Goal: Task Accomplishment & Management: Use online tool/utility

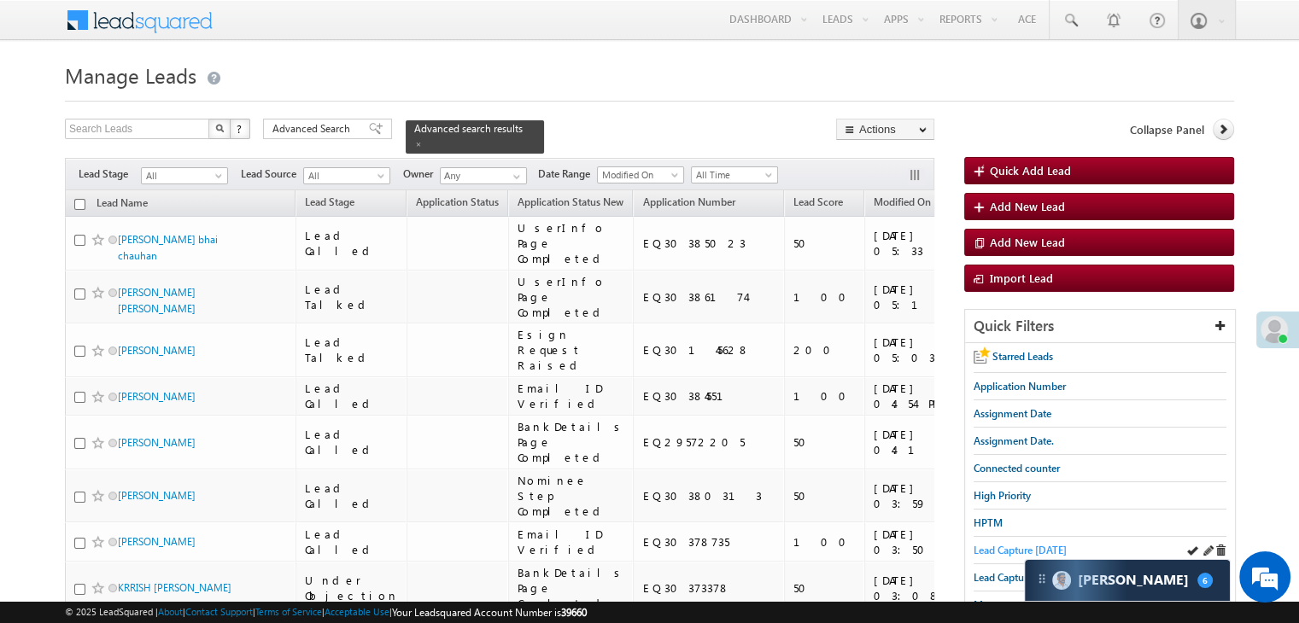
click at [998, 549] on span "Lead Capture [DATE]" at bounding box center [1019, 550] width 93 height 13
click at [423, 140] on span at bounding box center [418, 144] width 9 height 9
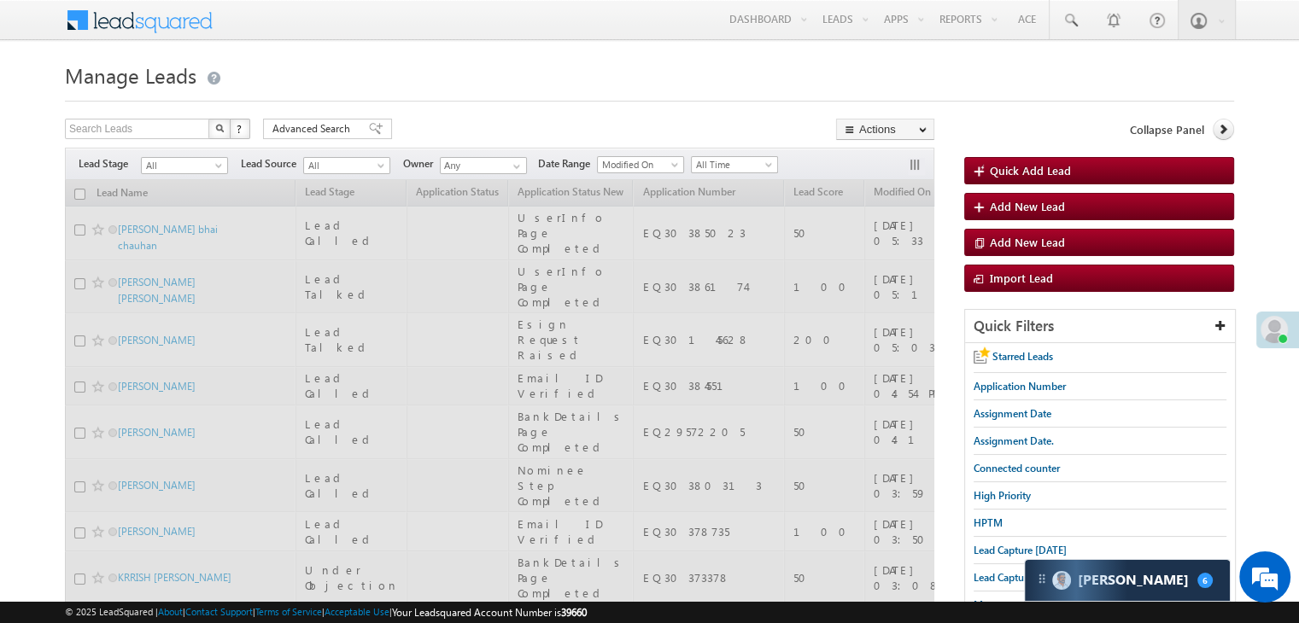
click at [510, 128] on div "Search Leads X ? 31 results found Advanced Search Advanced Search Advanced sear…" at bounding box center [499, 131] width 869 height 25
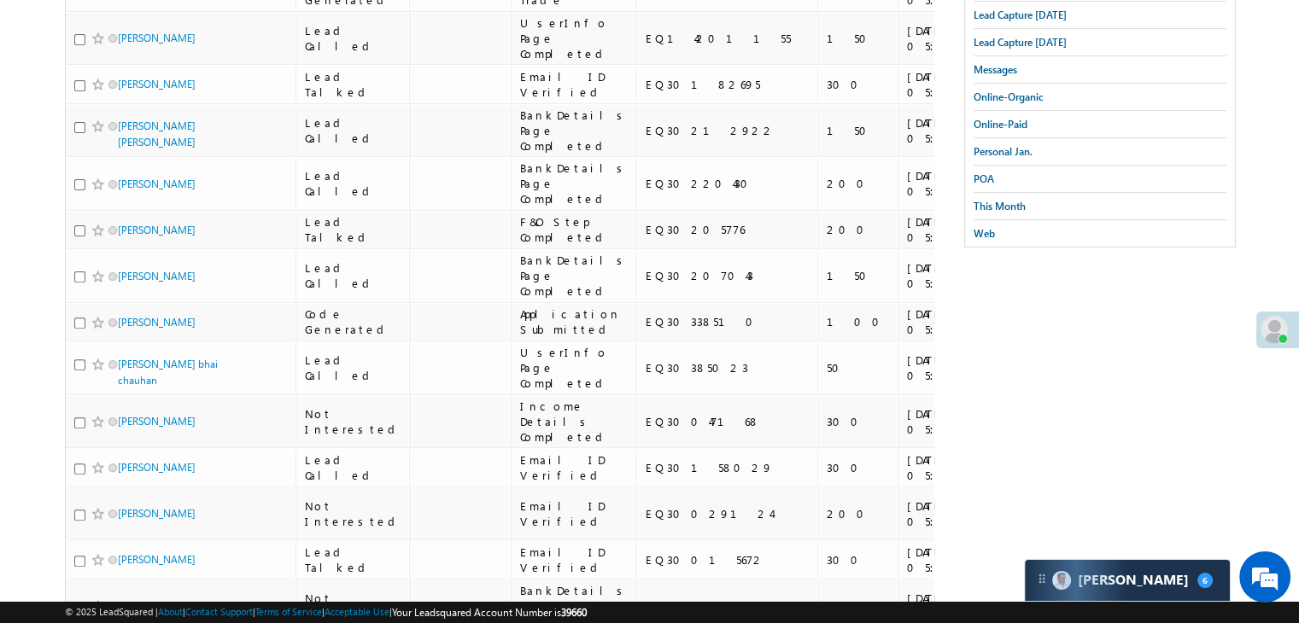
scroll to position [324, 0]
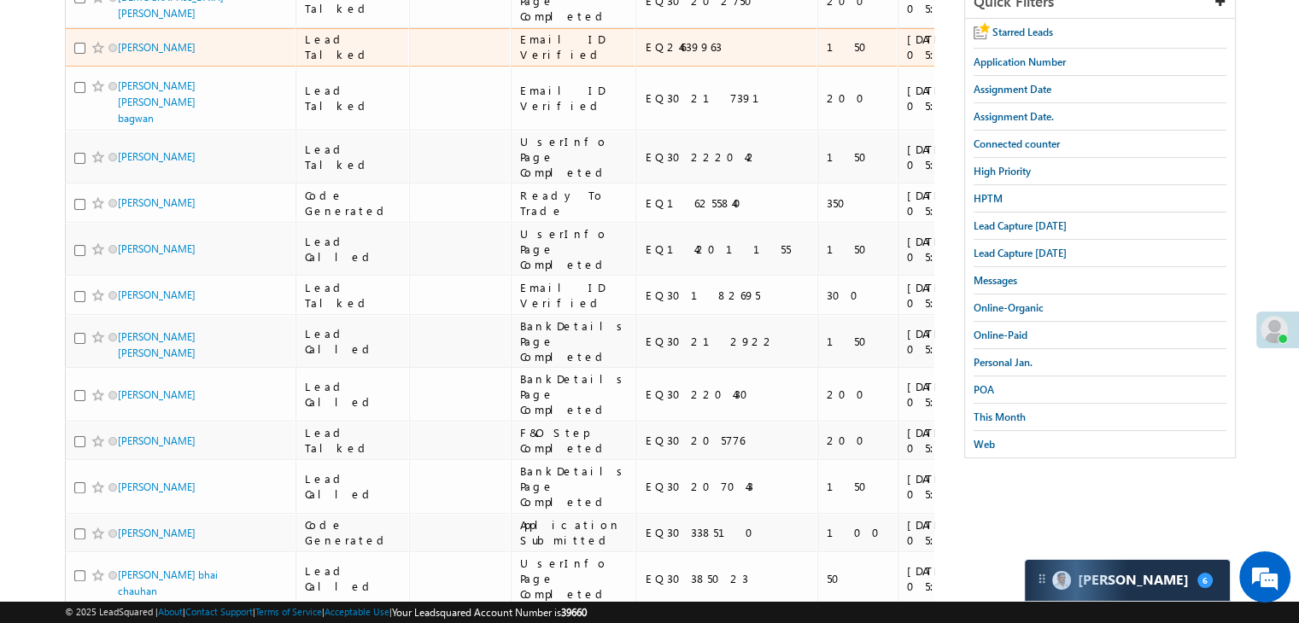
click at [94, 55] on span at bounding box center [98, 48] width 14 height 14
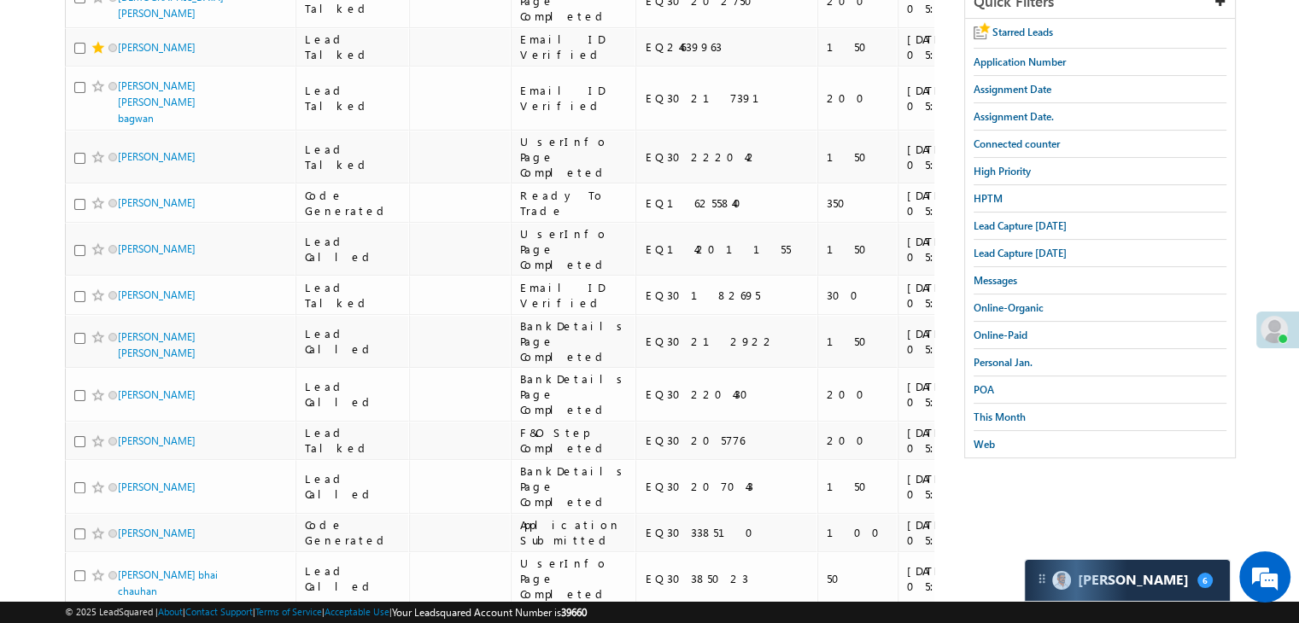
scroll to position [0, 0]
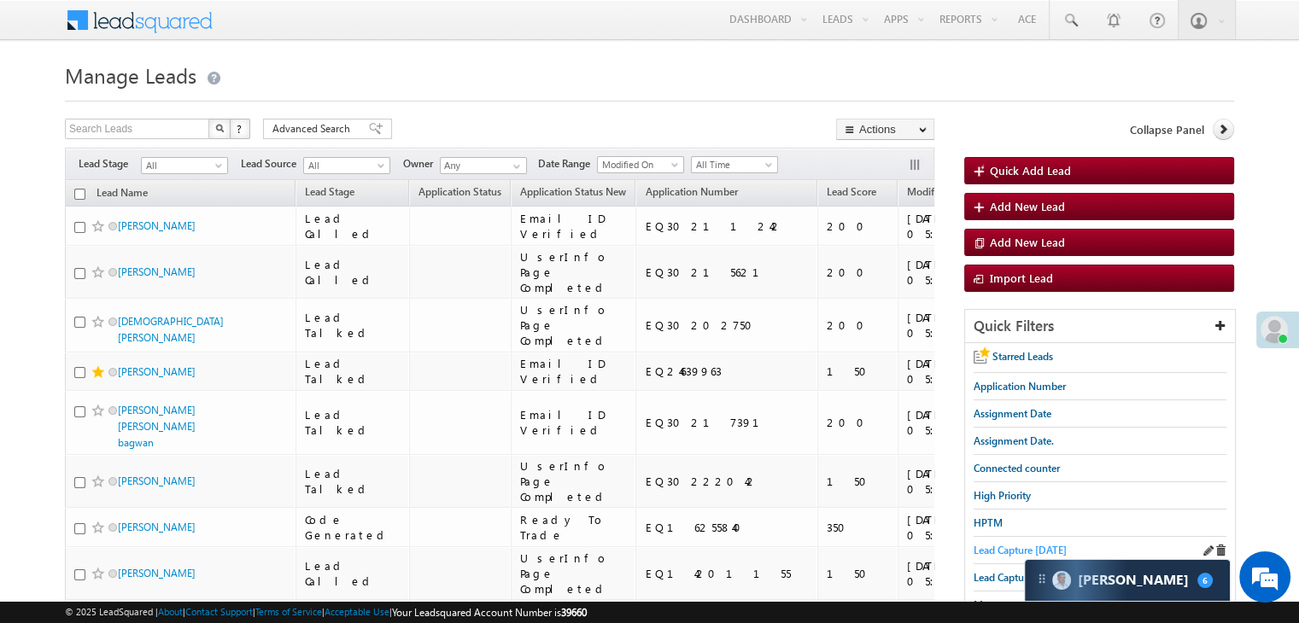
click at [990, 545] on span "Lead Capture [DATE]" at bounding box center [1019, 550] width 93 height 13
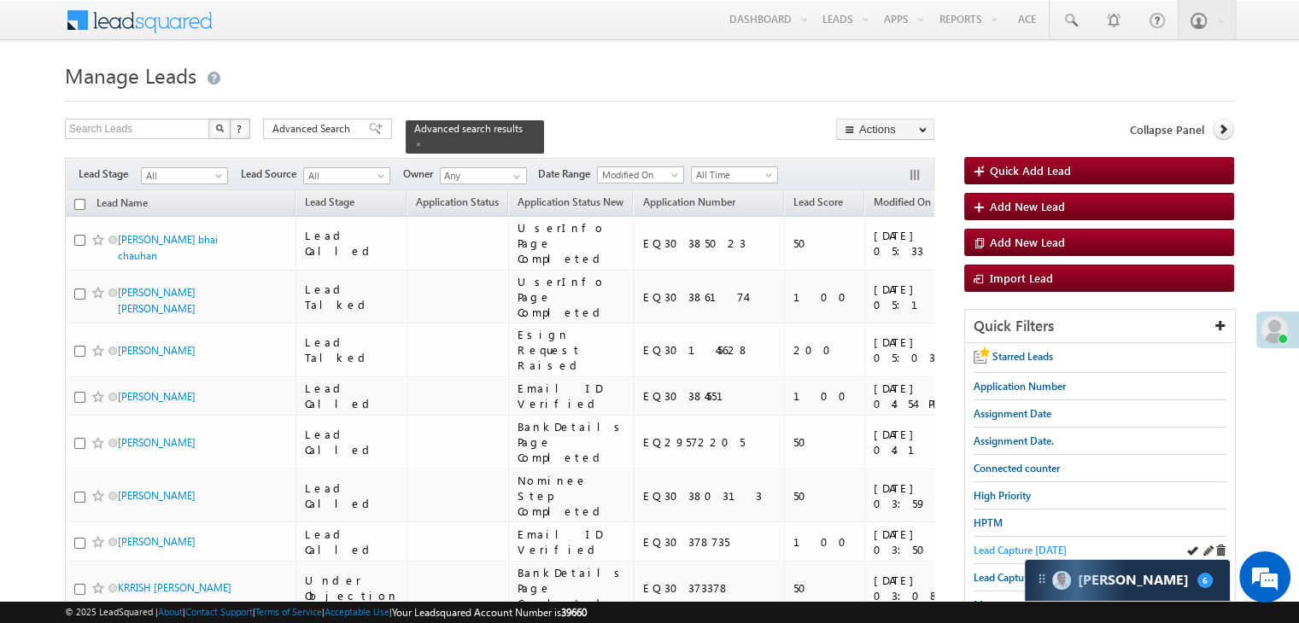
click at [994, 544] on span "Lead Capture [DATE]" at bounding box center [1019, 550] width 93 height 13
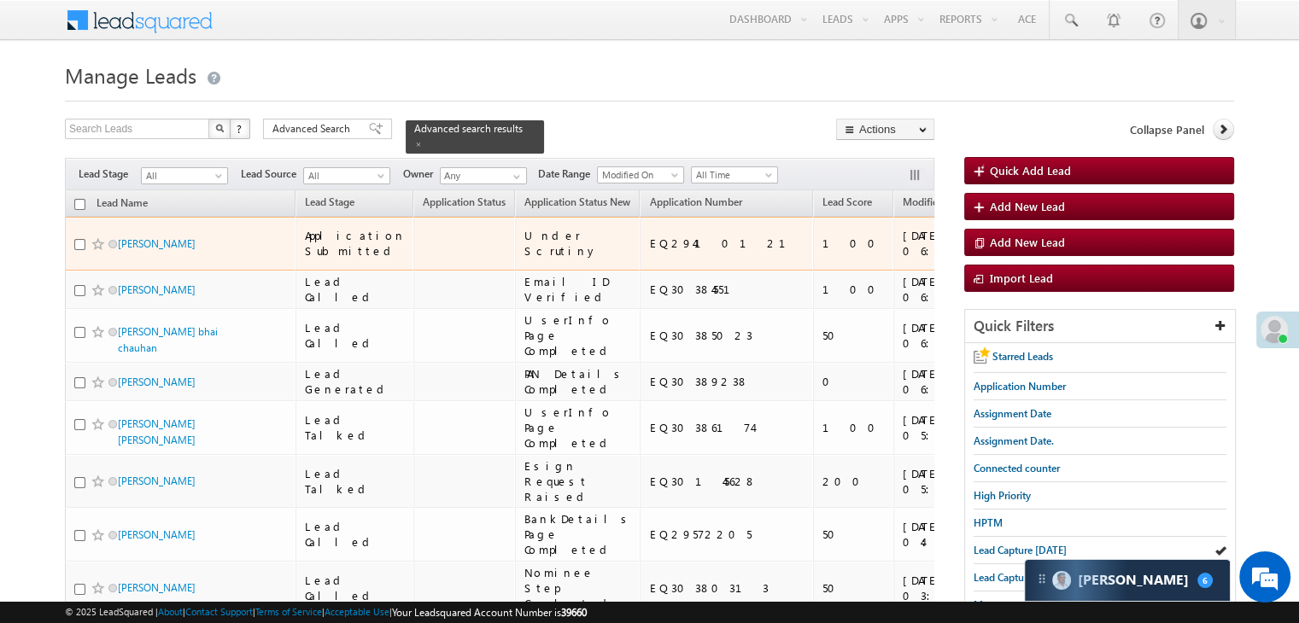
click at [92, 251] on span at bounding box center [98, 244] width 14 height 14
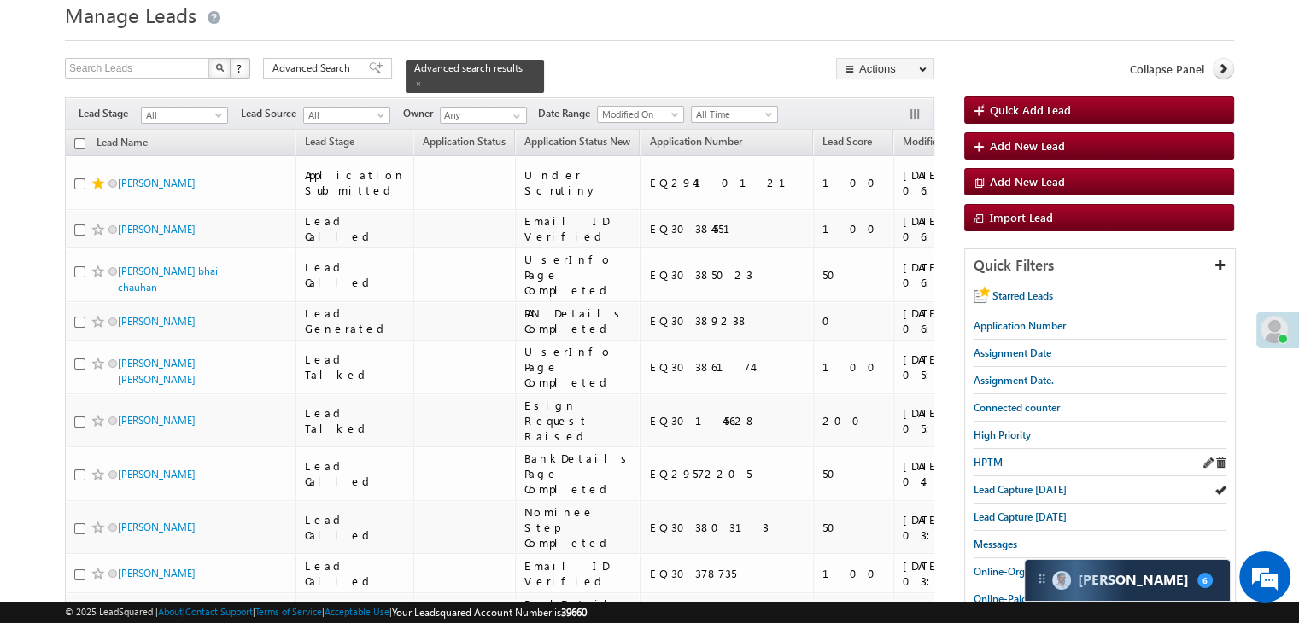
scroll to position [171, 0]
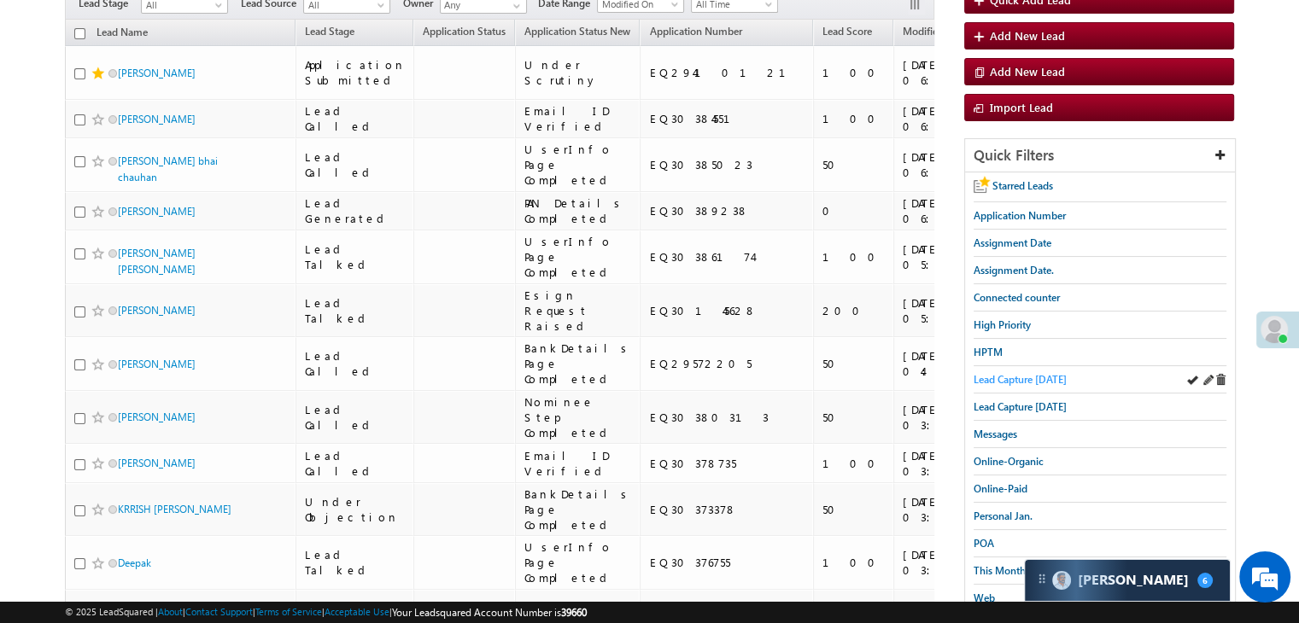
click at [1035, 373] on span "Lead Capture [DATE]" at bounding box center [1019, 379] width 93 height 13
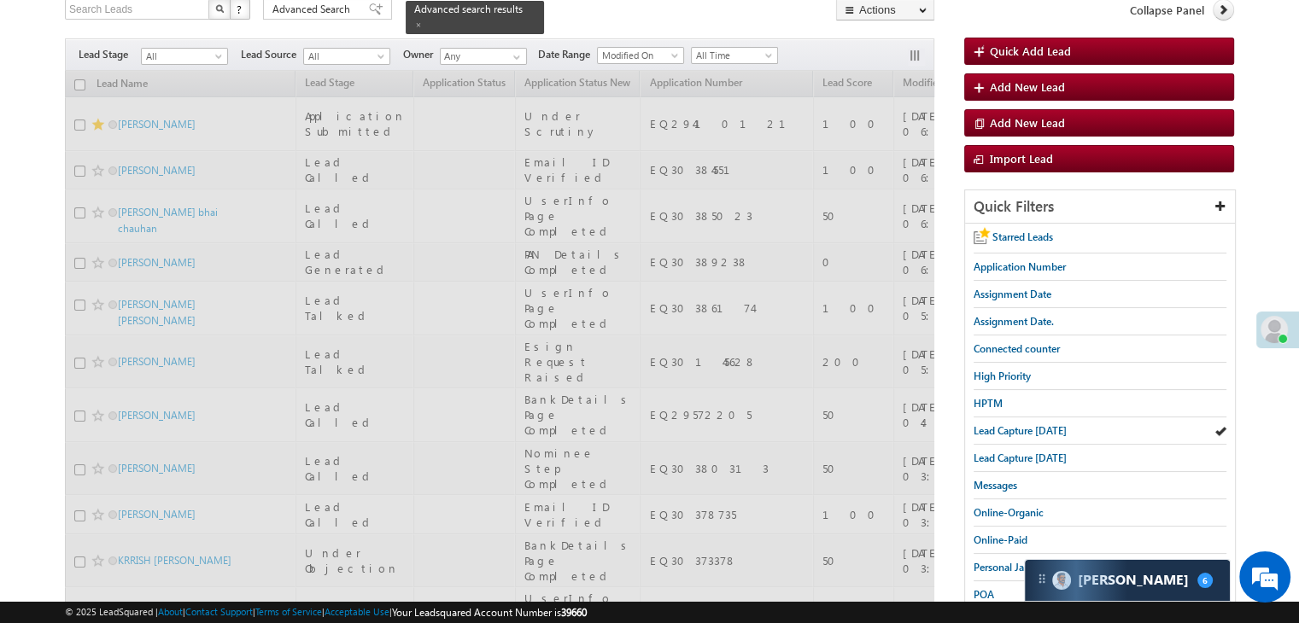
scroll to position [0, 0]
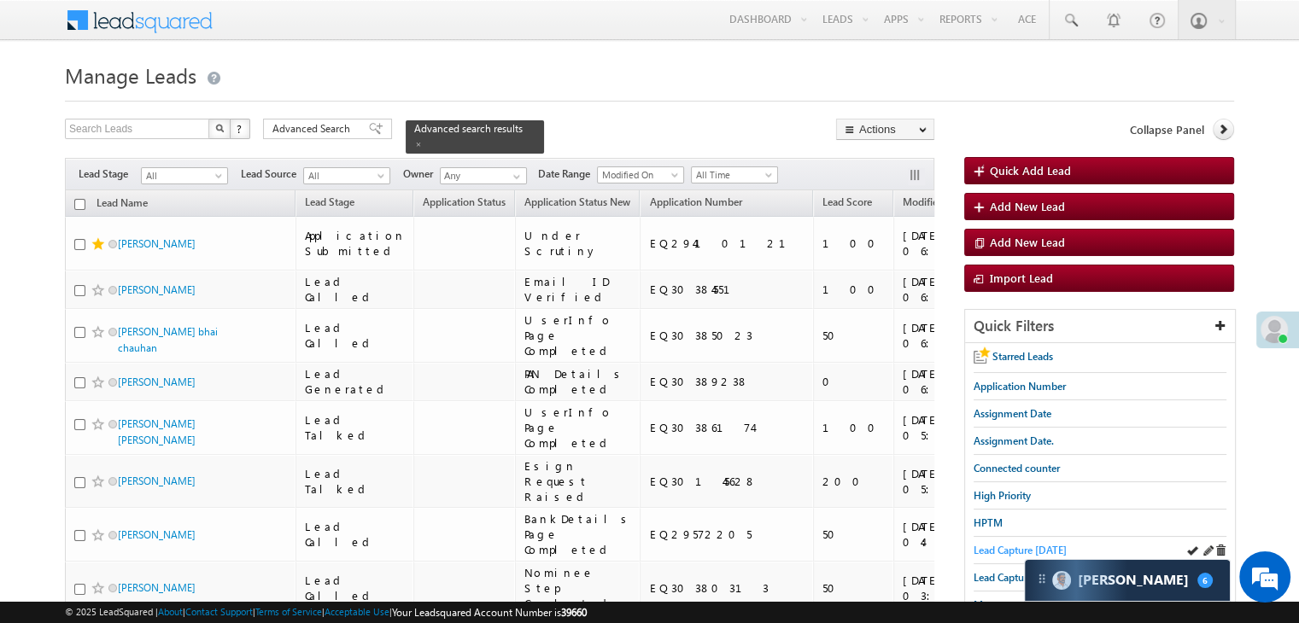
click at [990, 551] on span "Lead Capture [DATE]" at bounding box center [1019, 550] width 93 height 13
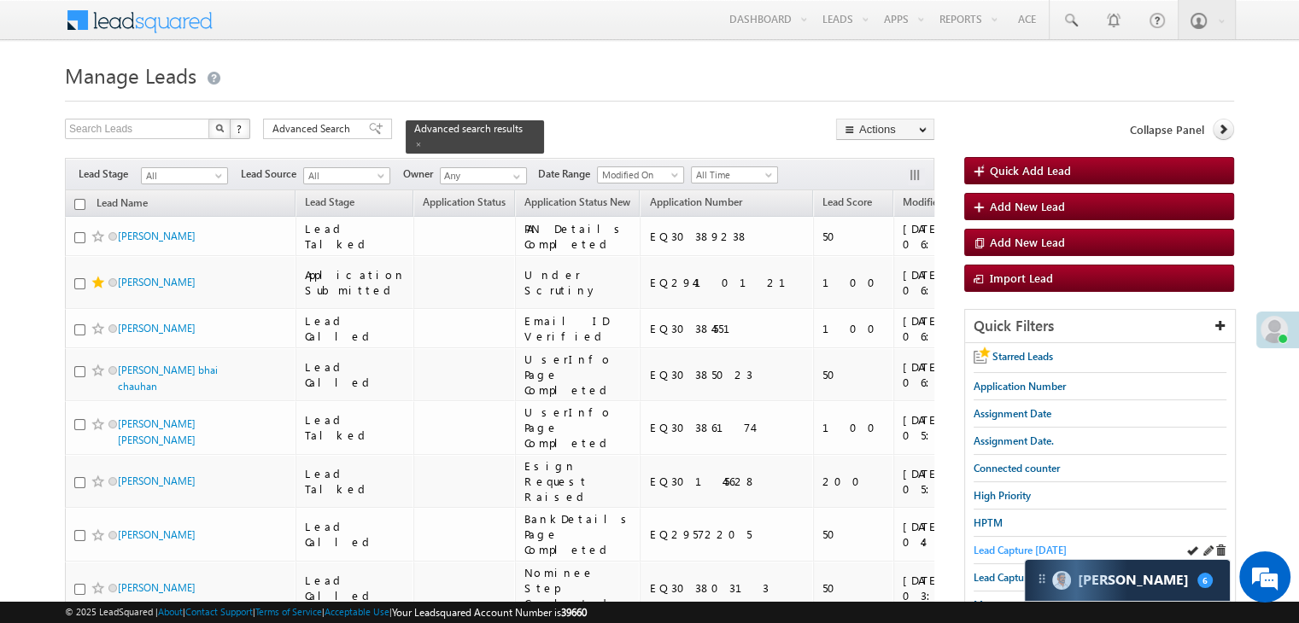
click at [987, 547] on span "Lead Capture [DATE]" at bounding box center [1019, 550] width 93 height 13
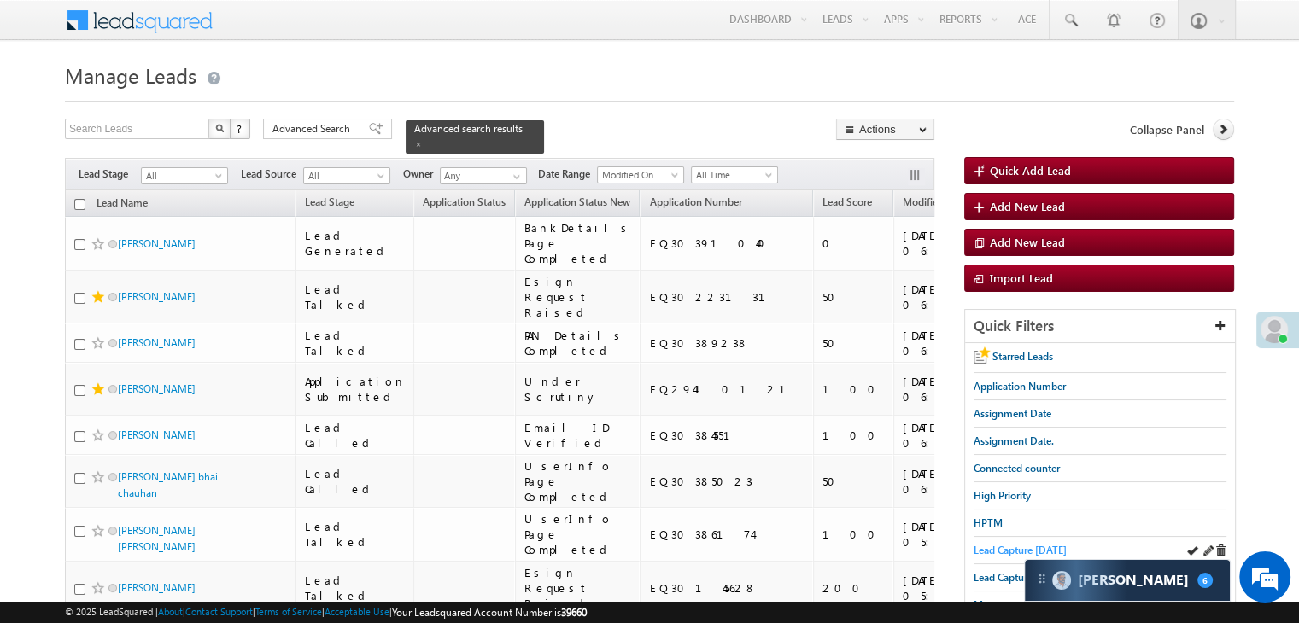
click at [980, 550] on span "Lead Capture [DATE]" at bounding box center [1019, 550] width 93 height 13
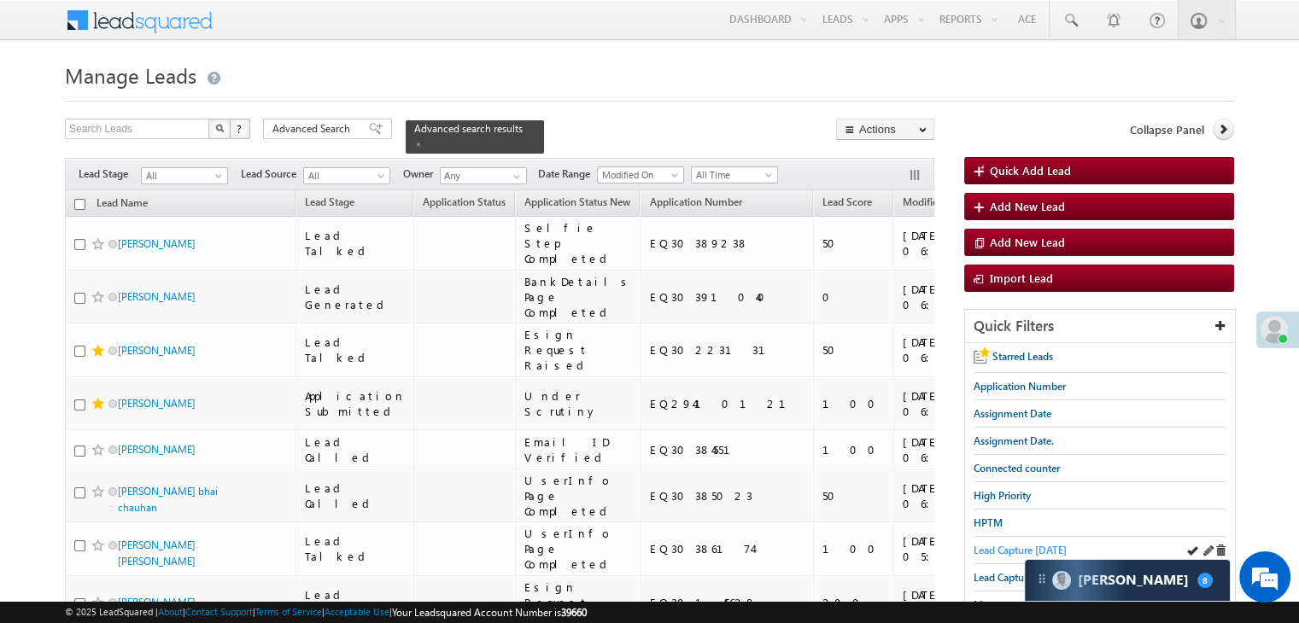
click at [988, 551] on span "Lead Capture [DATE]" at bounding box center [1019, 550] width 93 height 13
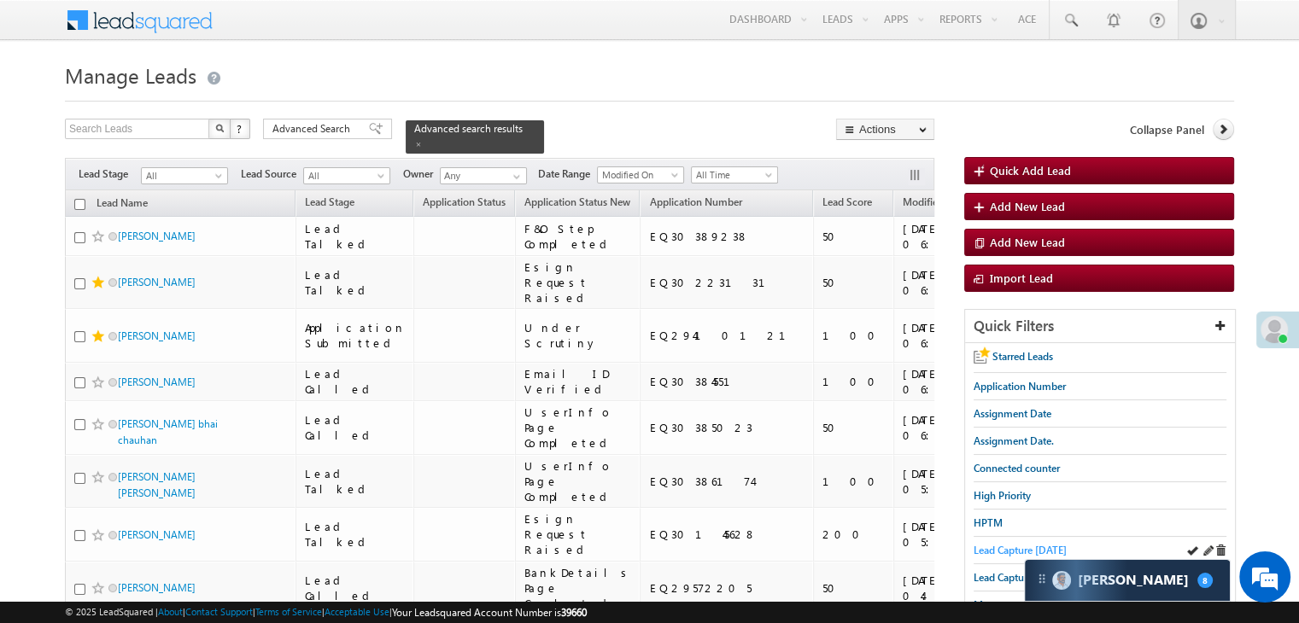
click at [1021, 554] on link "Lead Capture [DATE]" at bounding box center [1019, 550] width 93 height 16
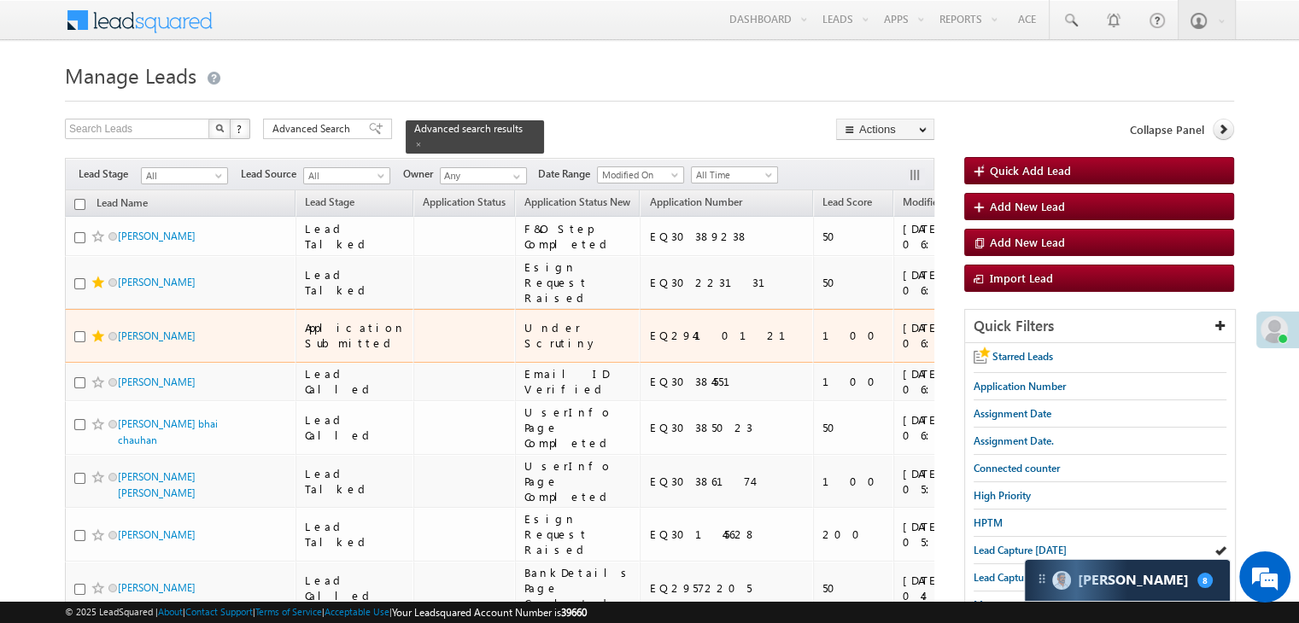
scroll to position [256, 0]
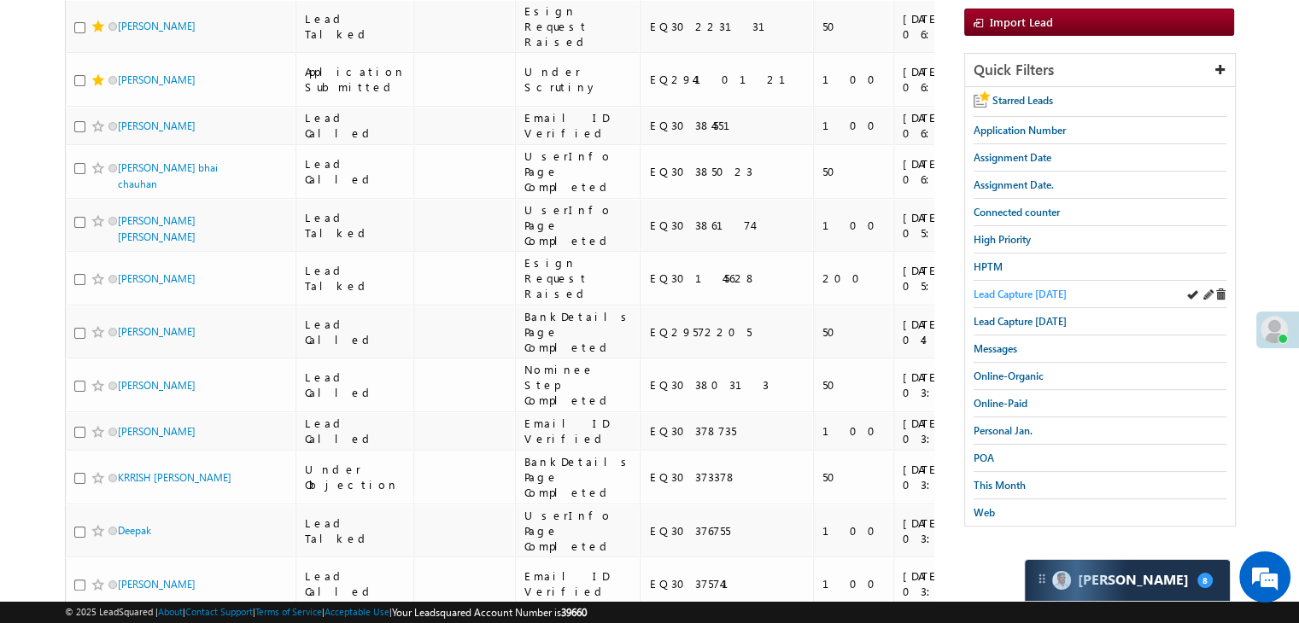
click at [1021, 288] on span "Lead Capture [DATE]" at bounding box center [1019, 294] width 93 height 13
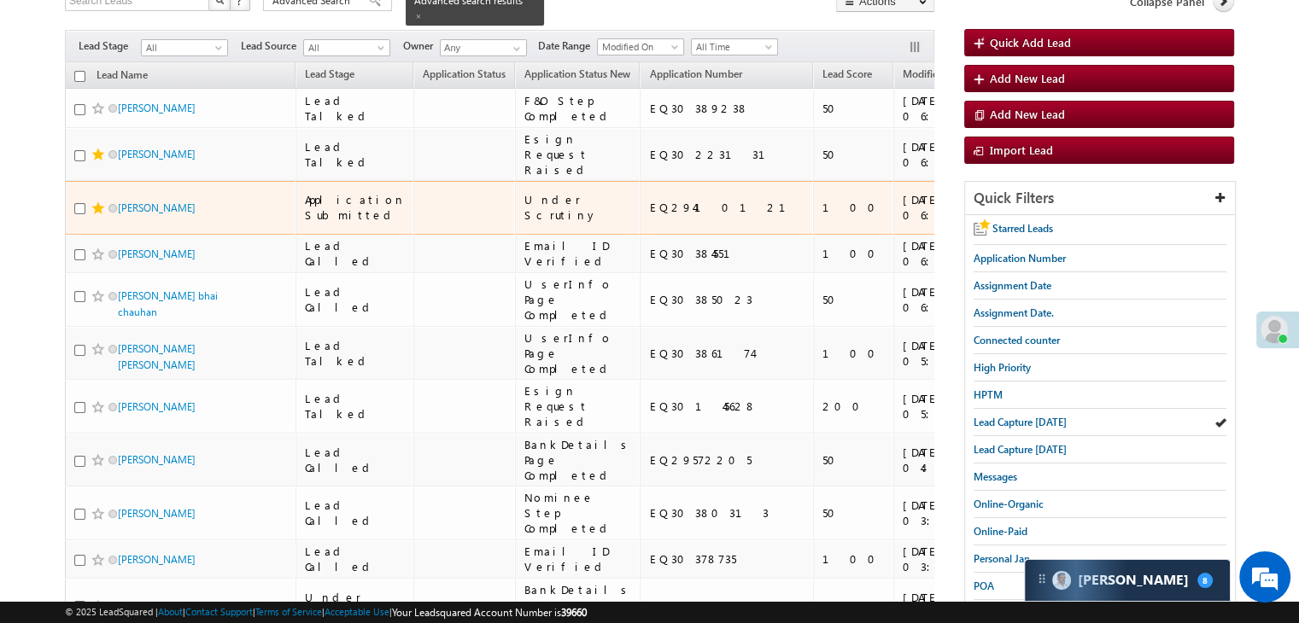
scroll to position [171, 0]
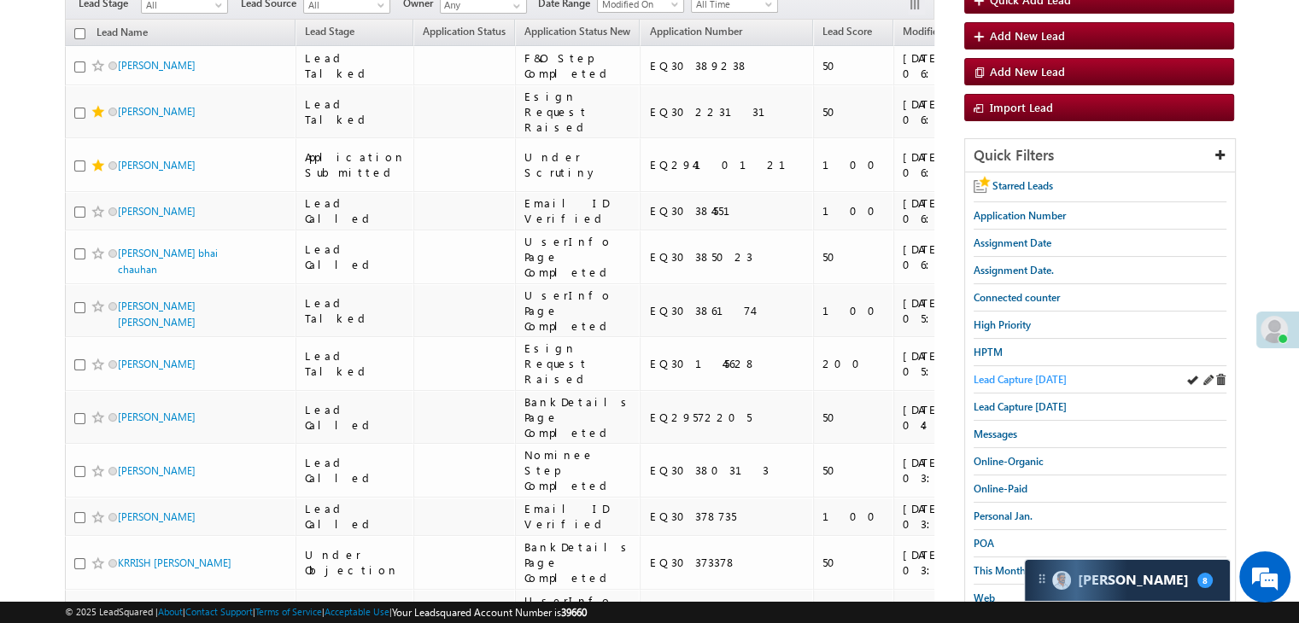
click at [1054, 377] on span "Lead Capture [DATE]" at bounding box center [1019, 379] width 93 height 13
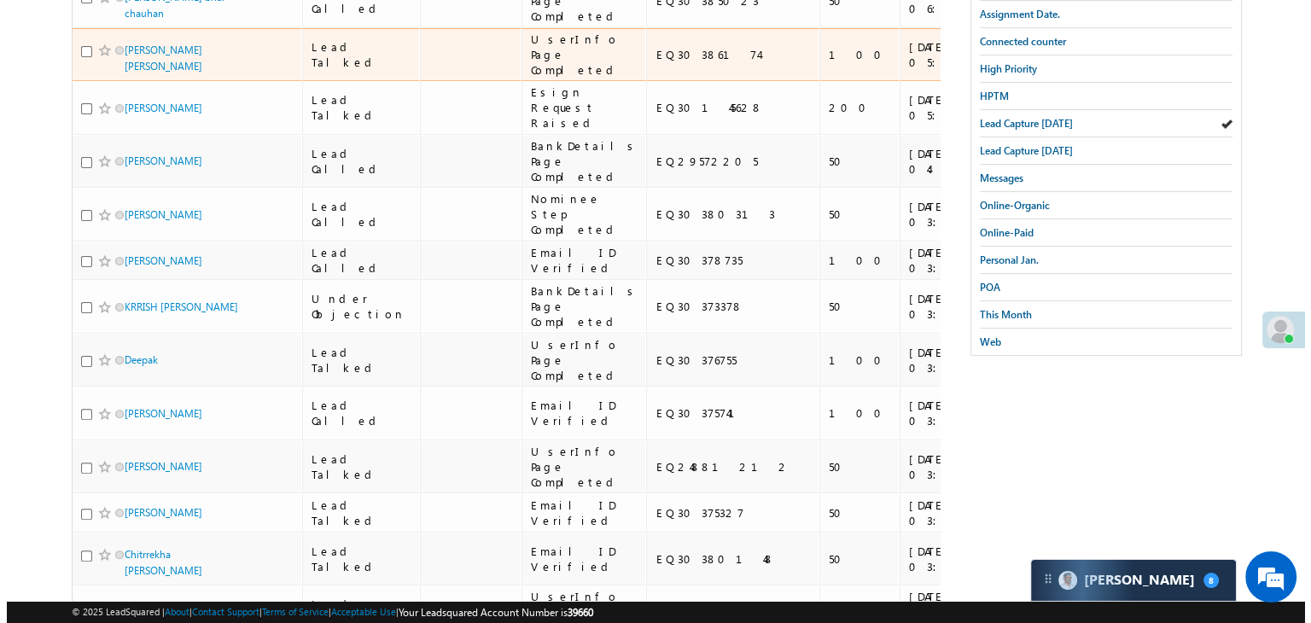
scroll to position [0, 0]
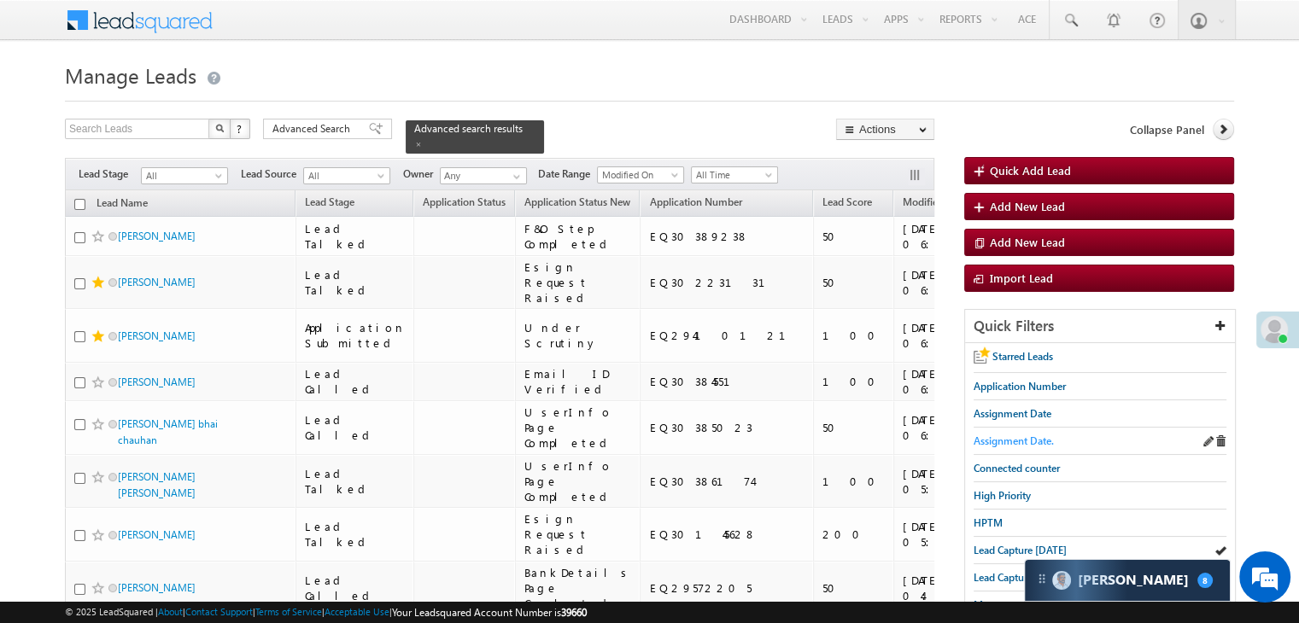
click at [1008, 441] on span "Assignment Date." at bounding box center [1013, 441] width 80 height 13
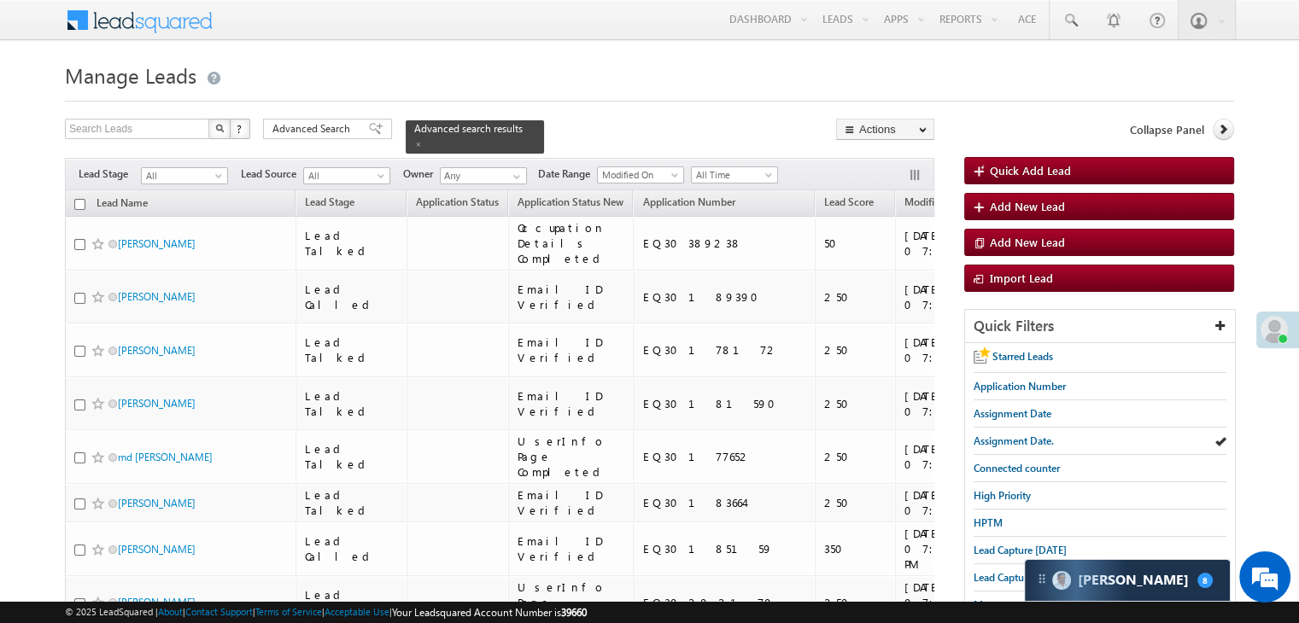
click at [369, 127] on span at bounding box center [376, 129] width 14 height 12
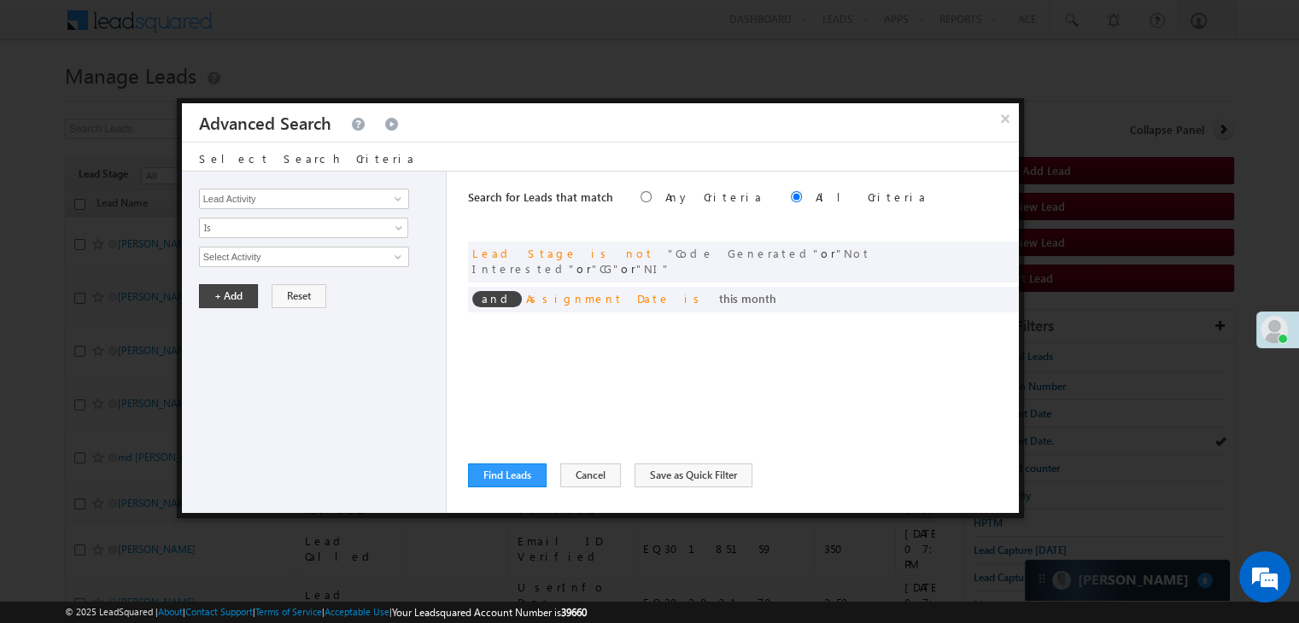
click at [337, 126] on div "× Advanced Search" at bounding box center [600, 122] width 837 height 38
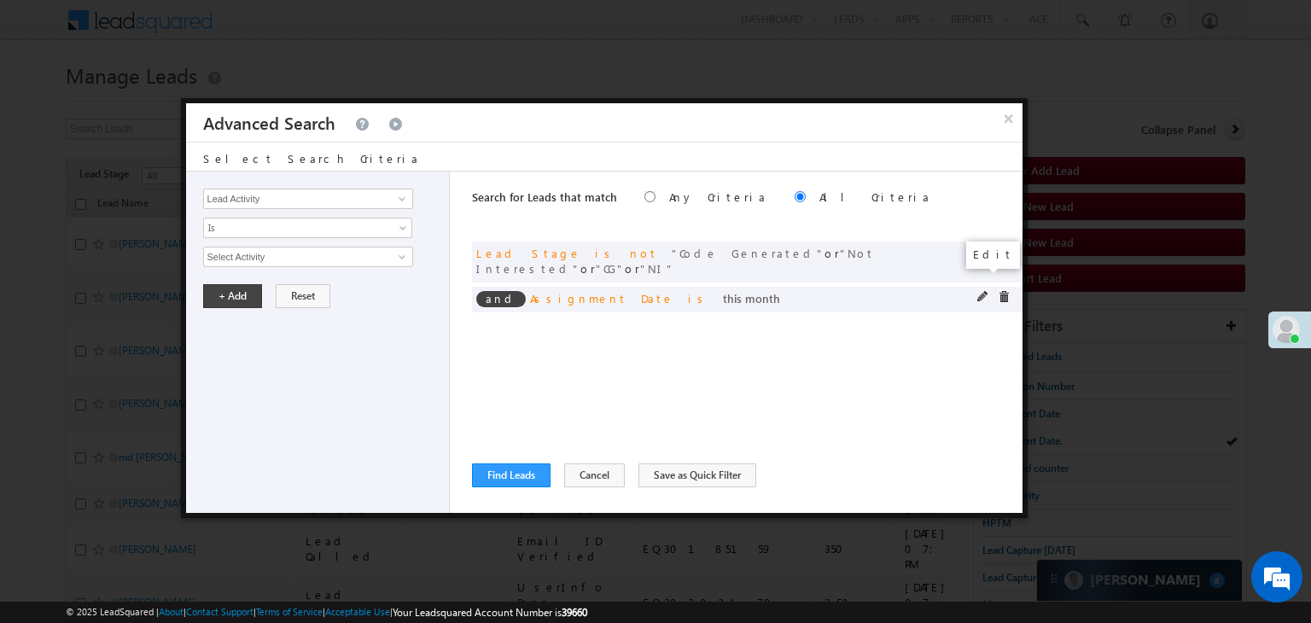
click at [981, 291] on span at bounding box center [984, 297] width 12 height 12
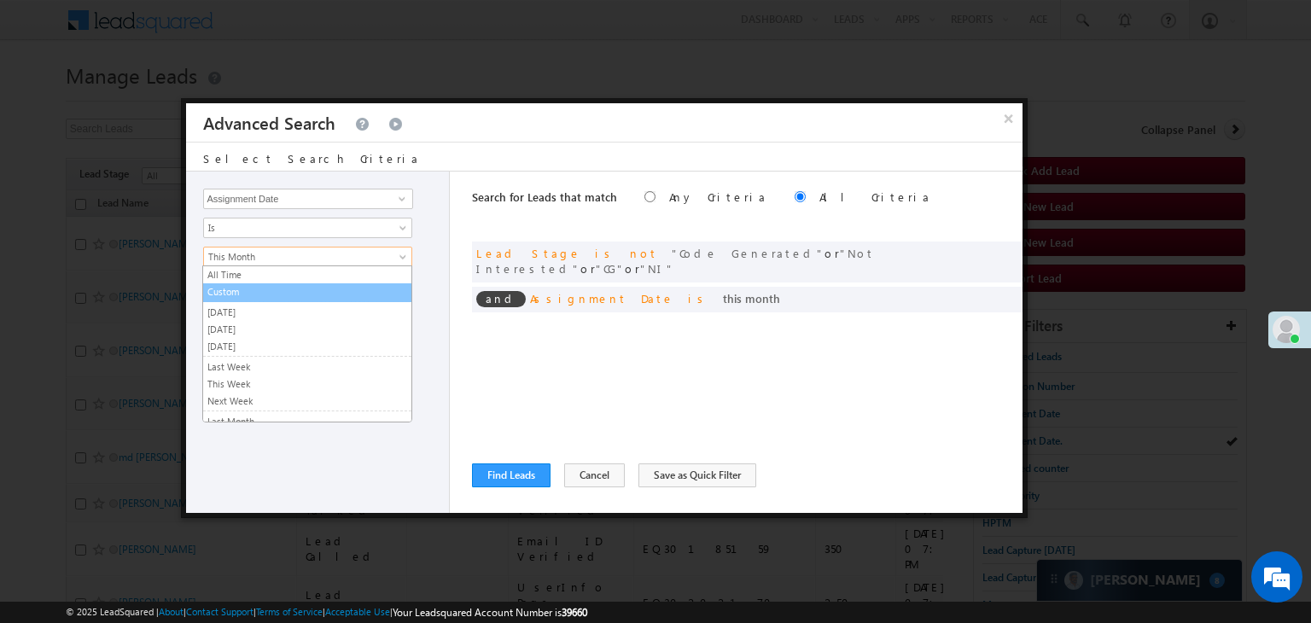
click at [315, 293] on link "Custom" at bounding box center [307, 291] width 208 height 15
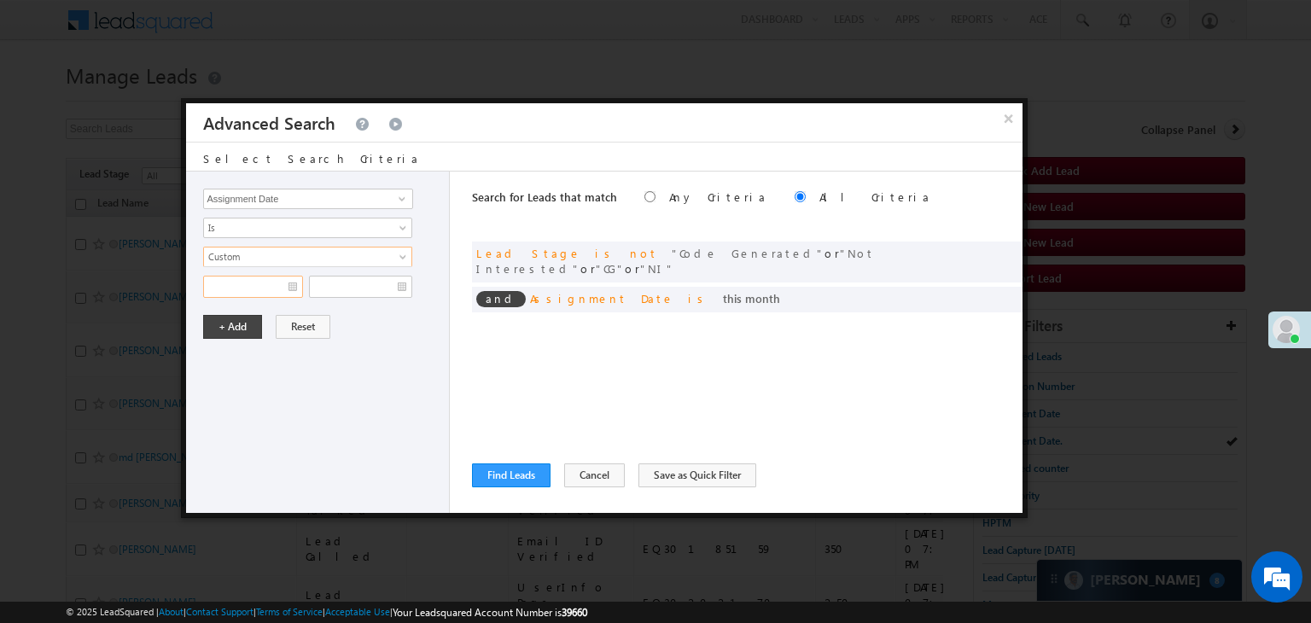
click at [263, 289] on input "text" at bounding box center [253, 287] width 100 height 22
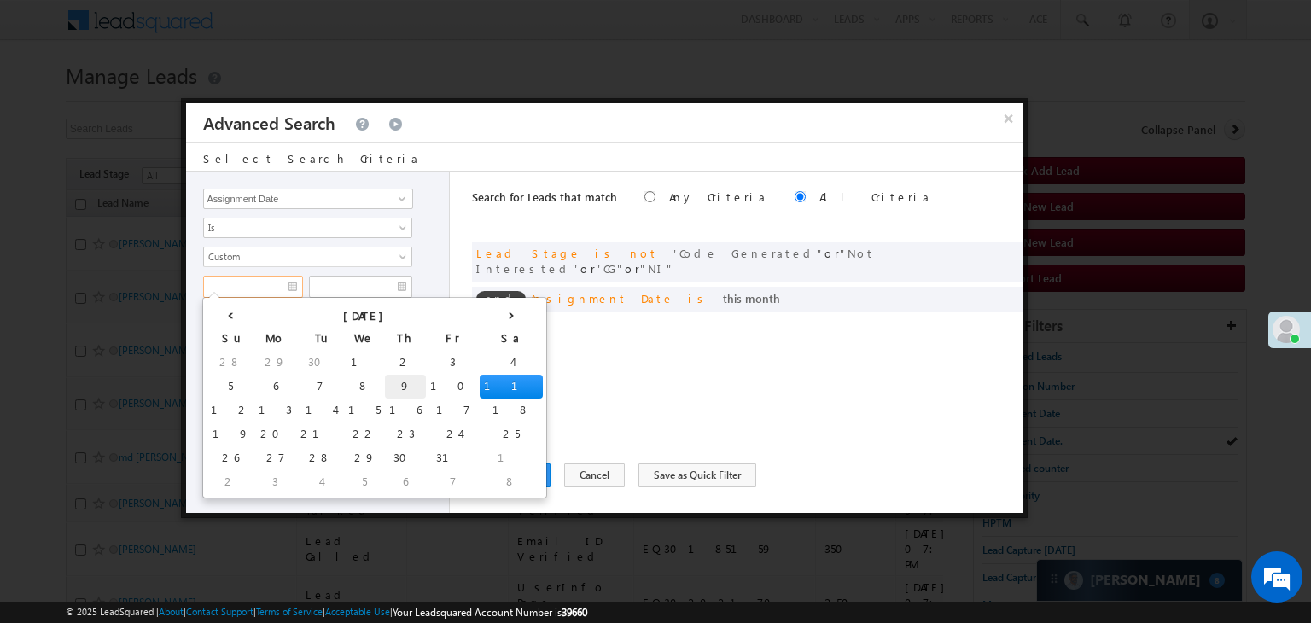
click at [385, 387] on td "9" at bounding box center [405, 387] width 41 height 24
type input "[DATE]"
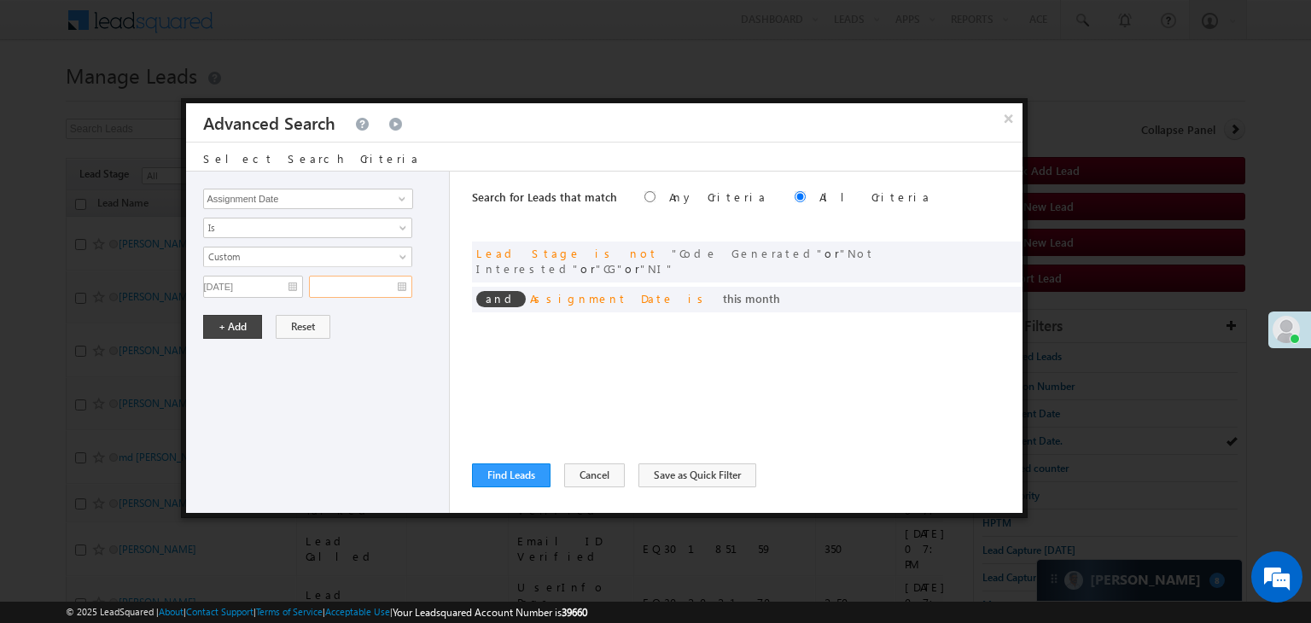
click at [378, 286] on input "text" at bounding box center [360, 287] width 103 height 22
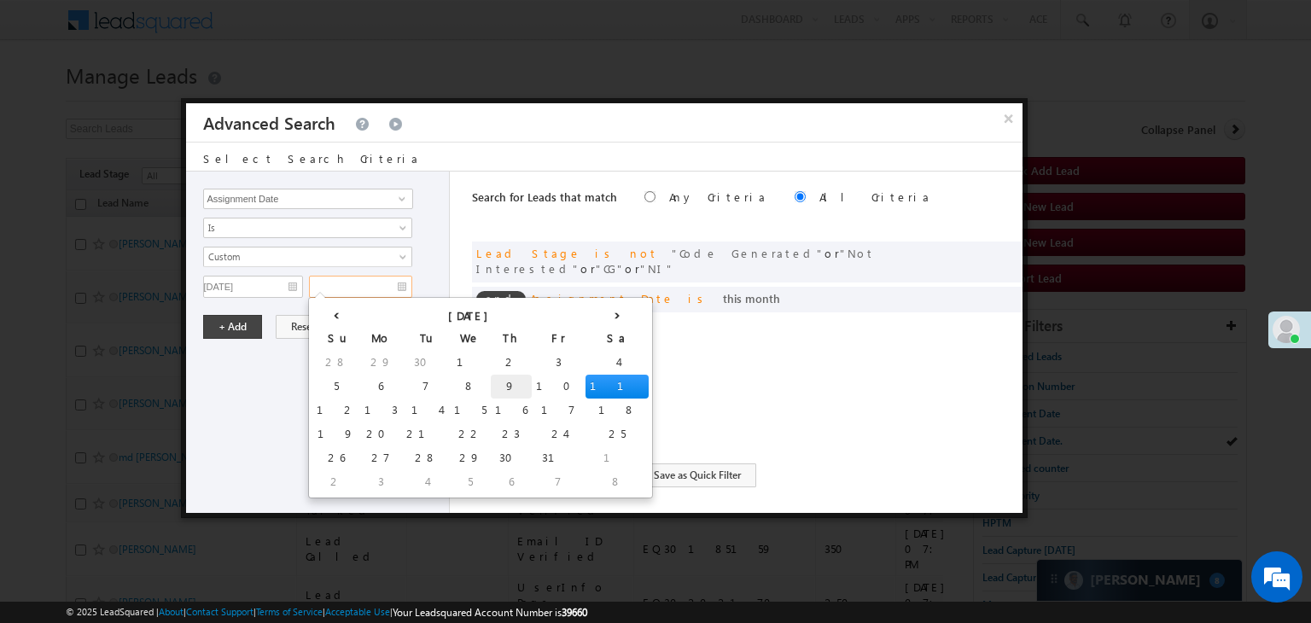
click at [491, 387] on td "9" at bounding box center [511, 387] width 41 height 24
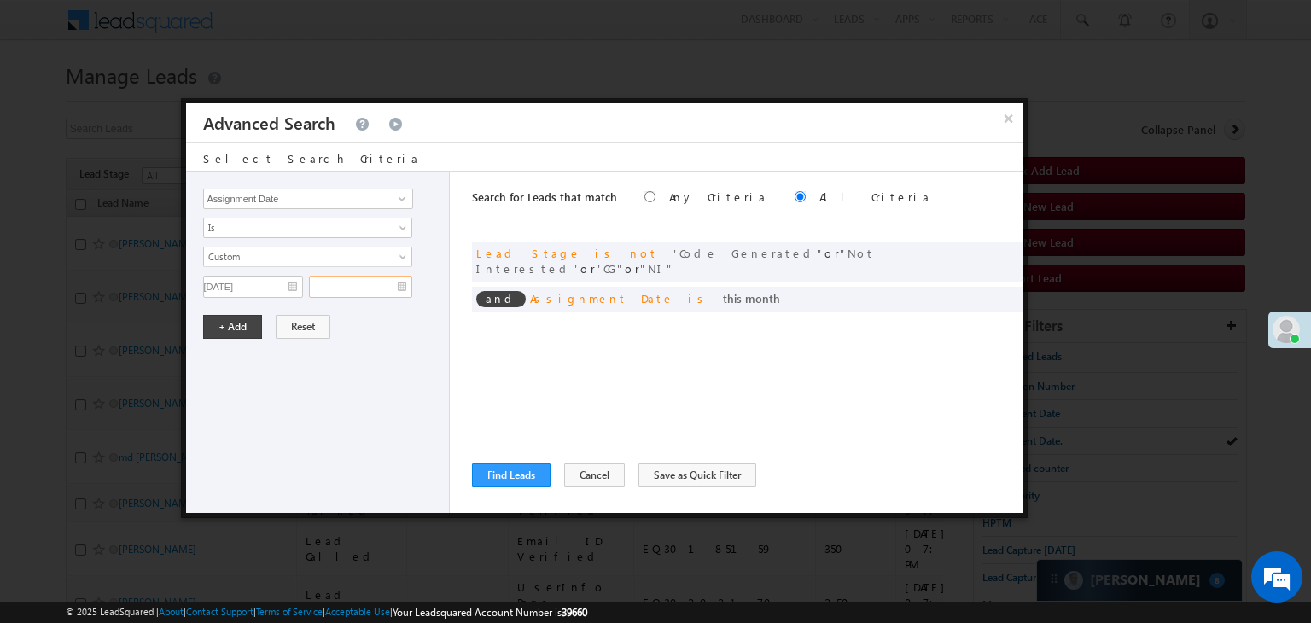
type input "[DATE]"
click at [243, 332] on button "+ Add" at bounding box center [232, 327] width 59 height 24
click at [229, 329] on div "Lead Activity Task Sales Group Prospect Id WA Last Message Timestamp 4th Day Di…" at bounding box center [318, 343] width 265 height 342
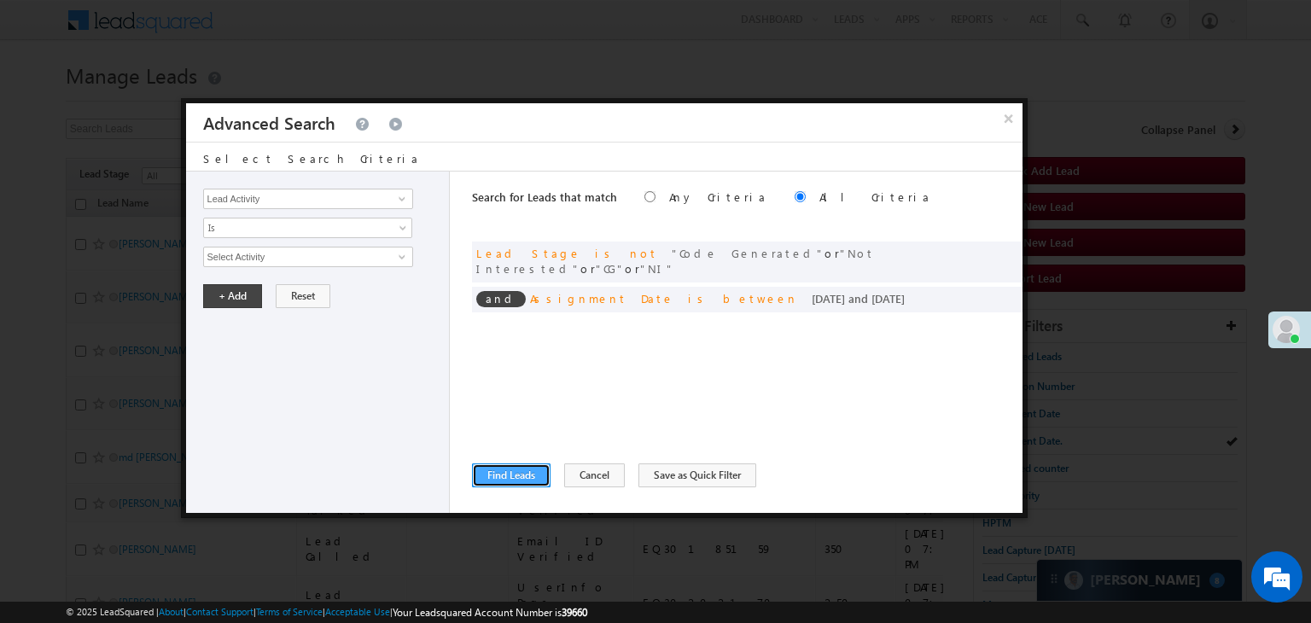
click at [496, 472] on button "Find Leads" at bounding box center [511, 476] width 79 height 24
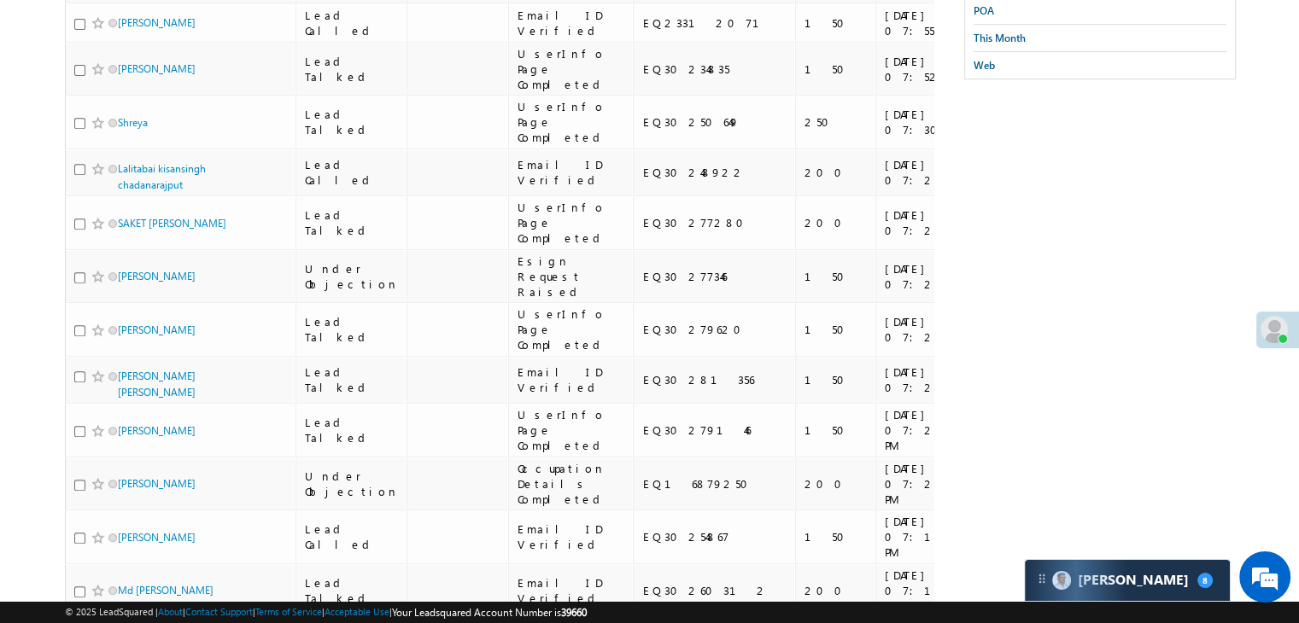
scroll to position [186, 0]
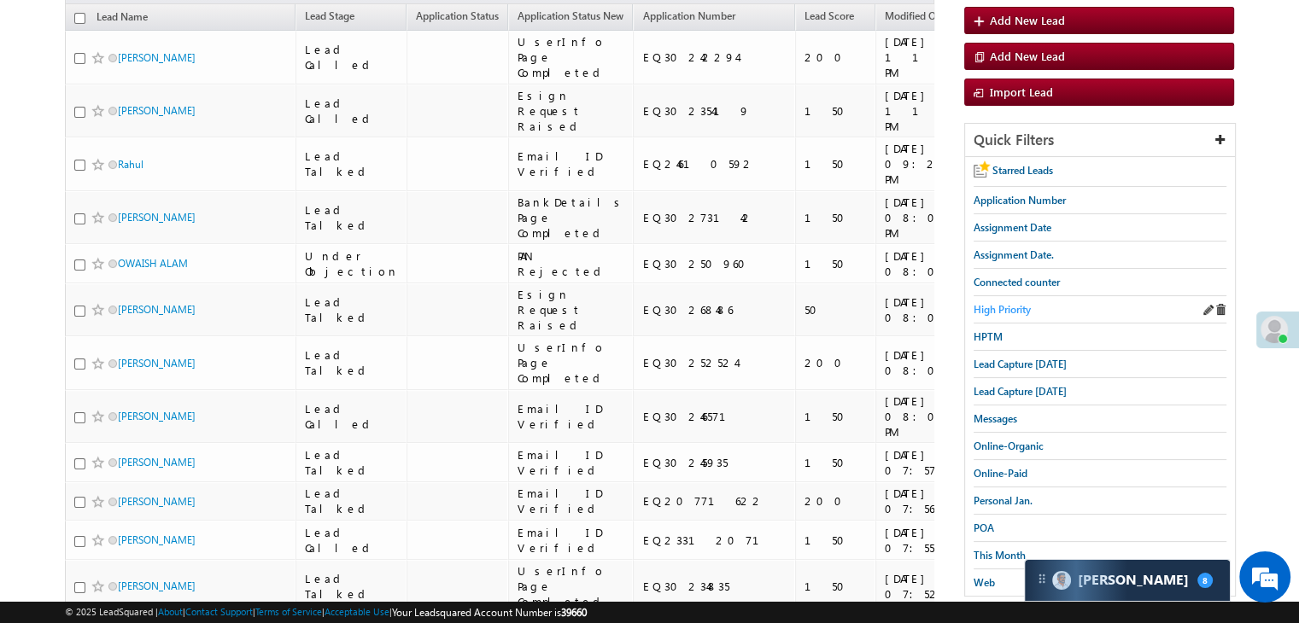
click at [1023, 308] on span "High Priority" at bounding box center [1001, 309] width 57 height 13
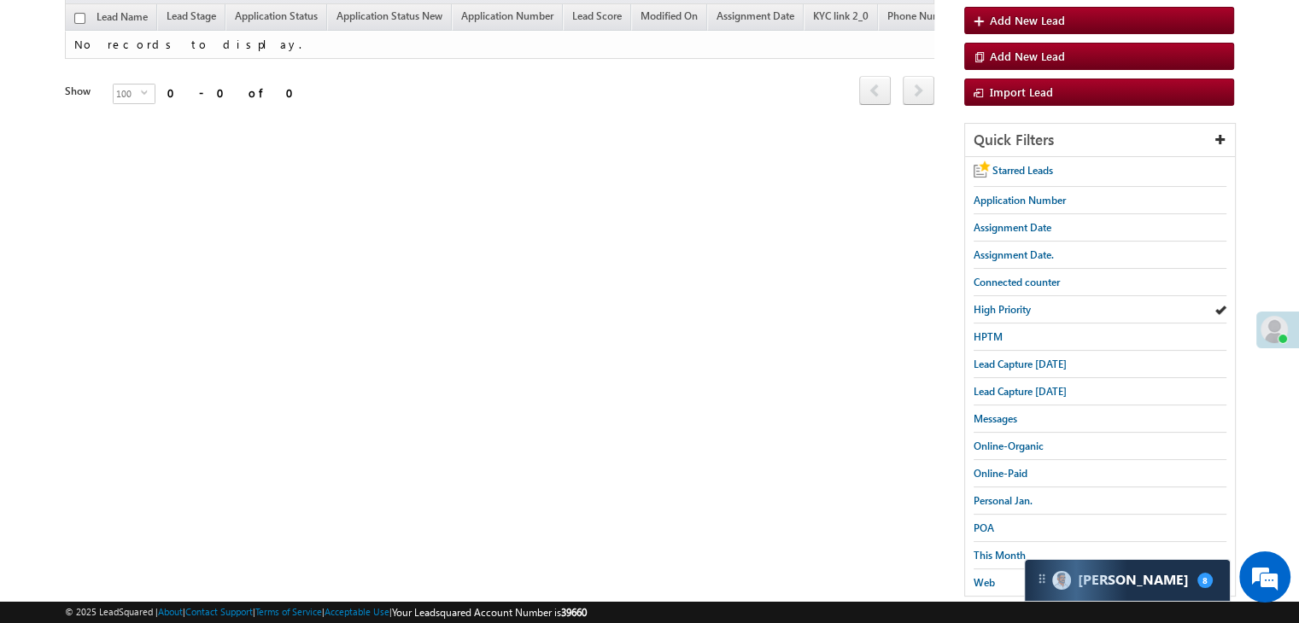
scroll to position [0, 0]
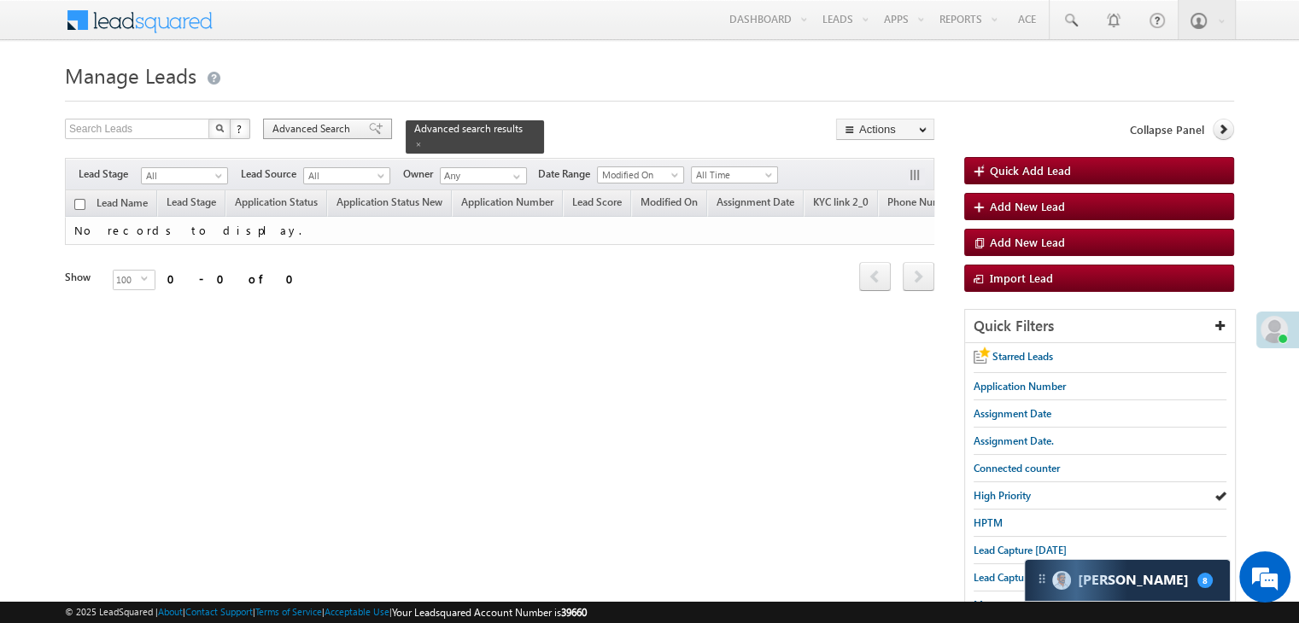
click at [353, 132] on span "Advanced Search" at bounding box center [313, 128] width 83 height 15
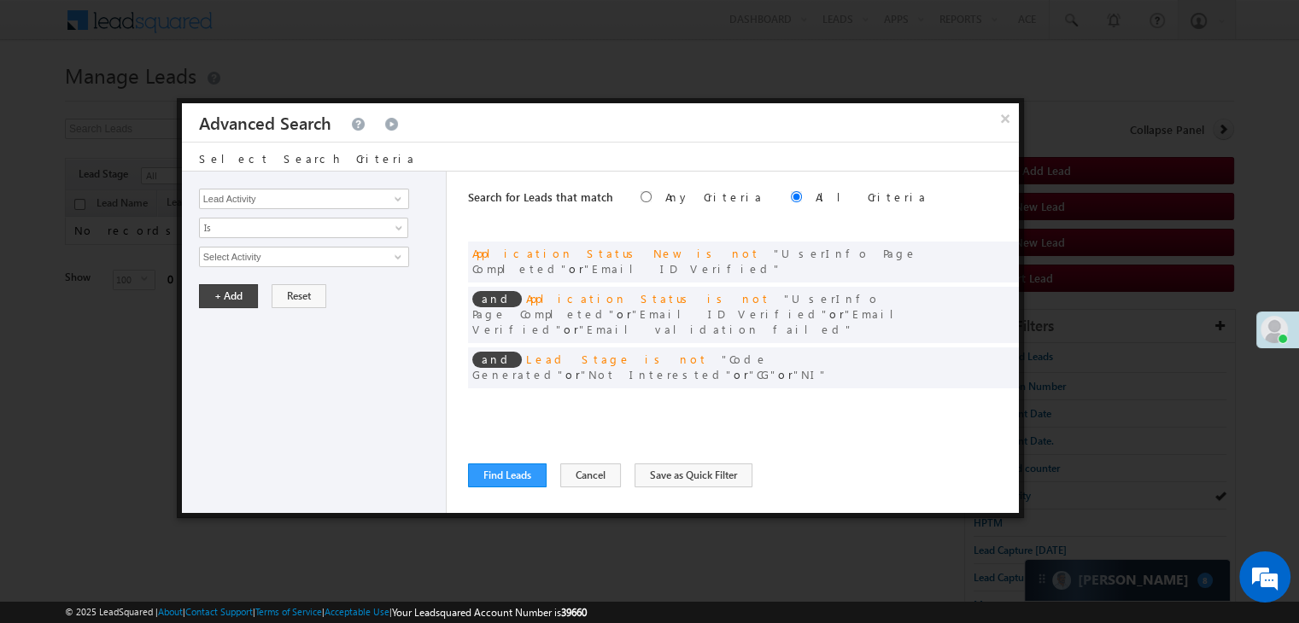
click at [360, 127] on div "× Advanced Search" at bounding box center [600, 122] width 837 height 38
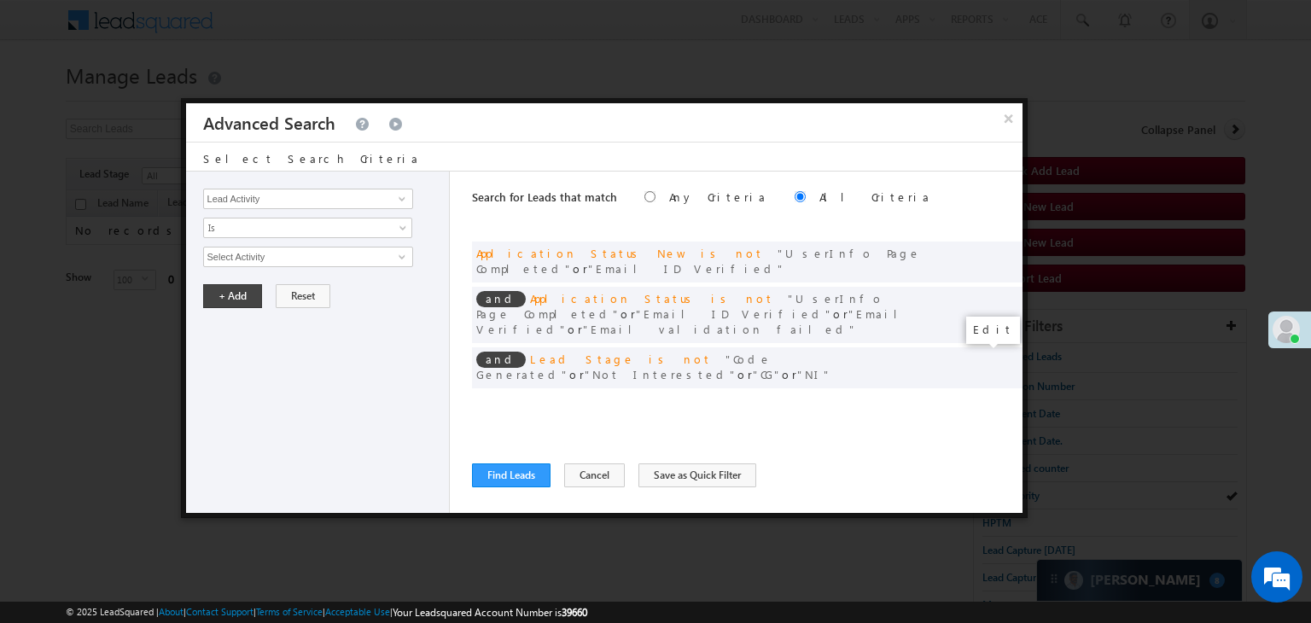
click at [987, 397] on span at bounding box center [984, 403] width 12 height 12
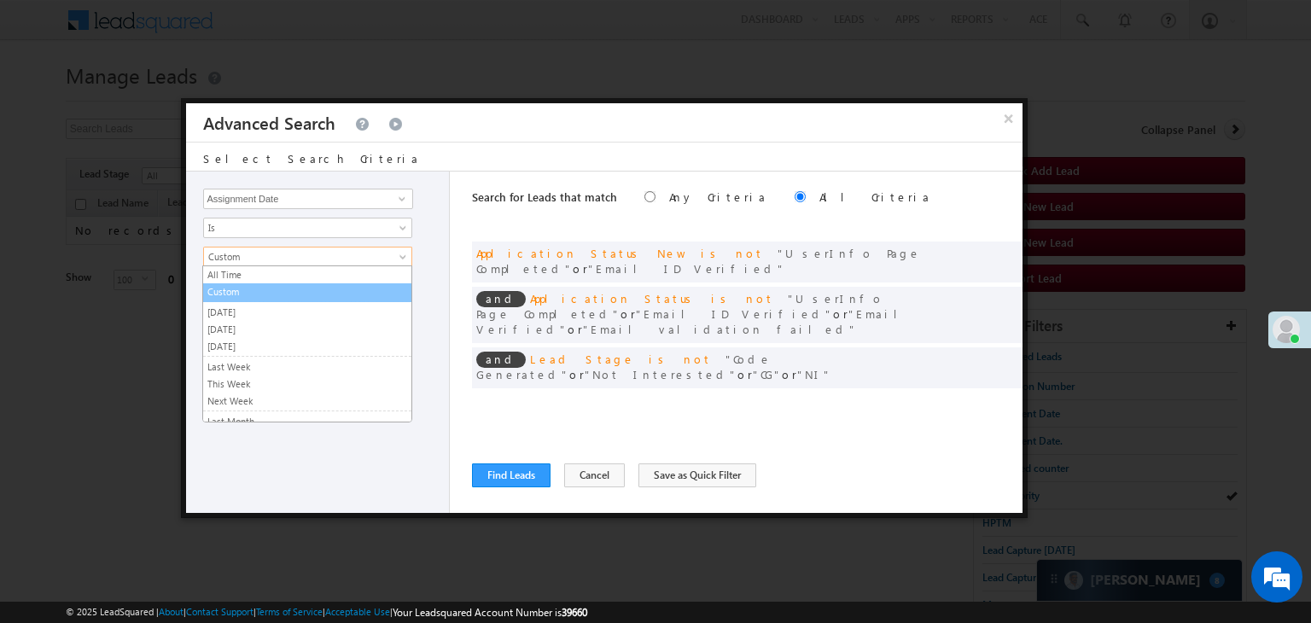
drag, startPoint x: 289, startPoint y: 295, endPoint x: 242, endPoint y: 301, distance: 46.4
click at [289, 295] on link "Custom" at bounding box center [307, 291] width 208 height 15
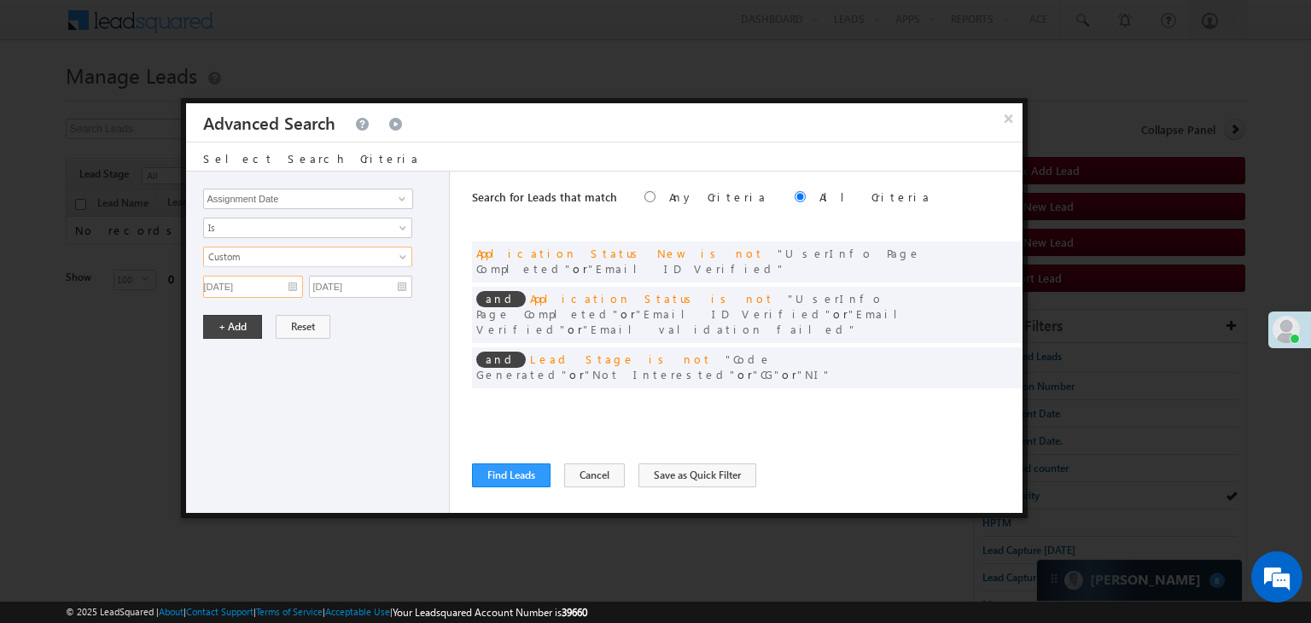
click at [259, 283] on input "07/01/25" at bounding box center [253, 287] width 100 height 22
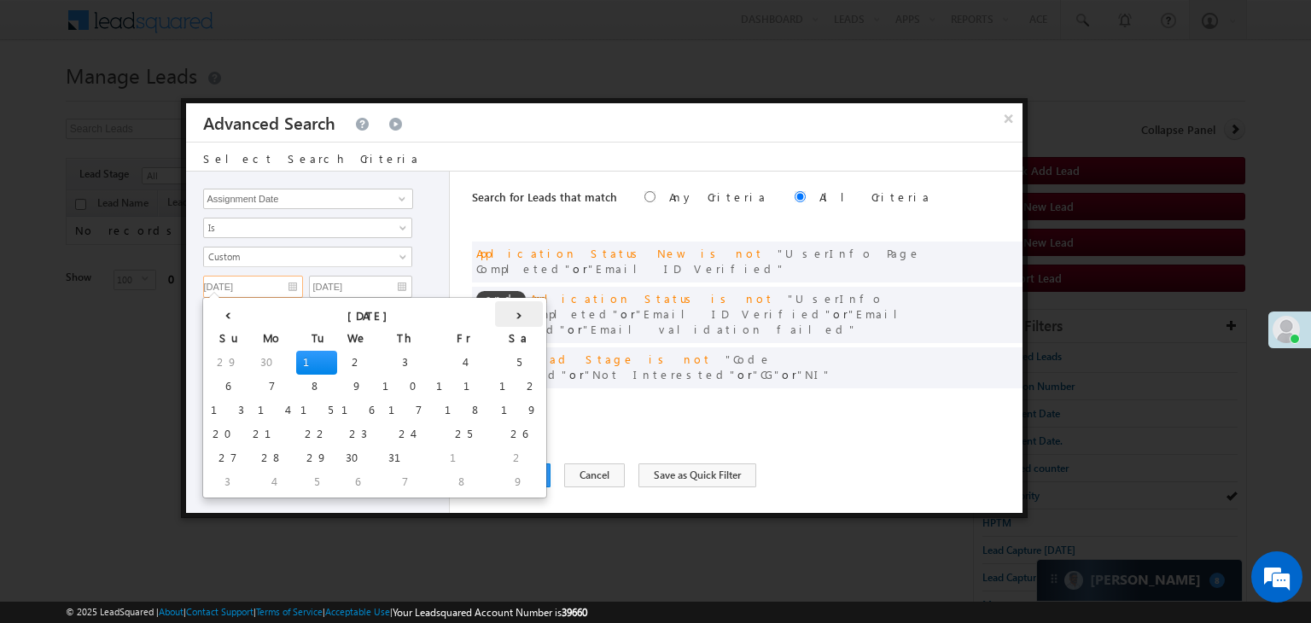
click at [495, 313] on th "›" at bounding box center [519, 314] width 48 height 26
click at [295, 482] on td "7" at bounding box center [315, 482] width 41 height 24
type input "[DATE]"
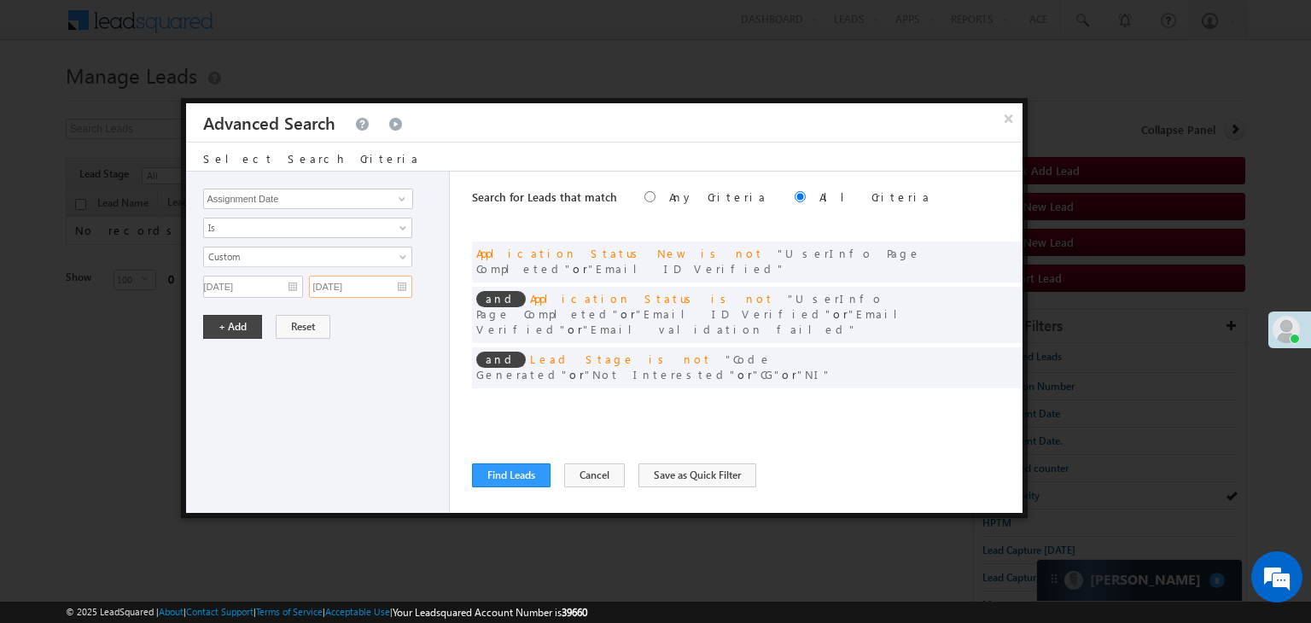
click at [395, 284] on input "07/01/25" at bounding box center [360, 287] width 103 height 22
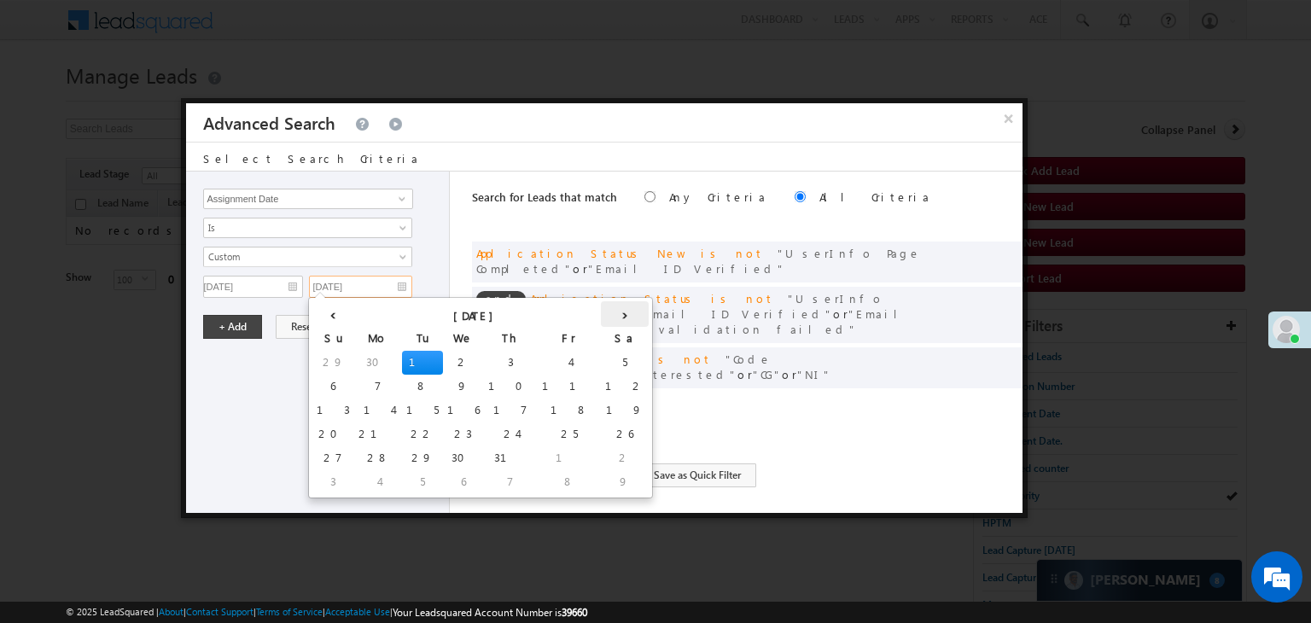
click at [601, 305] on th "›" at bounding box center [625, 314] width 48 height 26
click at [496, 476] on td "9" at bounding box center [527, 482] width 63 height 24
type input "[DATE]"
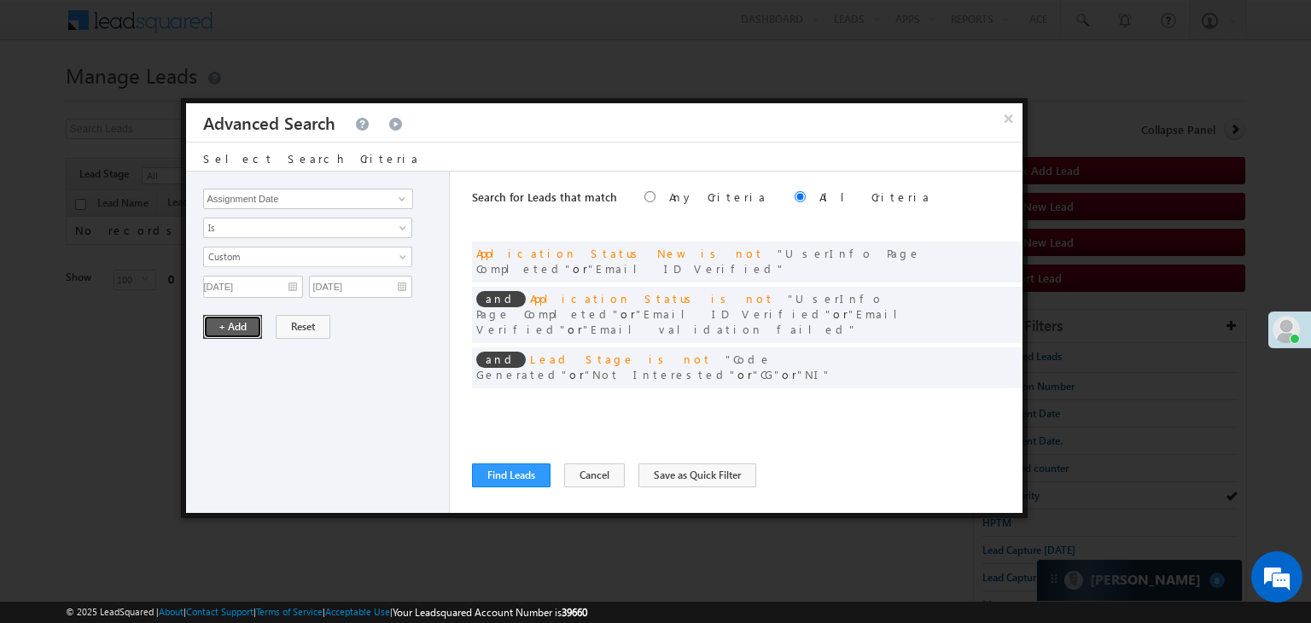
click at [225, 329] on button "+ Add" at bounding box center [232, 327] width 59 height 24
click at [499, 478] on button "Find Leads" at bounding box center [511, 476] width 79 height 24
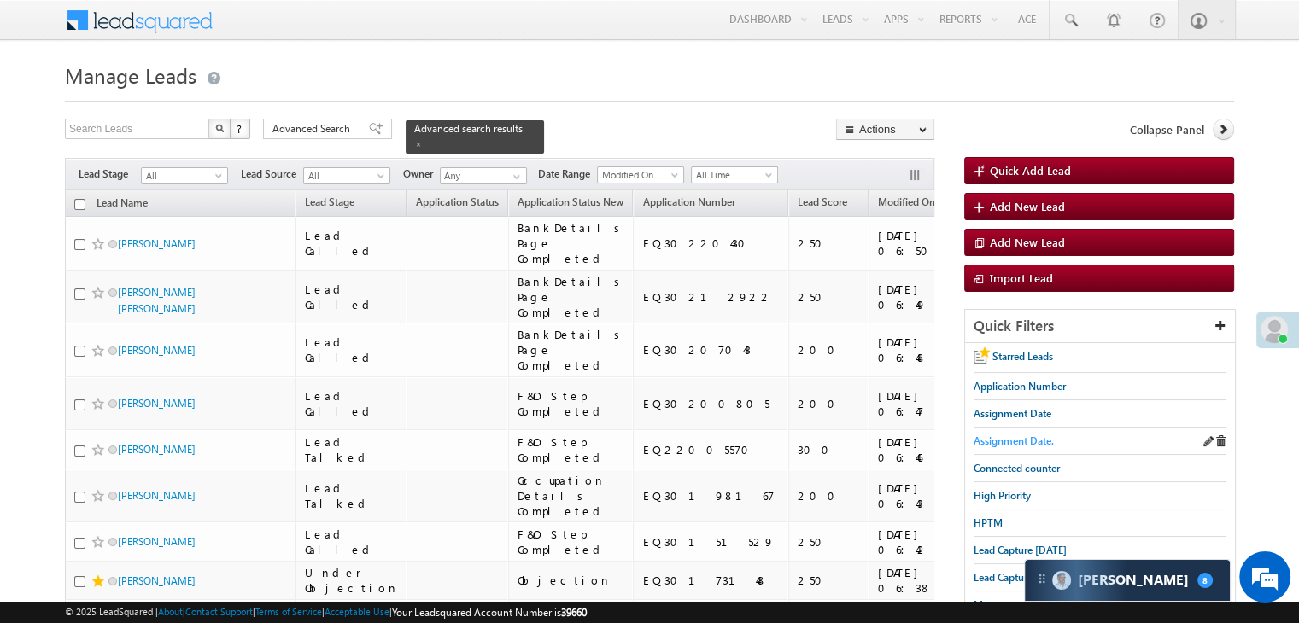
click at [1045, 436] on span "Assignment Date." at bounding box center [1013, 441] width 80 height 13
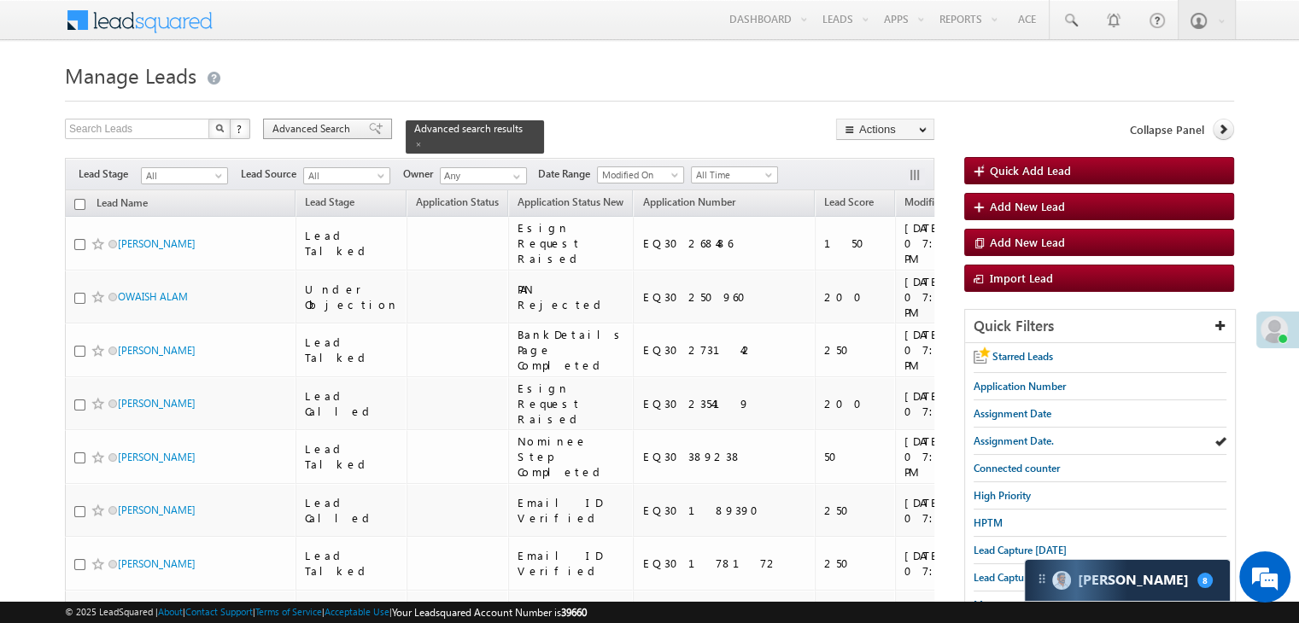
click at [369, 127] on span at bounding box center [376, 129] width 14 height 12
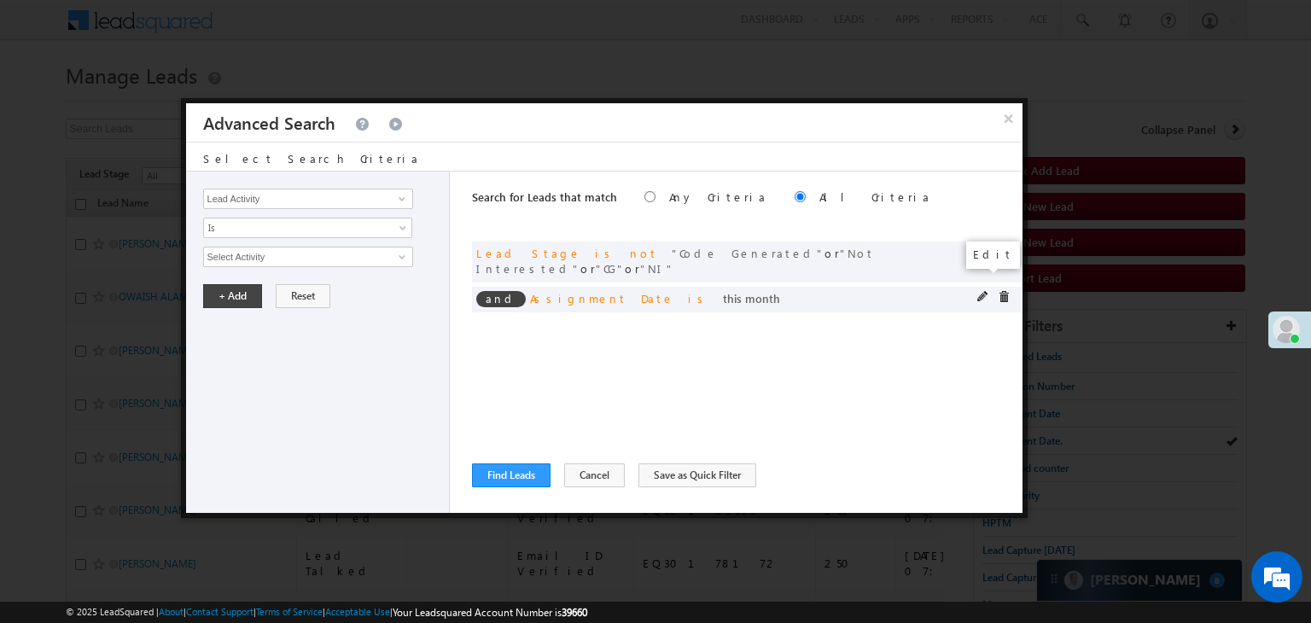
click at [979, 291] on span at bounding box center [984, 297] width 12 height 12
click at [982, 291] on span at bounding box center [984, 297] width 12 height 12
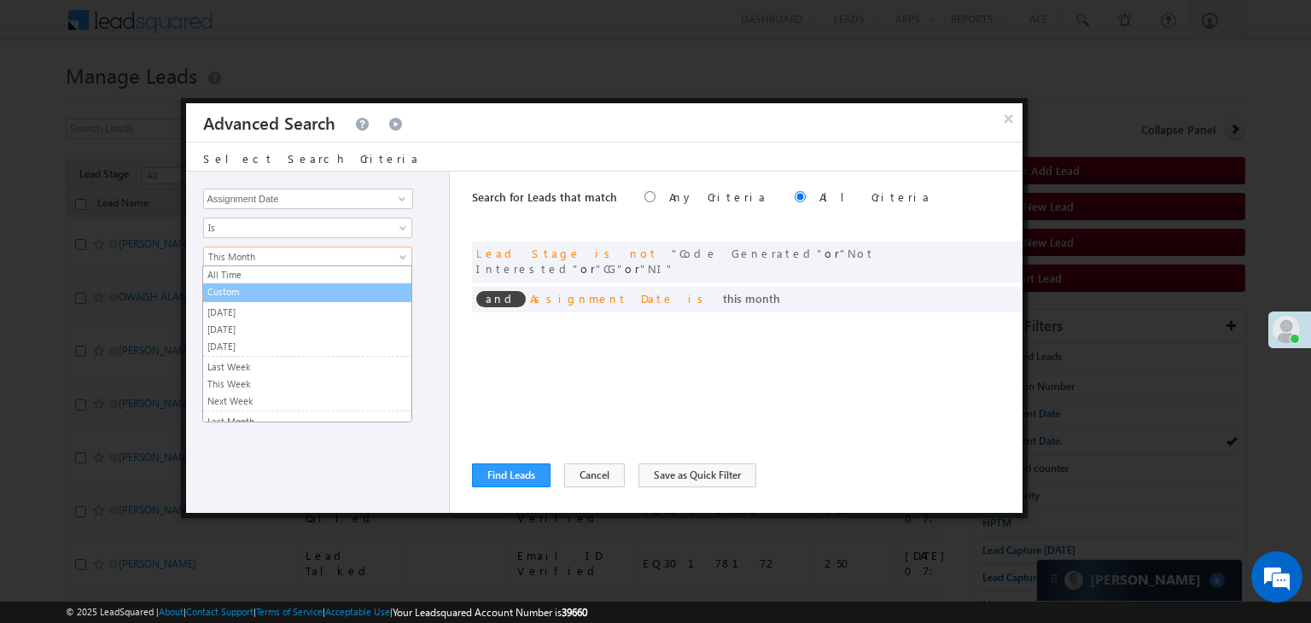
click at [304, 291] on link "Custom" at bounding box center [307, 291] width 208 height 15
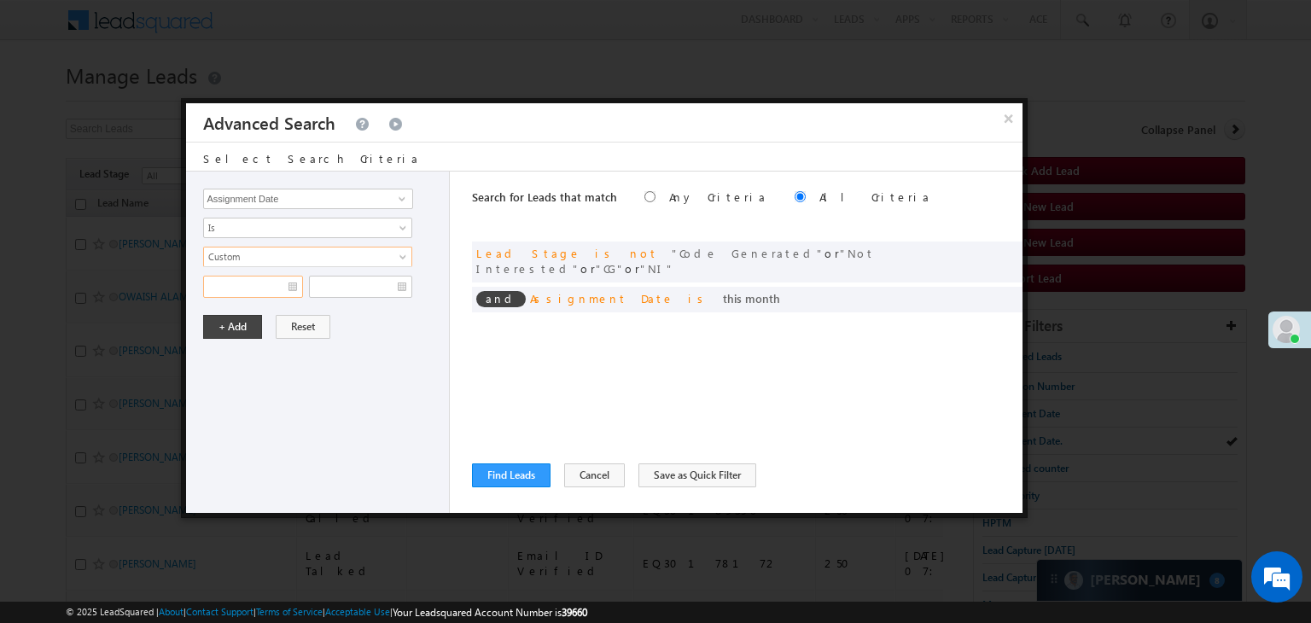
click at [285, 281] on input "text" at bounding box center [253, 287] width 100 height 22
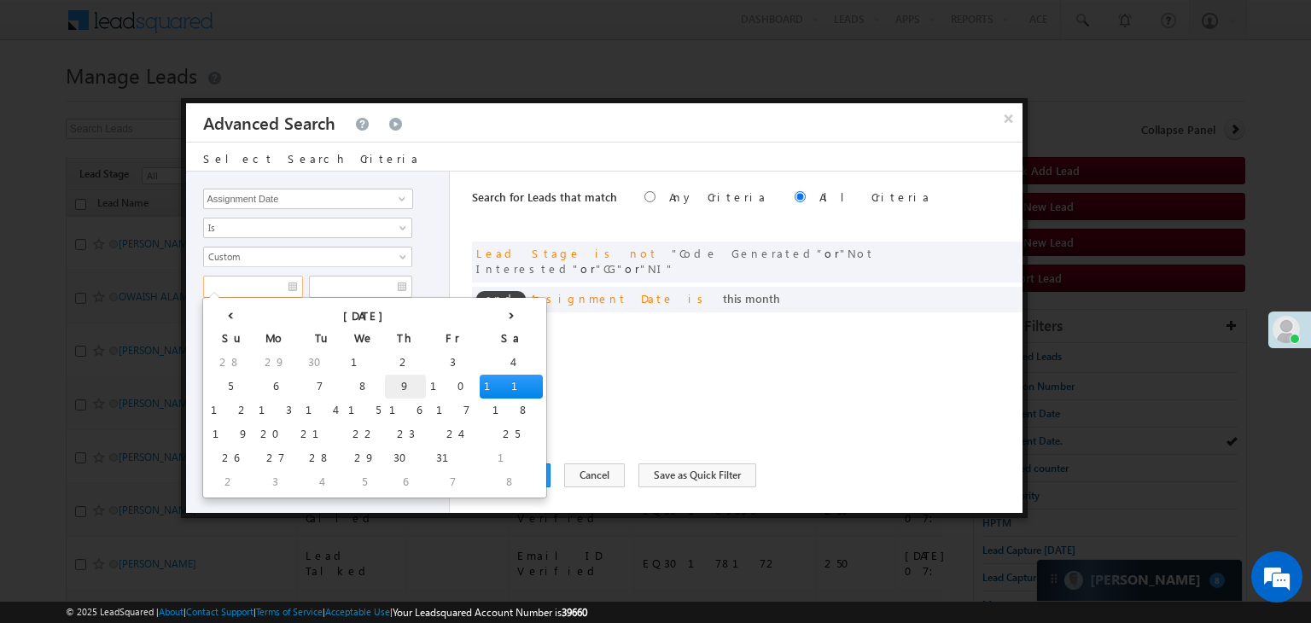
click at [385, 386] on td "9" at bounding box center [405, 387] width 41 height 24
type input "[DATE]"
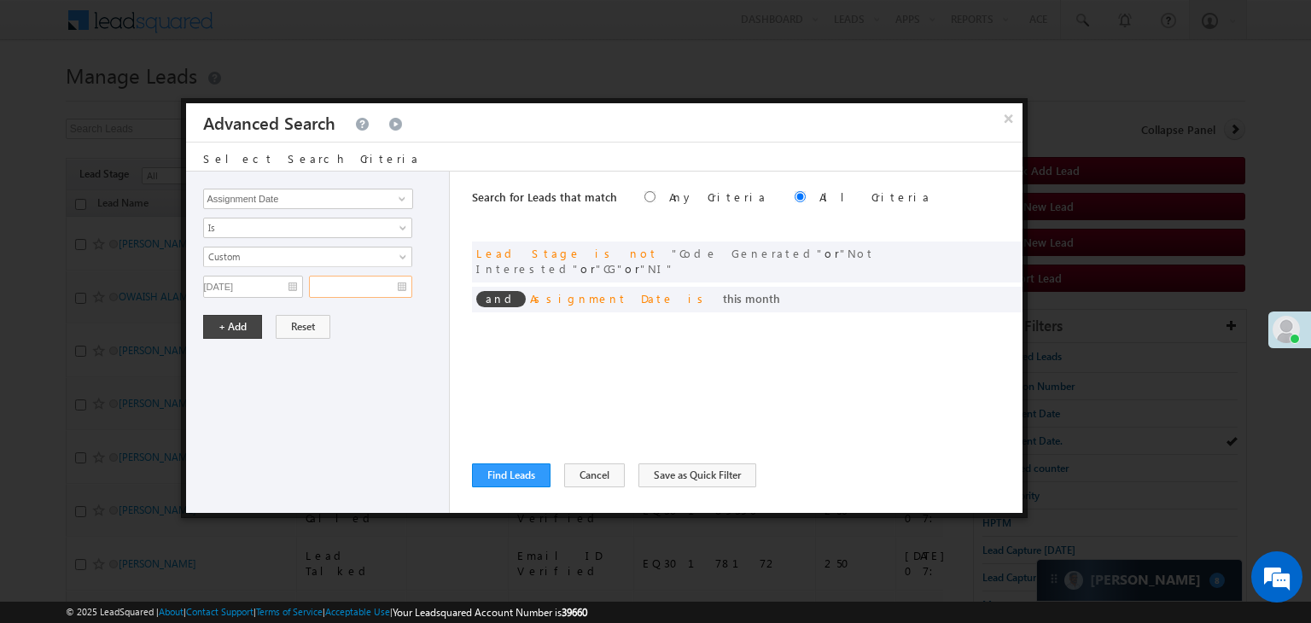
click at [383, 285] on input "text" at bounding box center [360, 287] width 103 height 22
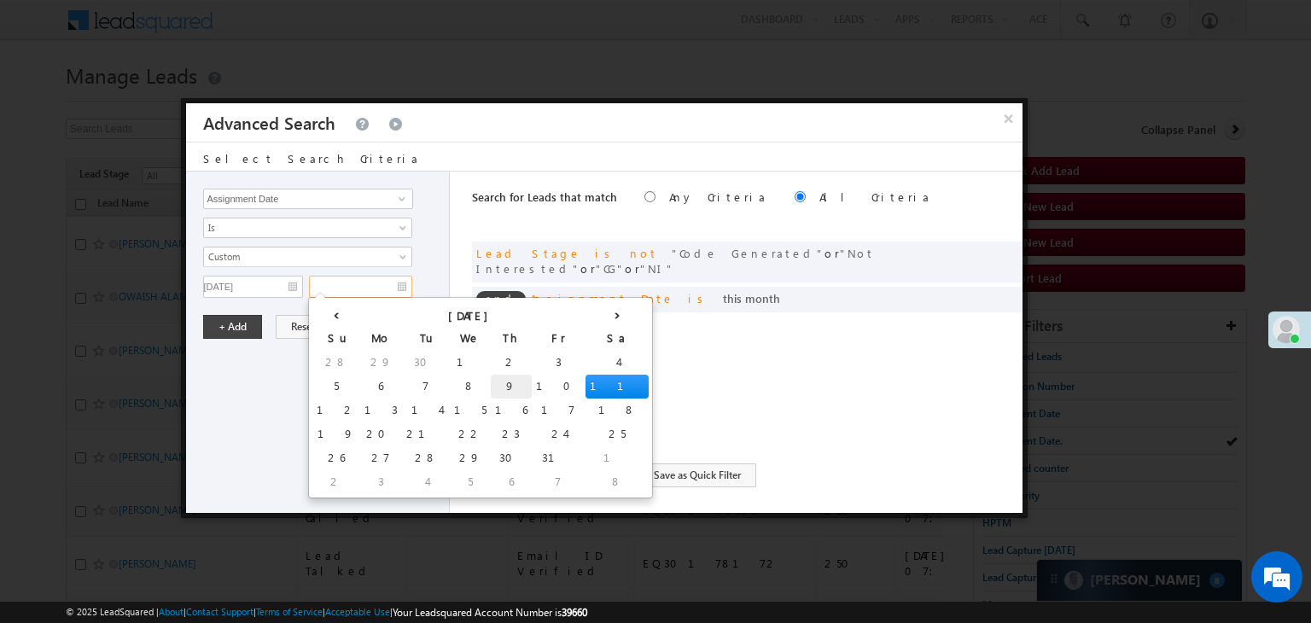
click at [491, 387] on td "9" at bounding box center [511, 387] width 41 height 24
type input "[DATE]"
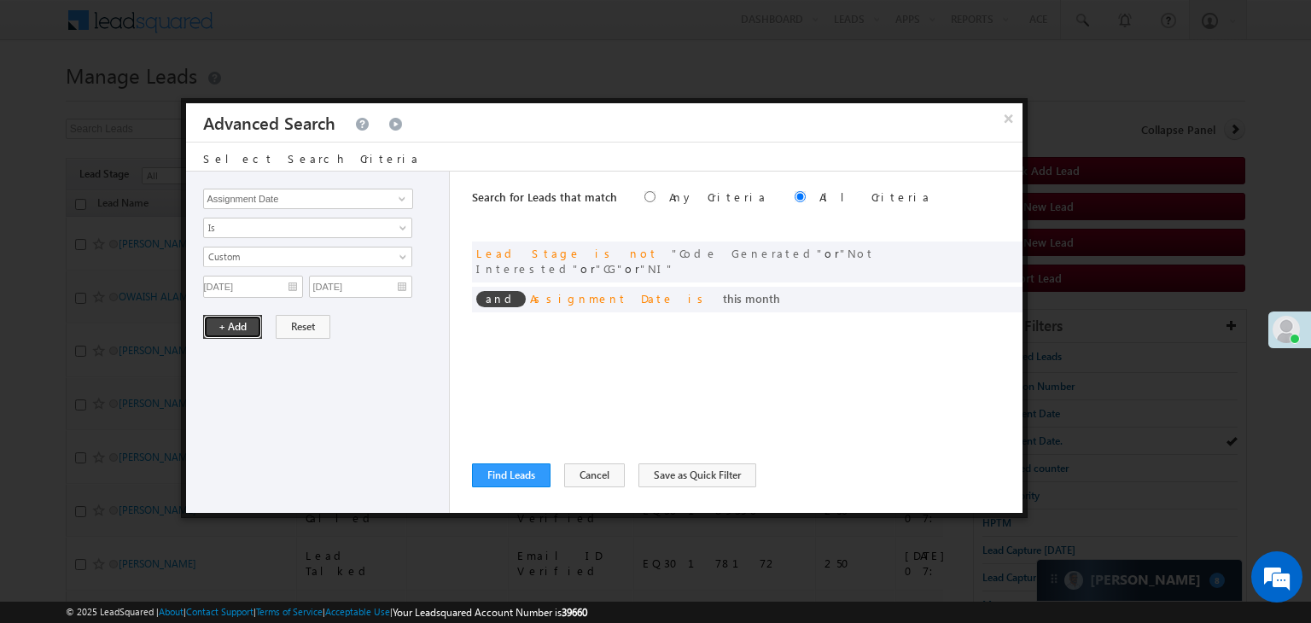
click at [247, 332] on button "+ Add" at bounding box center [232, 327] width 59 height 24
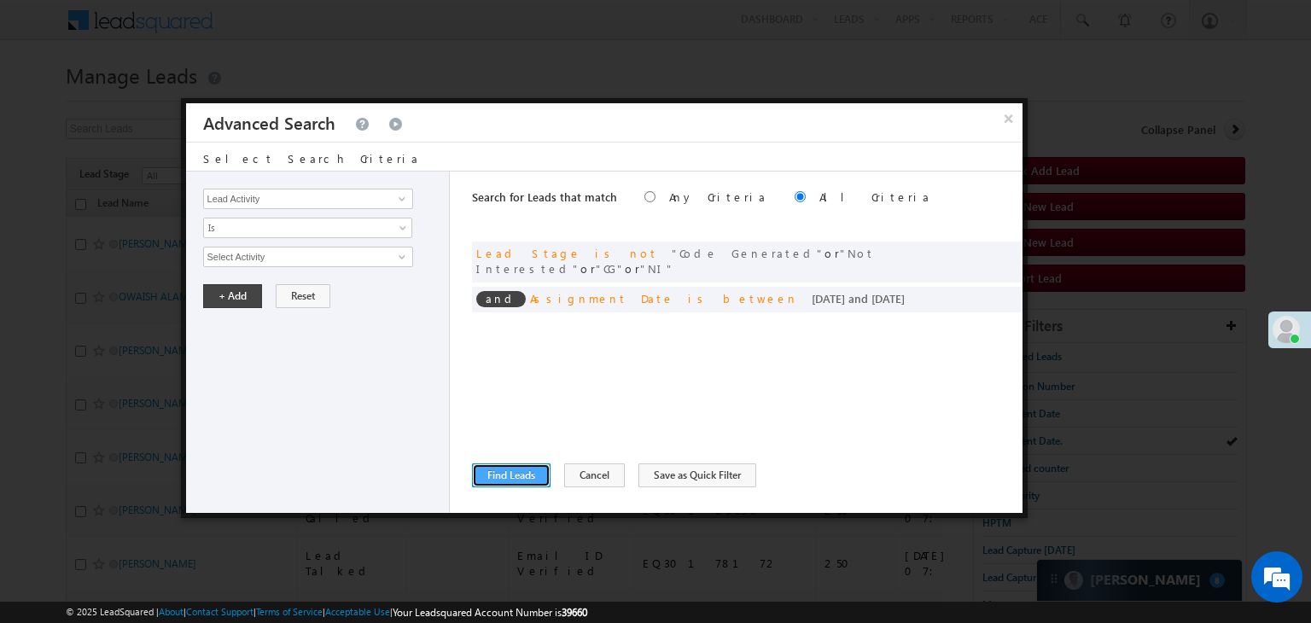
click at [490, 471] on button "Find Leads" at bounding box center [511, 476] width 79 height 24
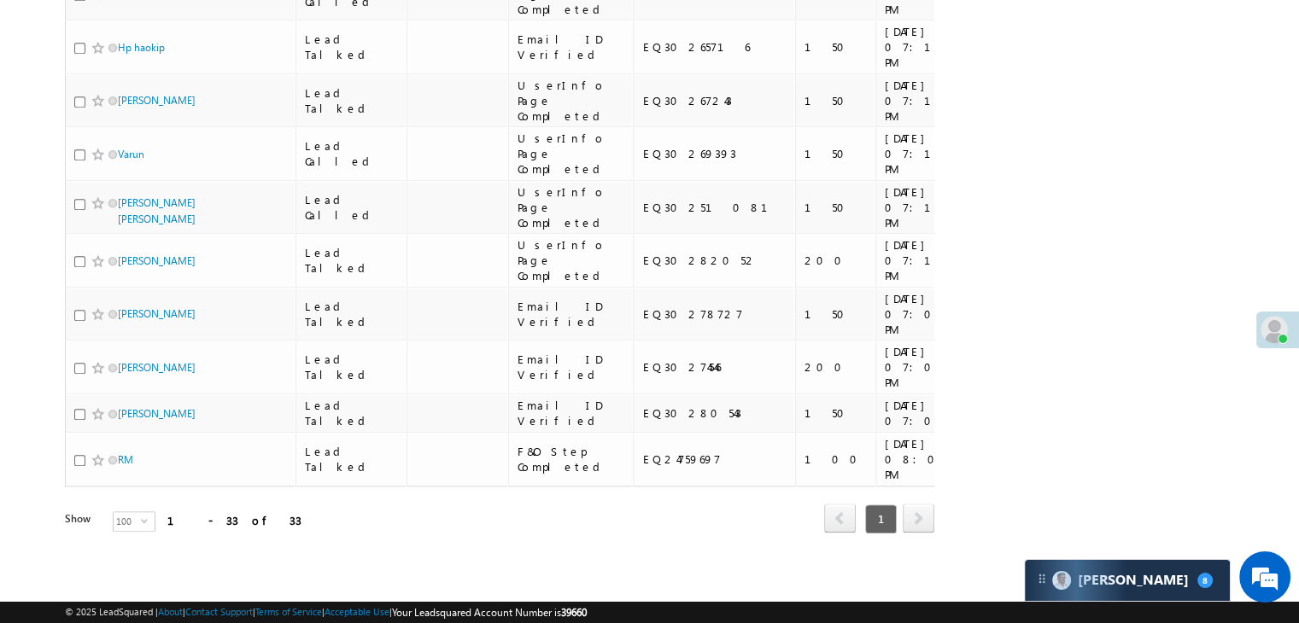
scroll to position [1638, 0]
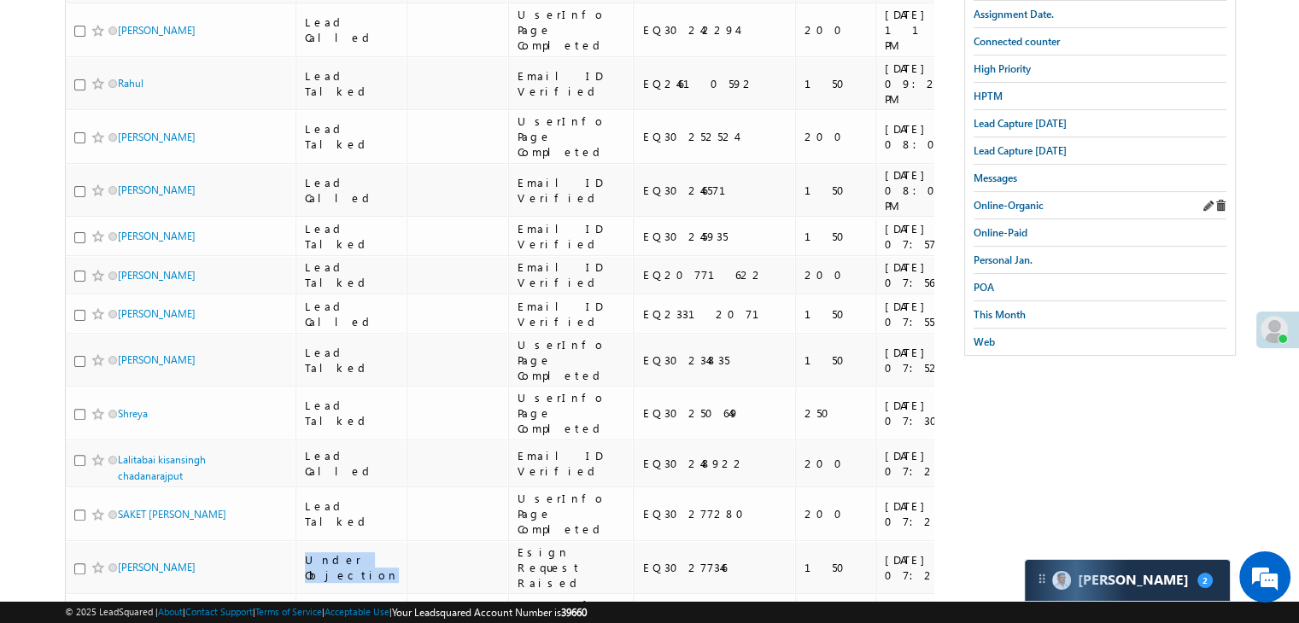
scroll to position [171, 0]
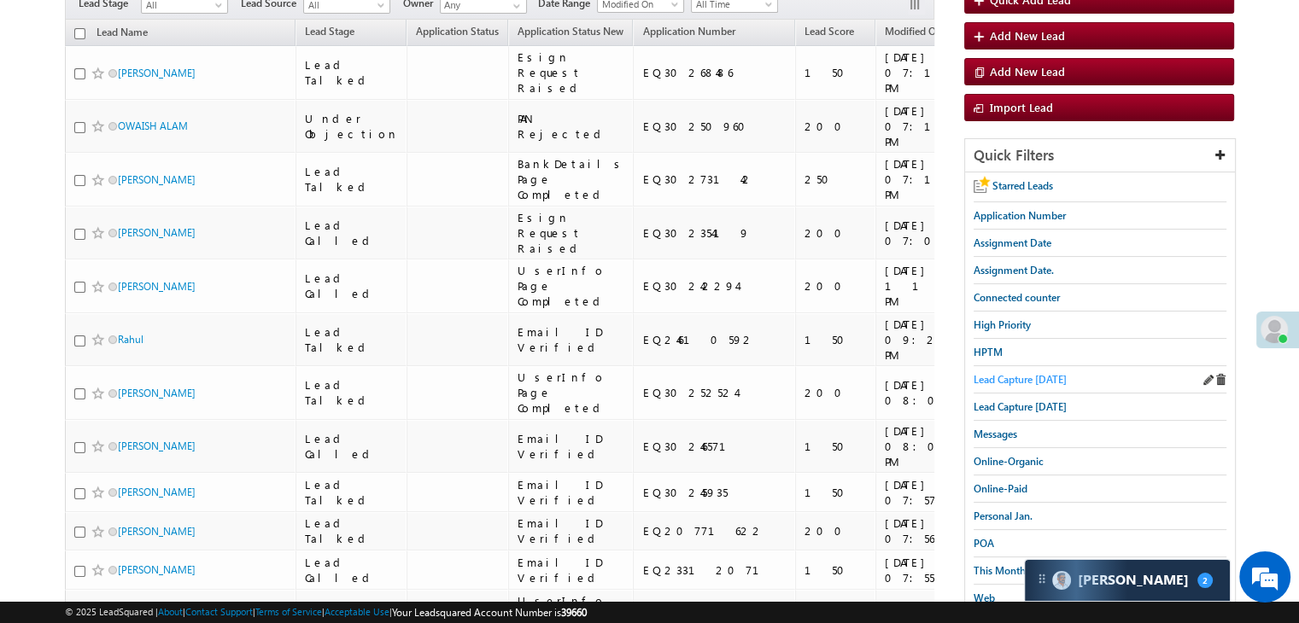
click at [1049, 376] on span "Lead Capture [DATE]" at bounding box center [1019, 379] width 93 height 13
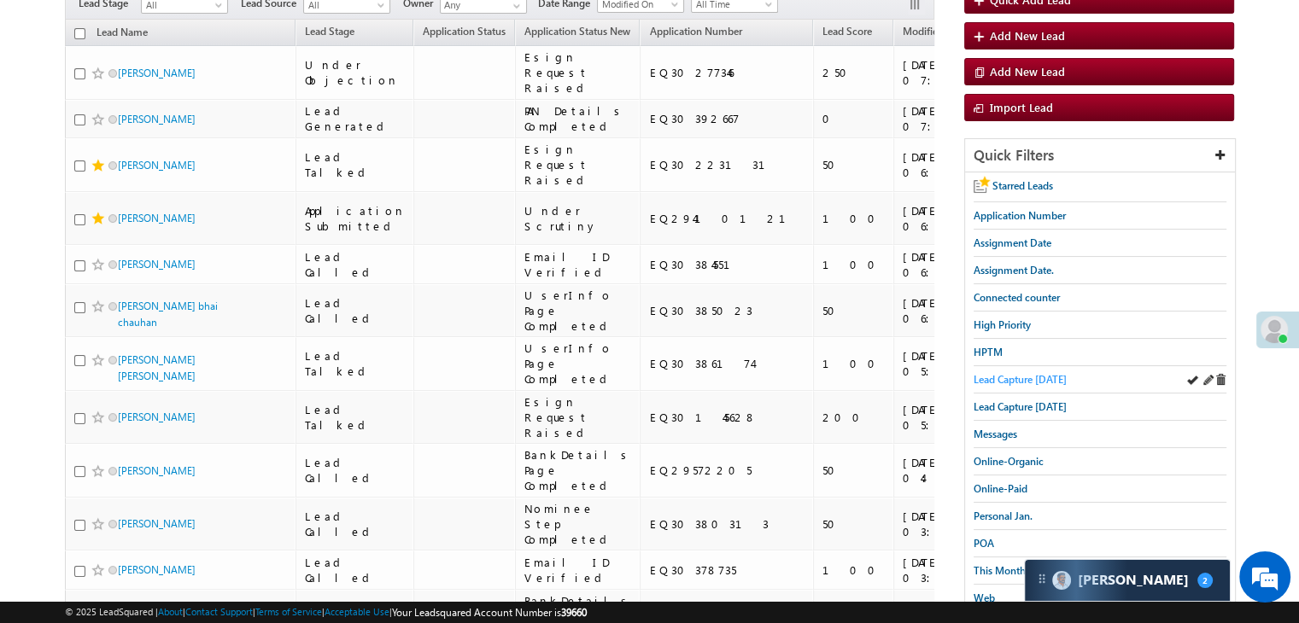
click at [1029, 373] on span "Lead Capture [DATE]" at bounding box center [1019, 379] width 93 height 13
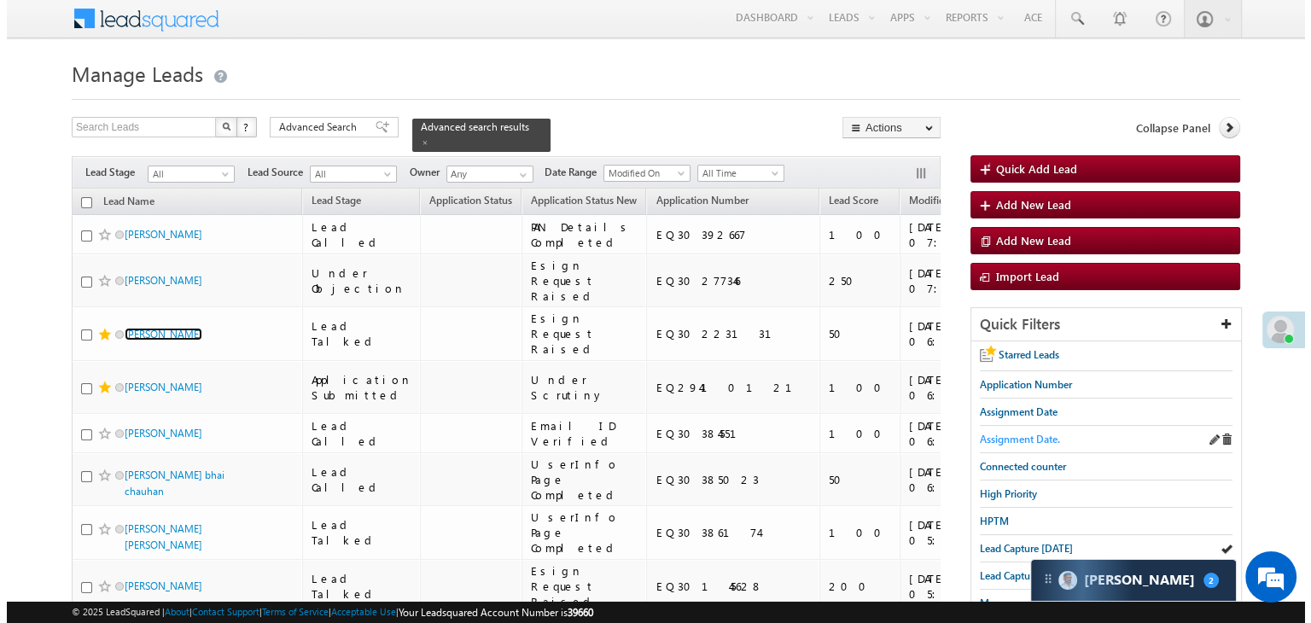
scroll to position [0, 0]
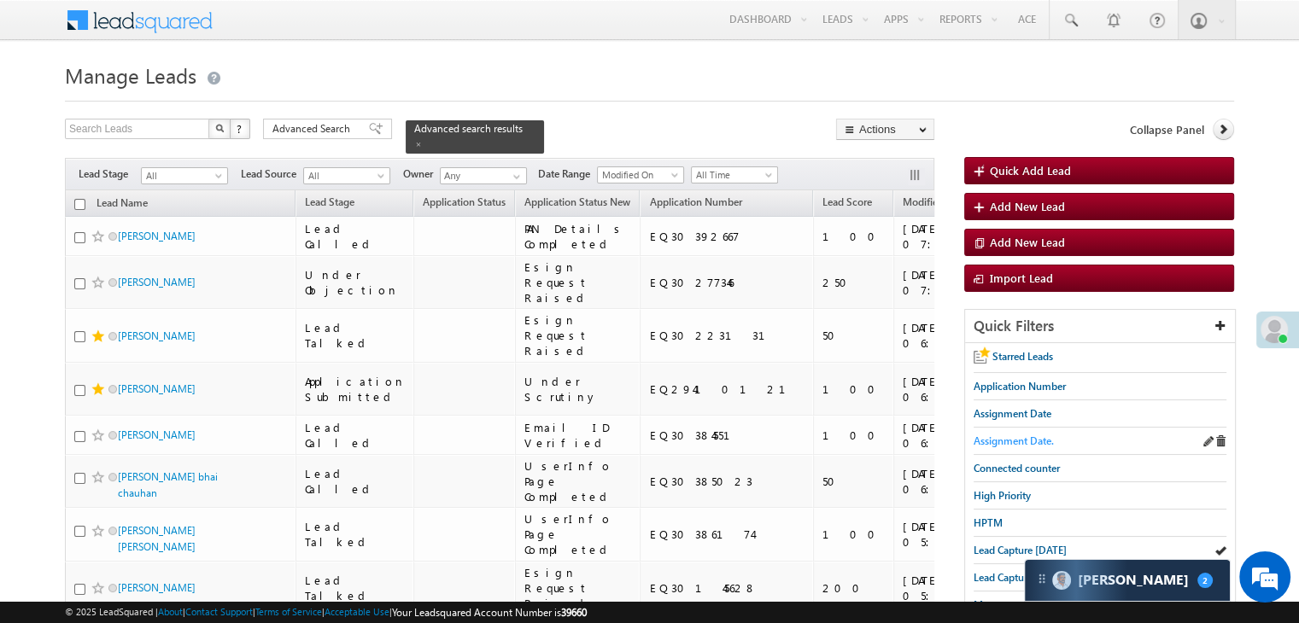
click at [1021, 440] on span "Assignment Date." at bounding box center [1013, 441] width 80 height 13
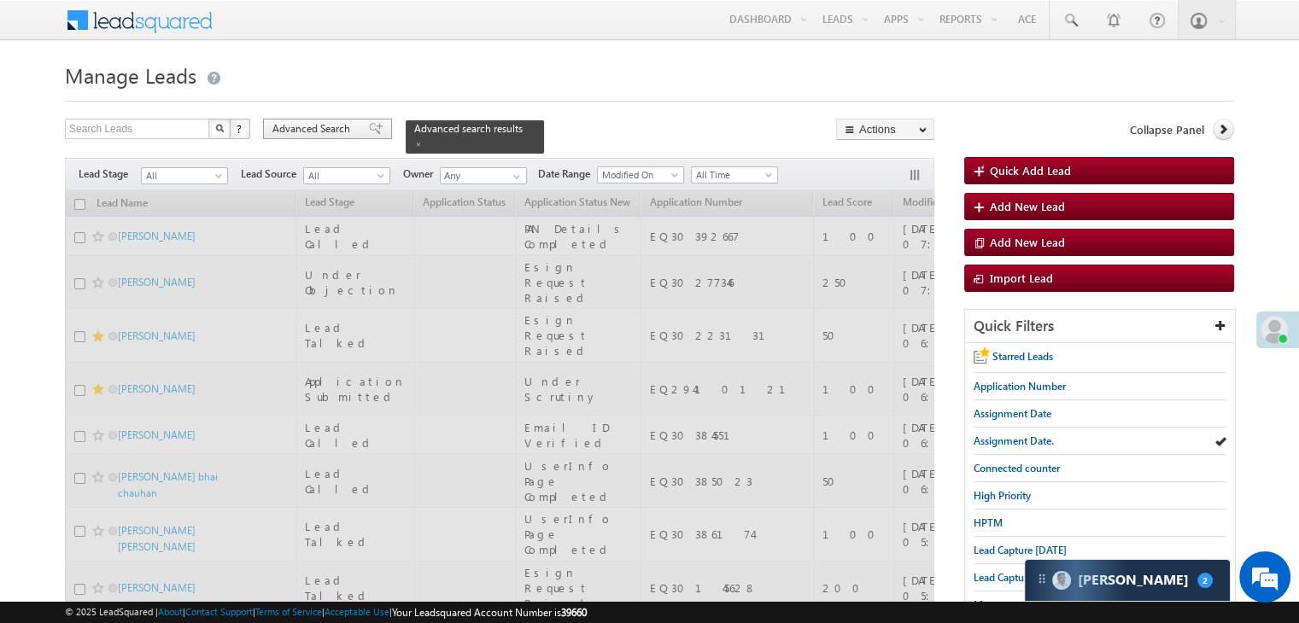
click at [301, 127] on span "Advanced Search" at bounding box center [313, 128] width 83 height 15
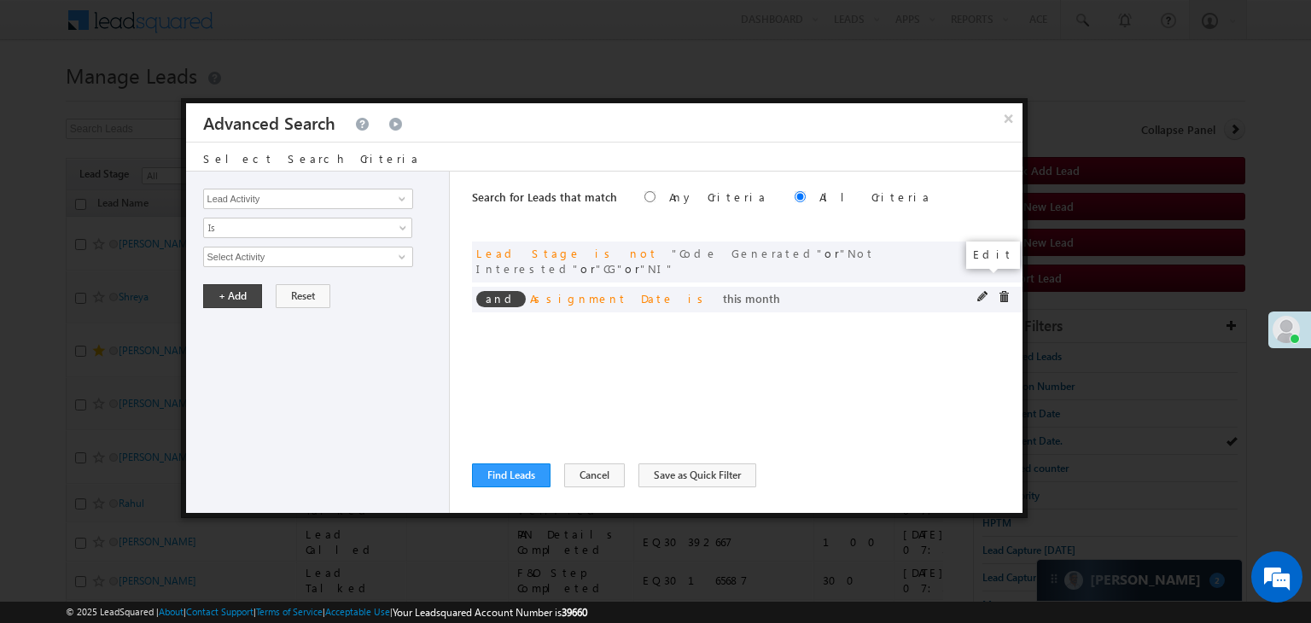
click at [979, 291] on span at bounding box center [984, 297] width 12 height 12
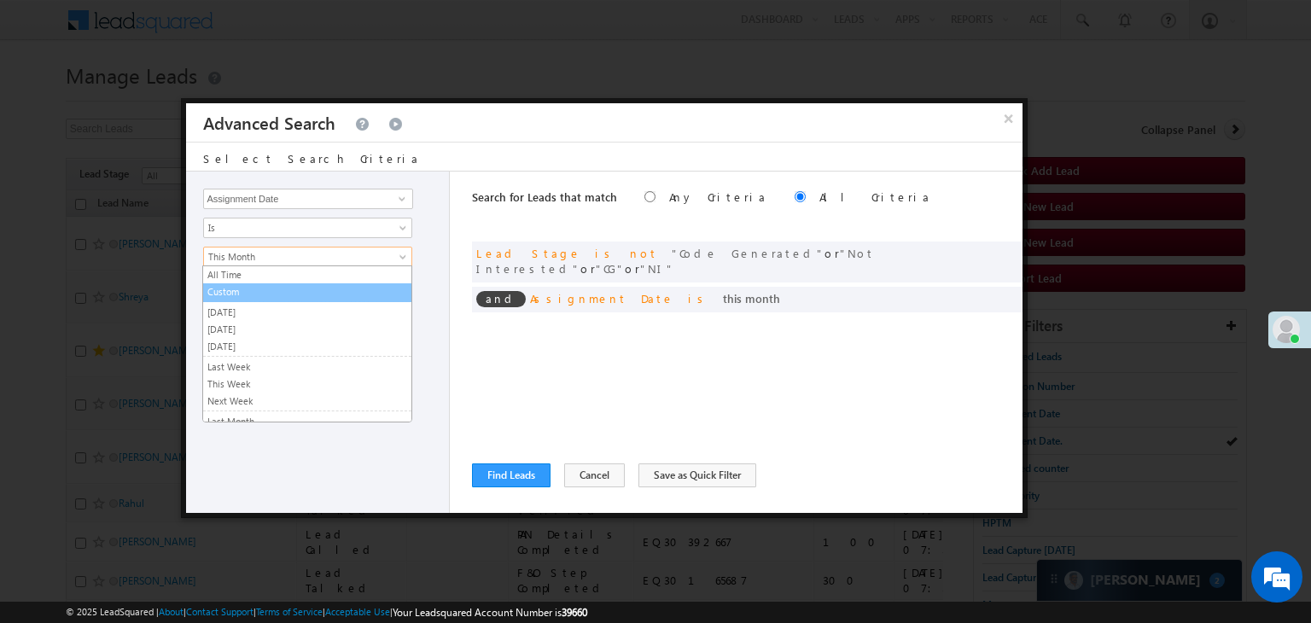
click at [270, 295] on link "Custom" at bounding box center [307, 291] width 208 height 15
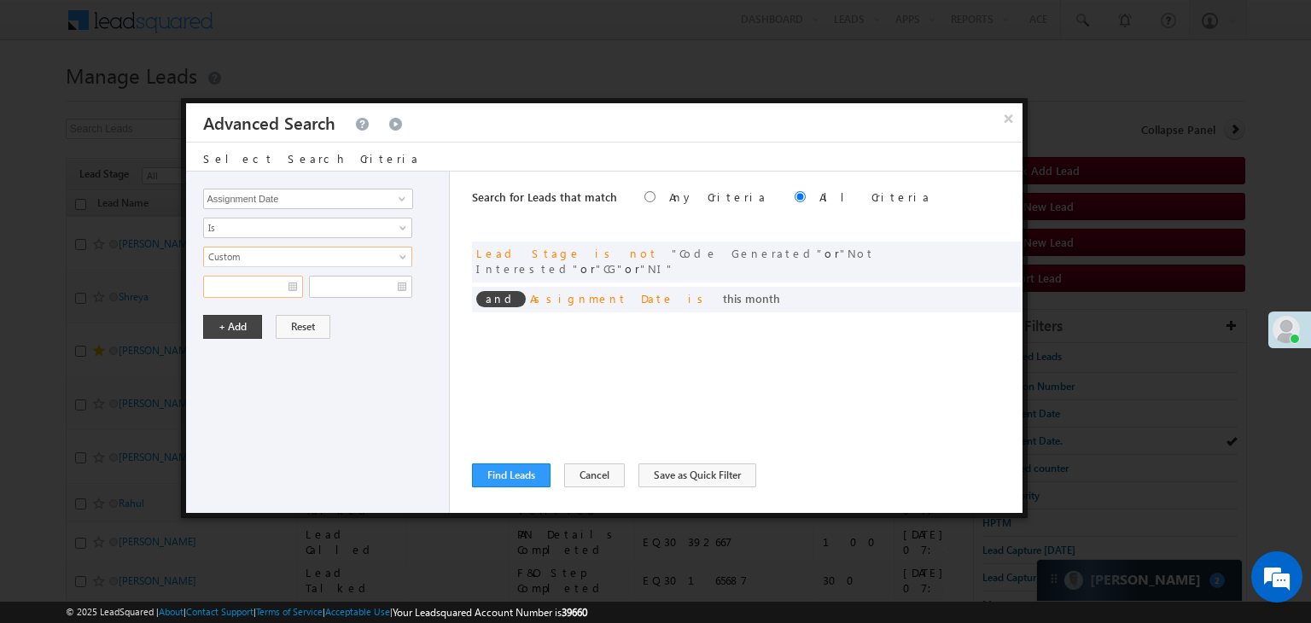
click at [270, 289] on input "text" at bounding box center [253, 287] width 100 height 22
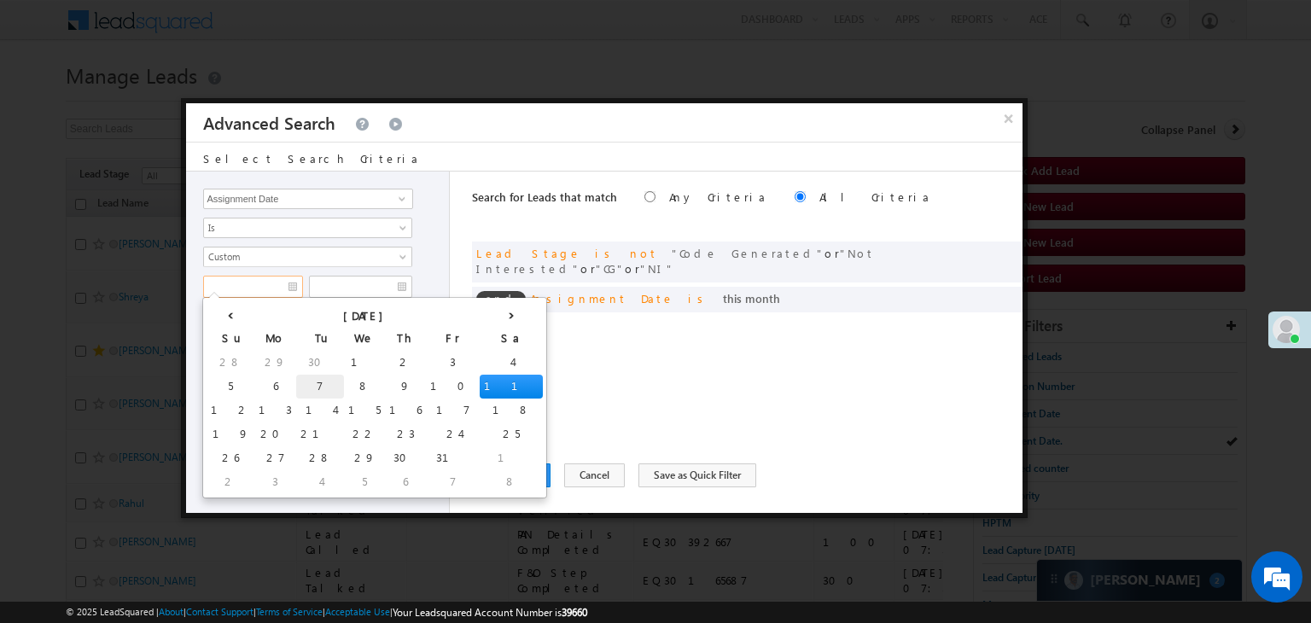
click at [296, 377] on td "7" at bounding box center [320, 387] width 48 height 24
click at [380, 281] on input "text" at bounding box center [360, 287] width 103 height 22
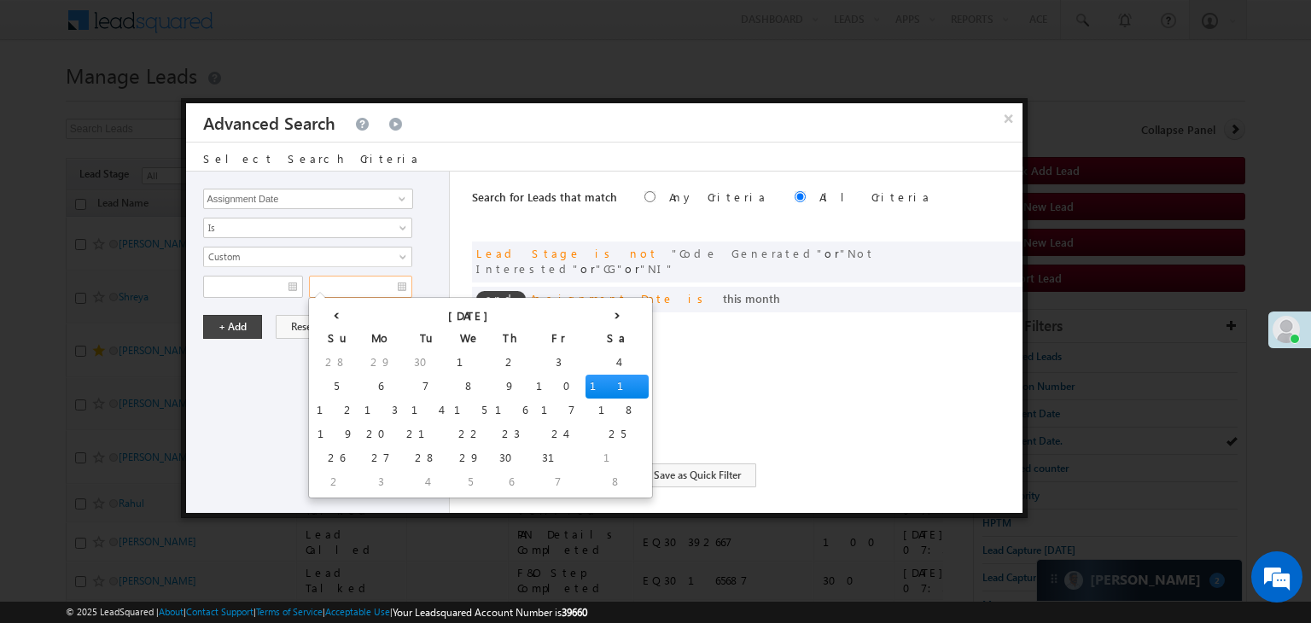
type input "[DATE]"
click at [491, 383] on td "9" at bounding box center [511, 387] width 41 height 24
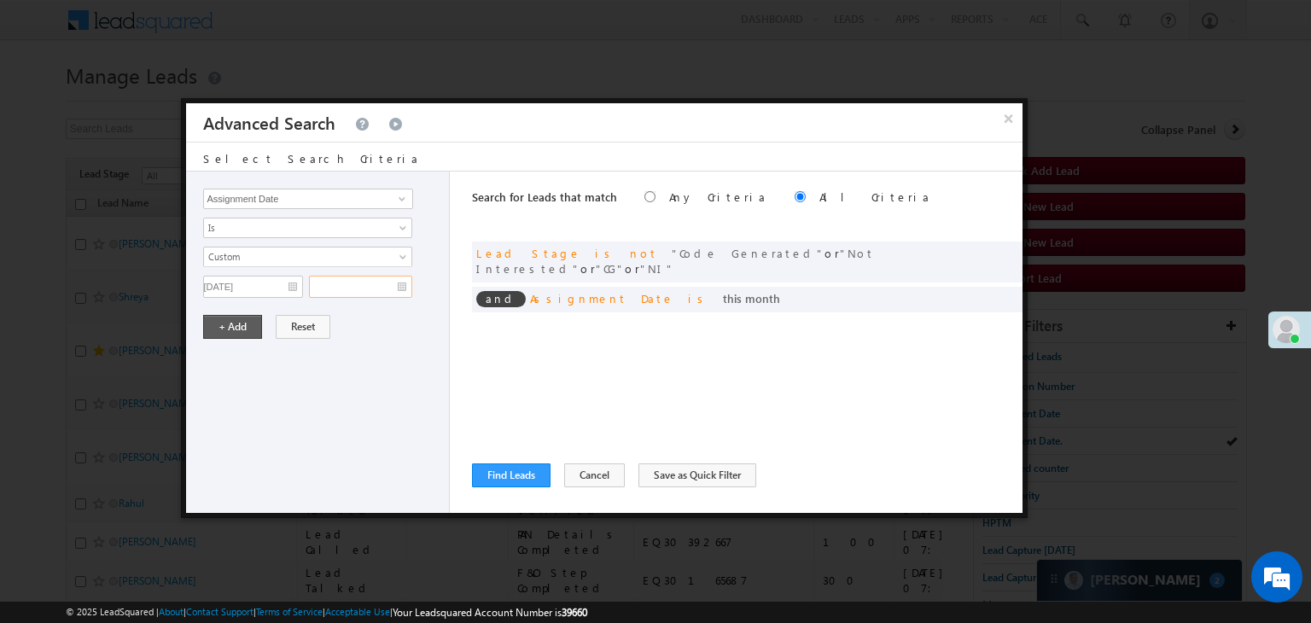
type input "[DATE]"
click at [241, 325] on button "+ Add" at bounding box center [232, 327] width 59 height 24
click at [504, 476] on button "Find Leads" at bounding box center [511, 476] width 79 height 24
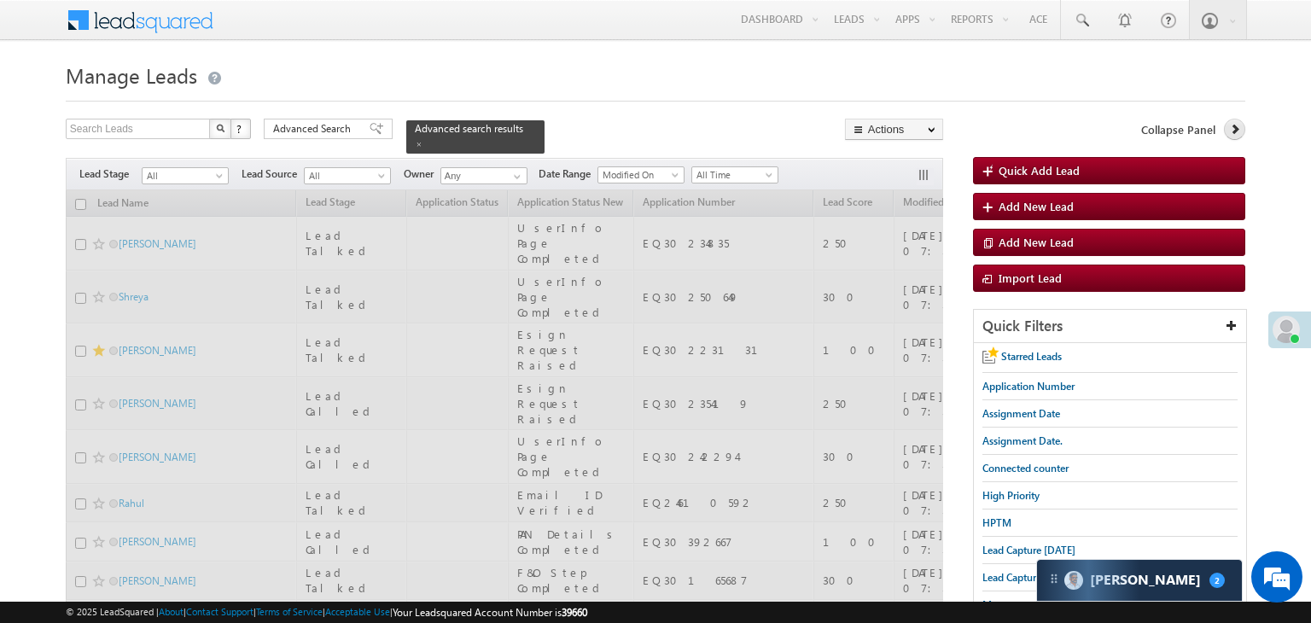
click at [1230, 134] on icon at bounding box center [1236, 129] width 12 height 12
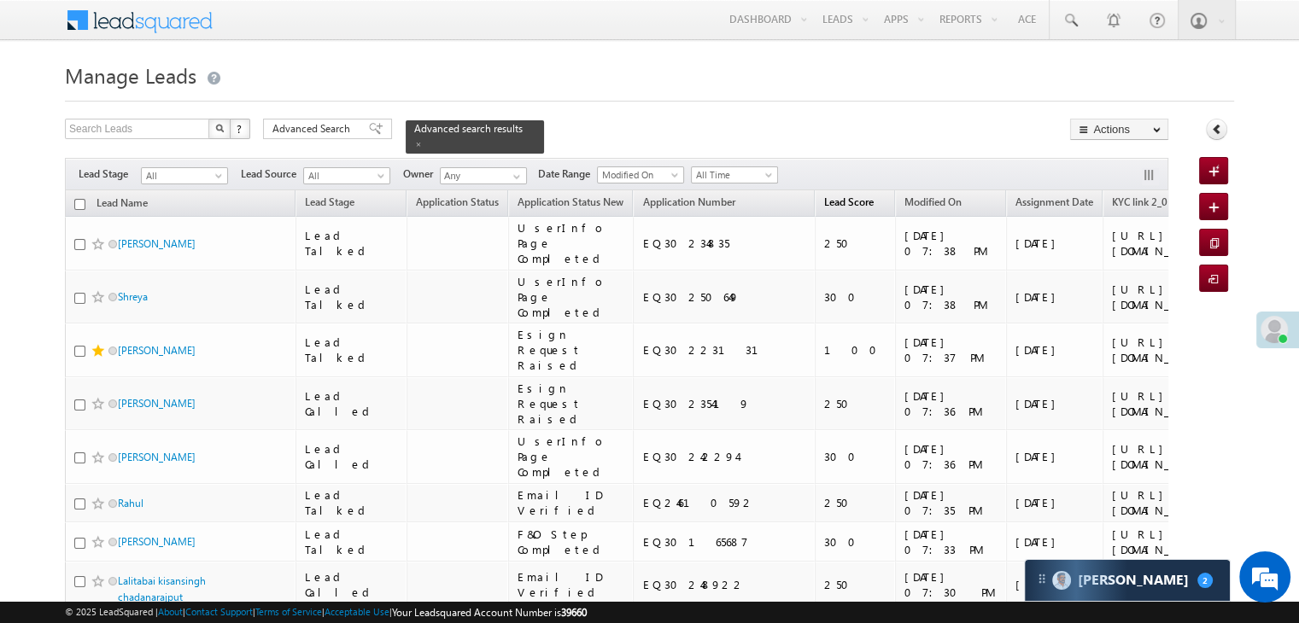
click at [824, 196] on span "Lead Score" at bounding box center [849, 202] width 50 height 13
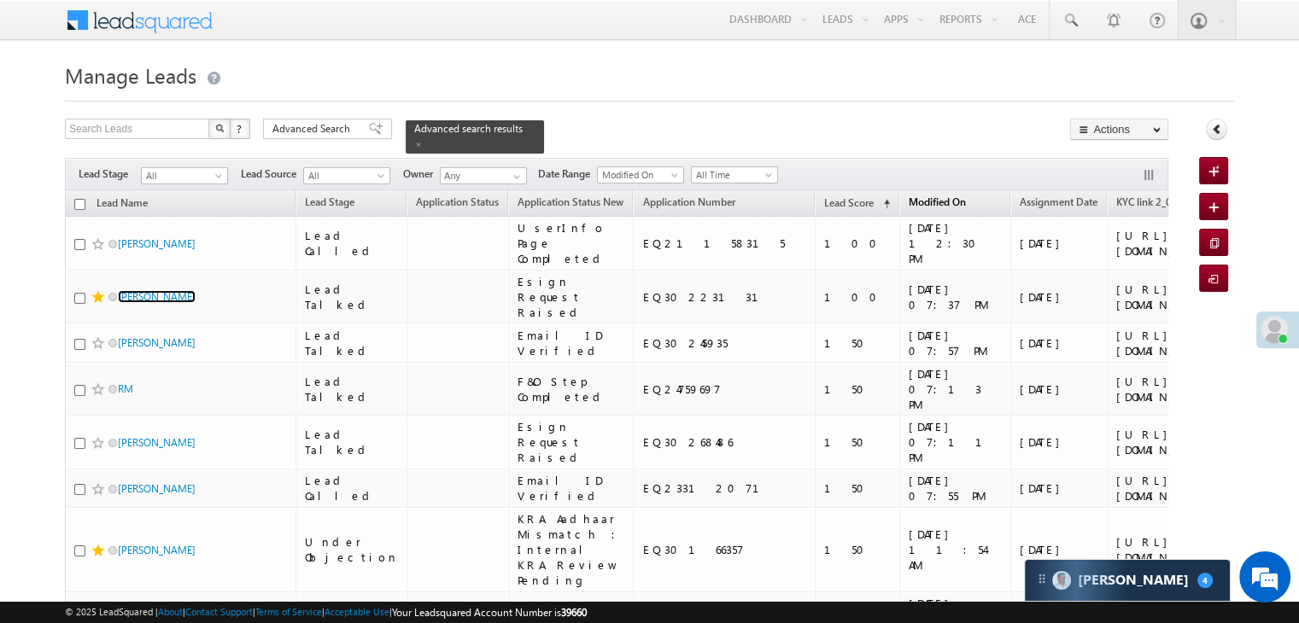
click at [908, 196] on span "Modified On" at bounding box center [936, 202] width 57 height 13
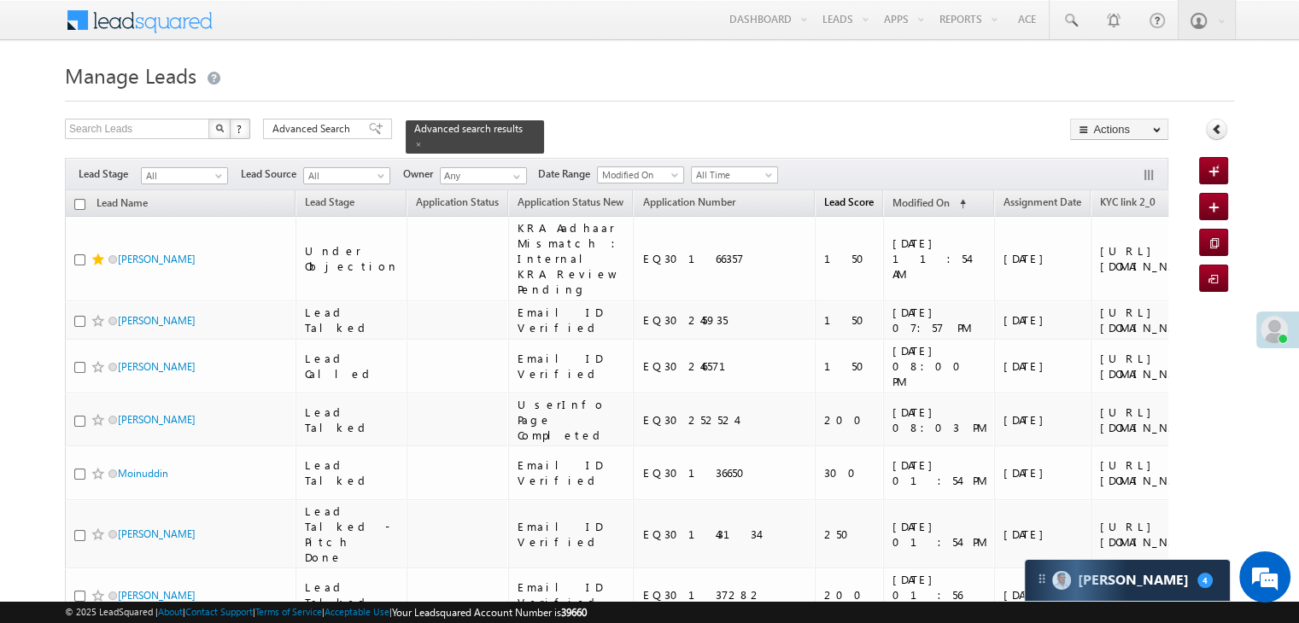
click at [824, 196] on span "Lead Score" at bounding box center [849, 202] width 50 height 13
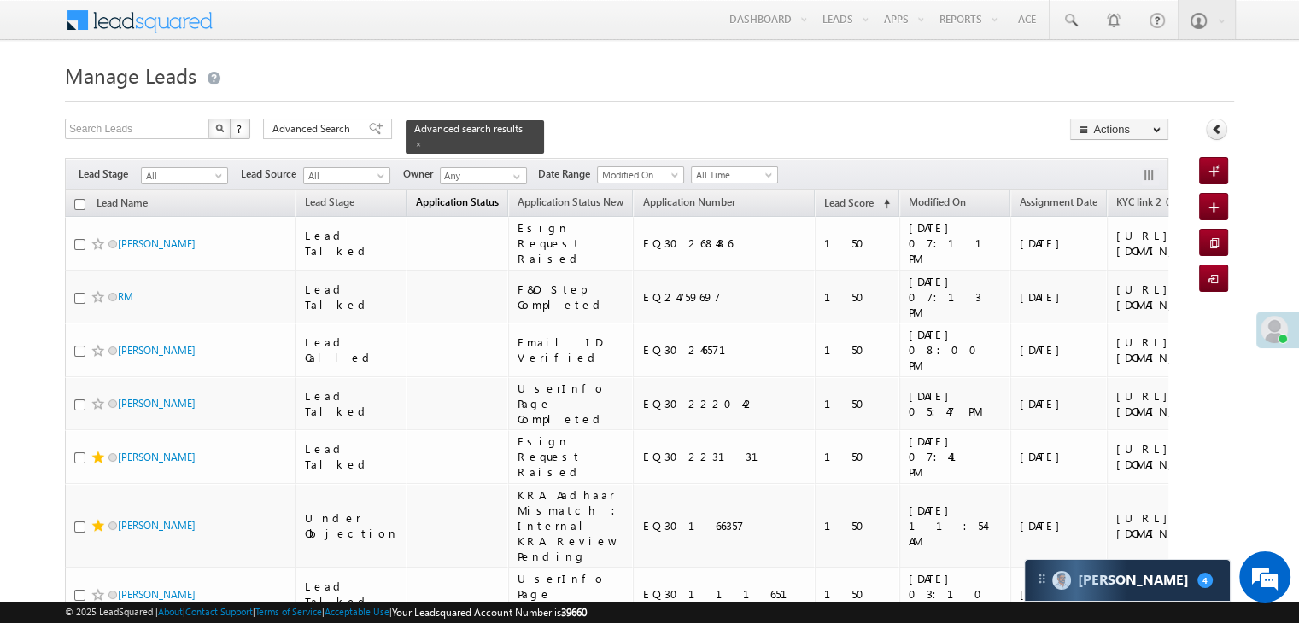
click at [443, 196] on span "Application Status" at bounding box center [457, 202] width 83 height 13
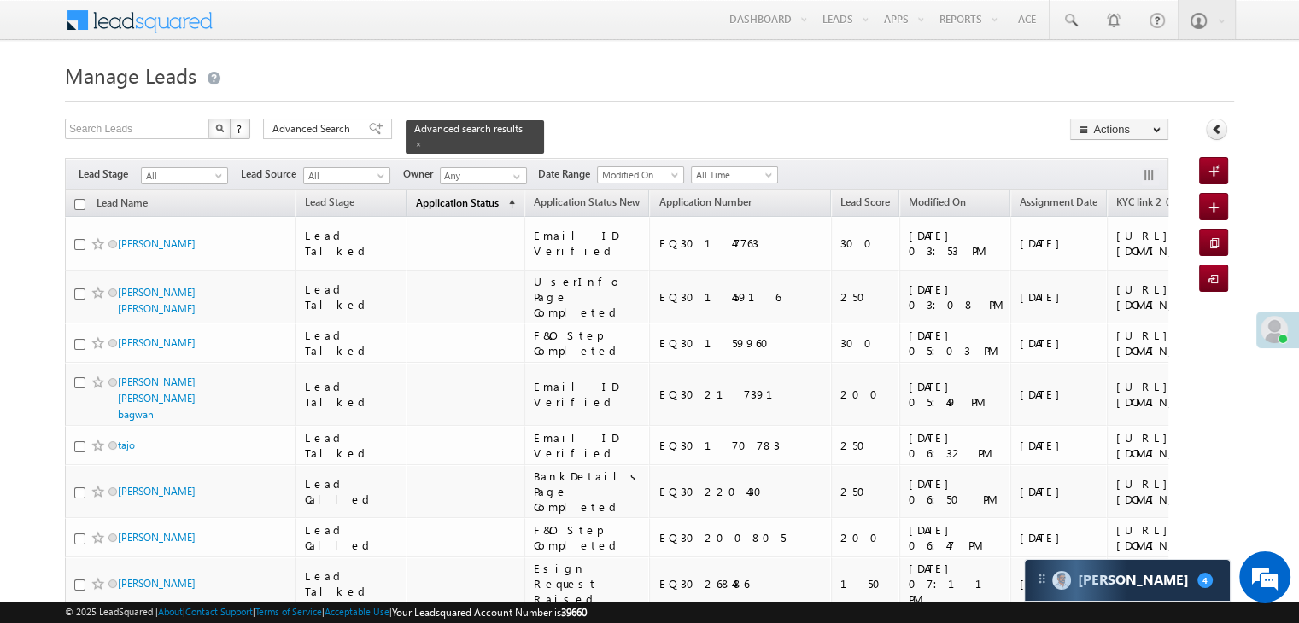
click at [451, 203] on link "Application Status (sorted ascending)" at bounding box center [465, 204] width 116 height 22
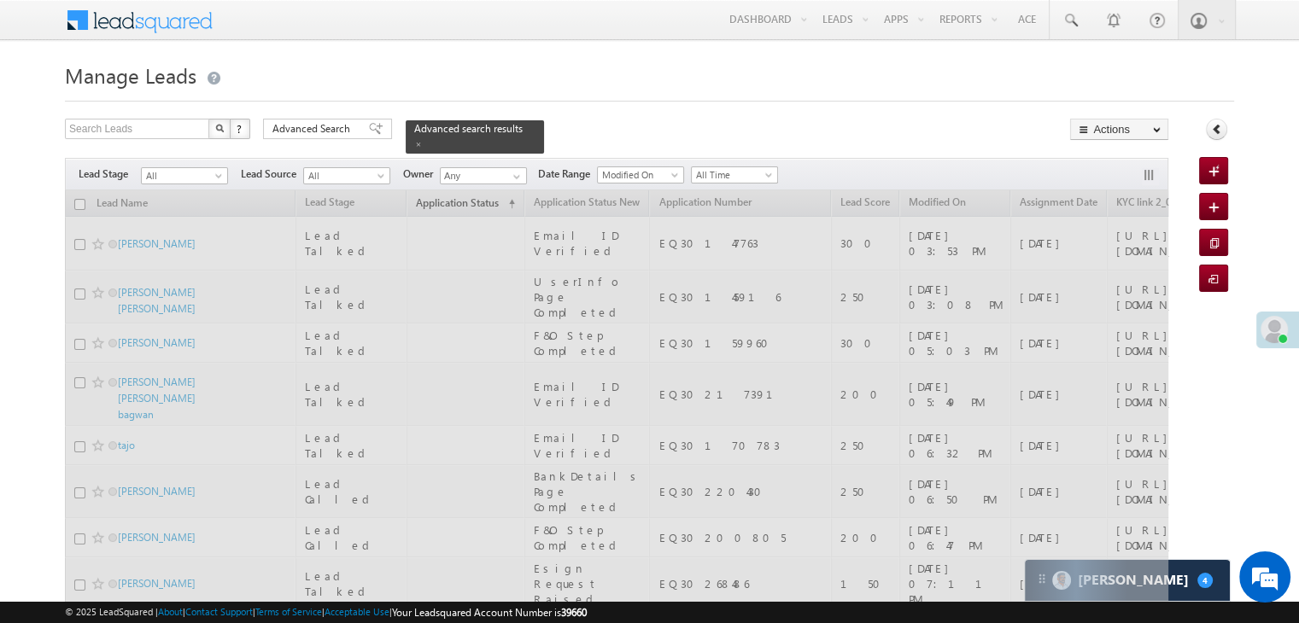
click at [1216, 128] on icon at bounding box center [1217, 129] width 12 height 12
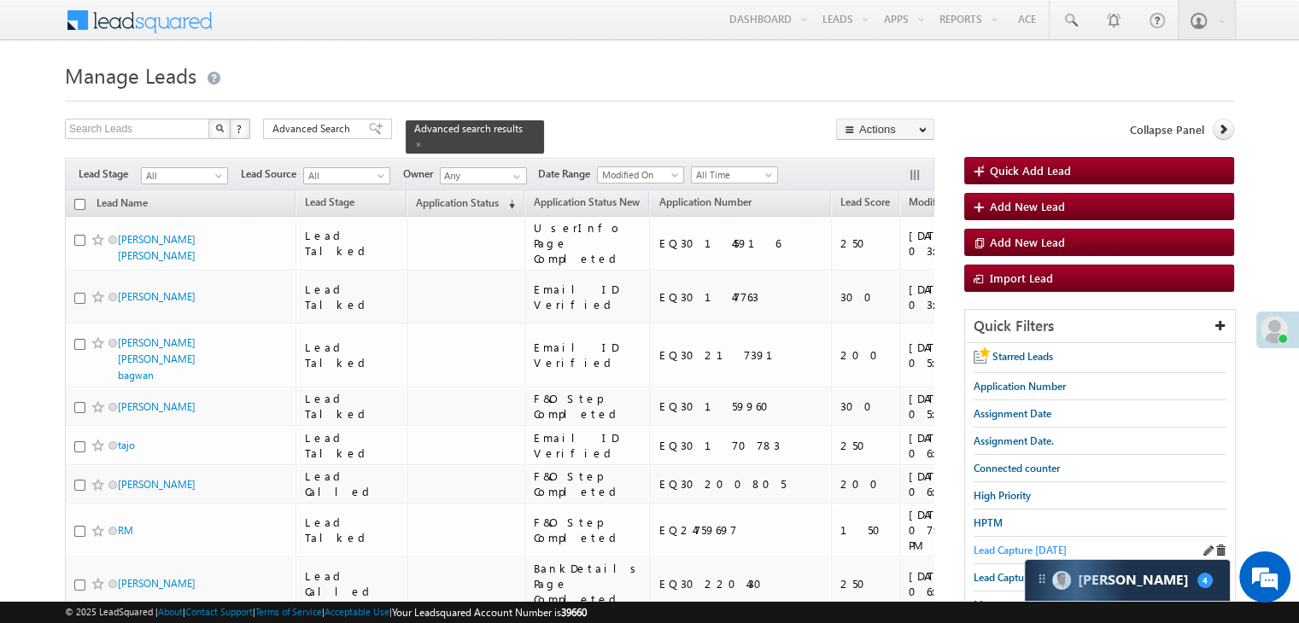
click at [427, 196] on span "Application Status" at bounding box center [457, 202] width 83 height 13
click at [1001, 547] on span "Lead Capture [DATE]" at bounding box center [1019, 550] width 93 height 13
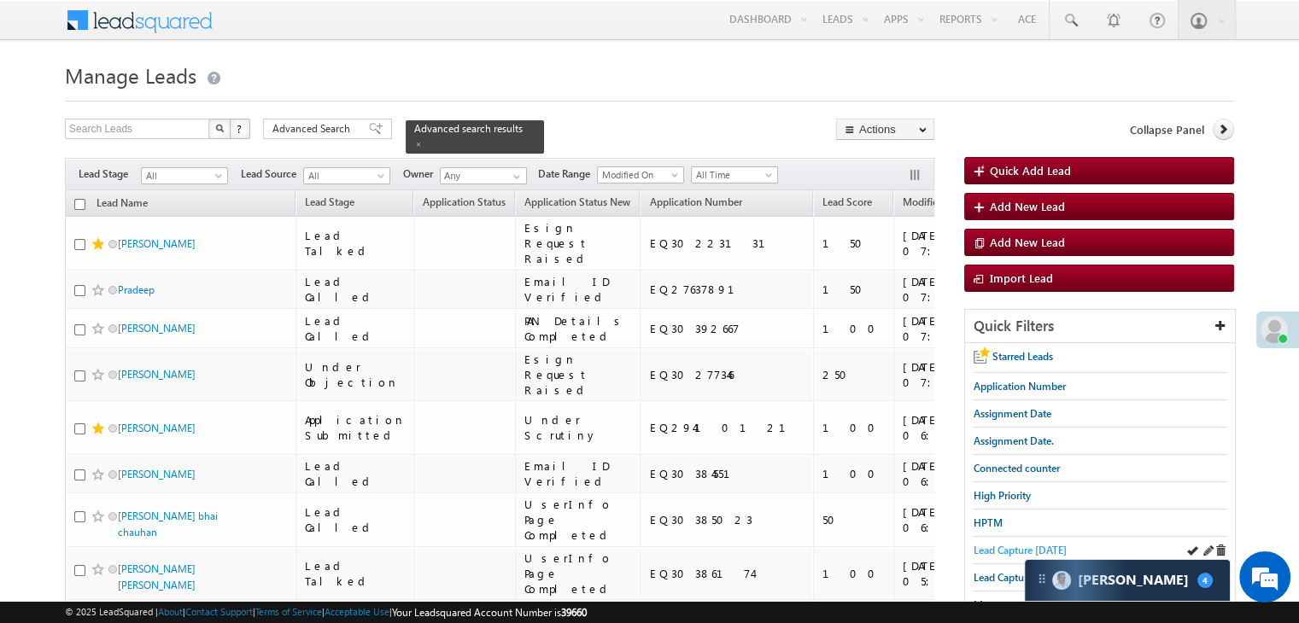
click at [990, 548] on span "Lead Capture [DATE]" at bounding box center [1019, 550] width 93 height 13
click at [1028, 544] on span "Lead Capture [DATE]" at bounding box center [1019, 550] width 93 height 13
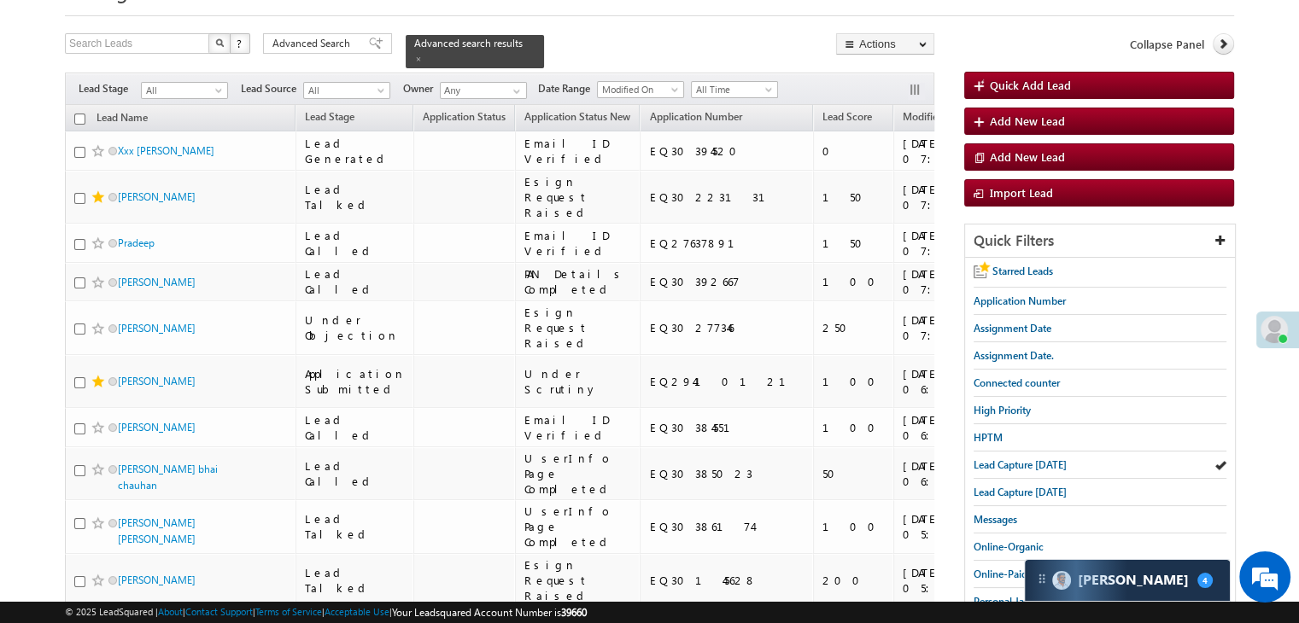
scroll to position [256, 0]
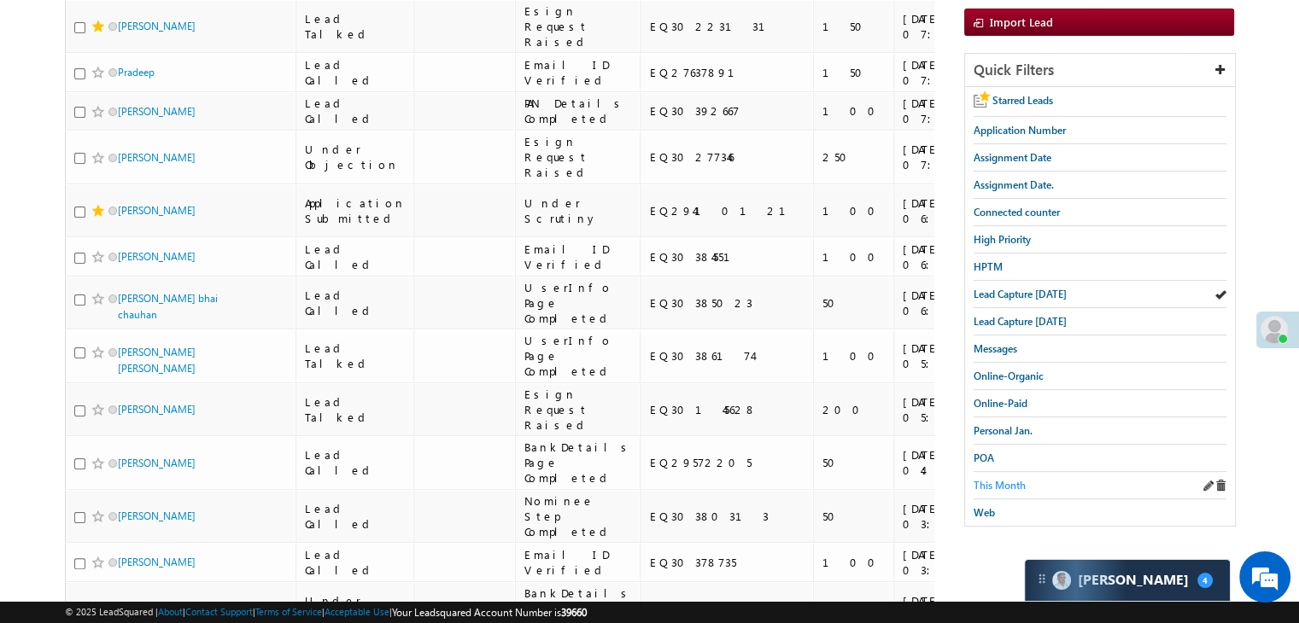
click at [987, 479] on span "This Month" at bounding box center [999, 485] width 52 height 13
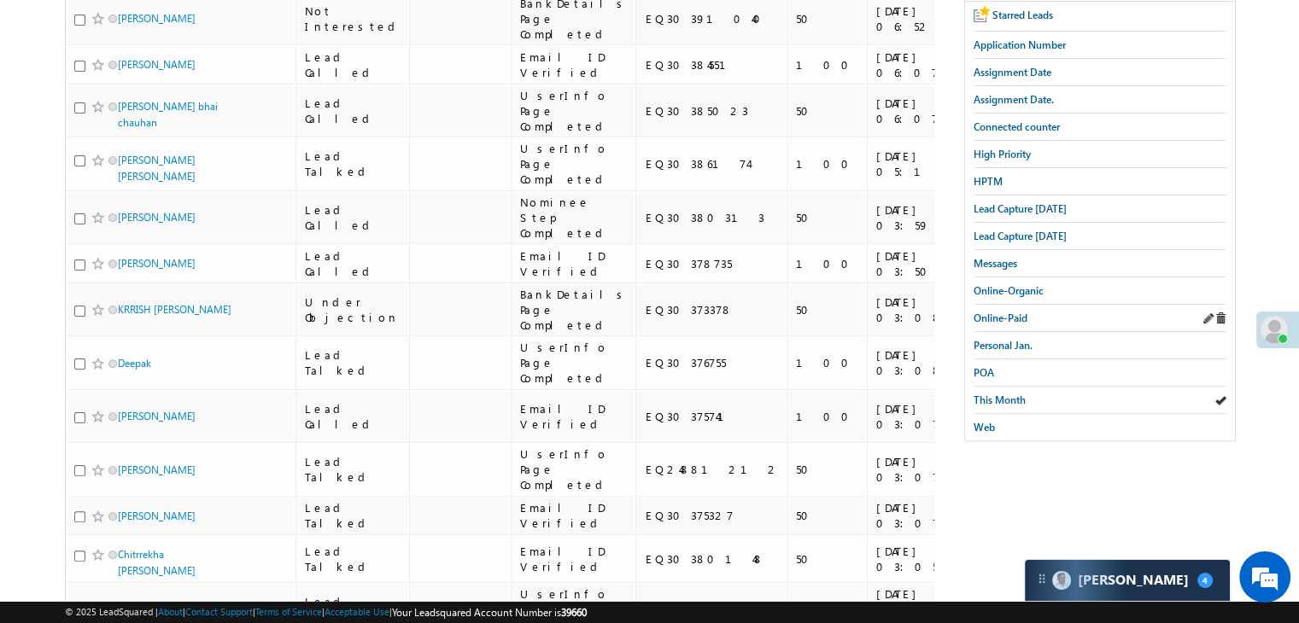
scroll to position [85, 0]
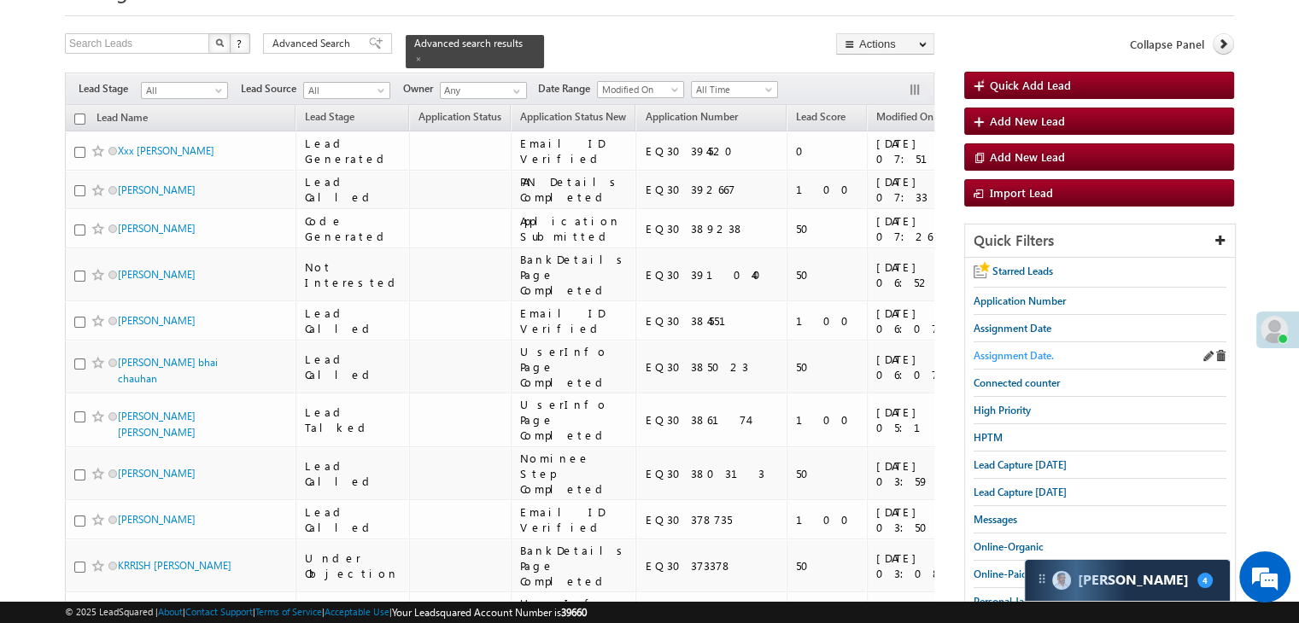
click at [1040, 349] on span "Assignment Date." at bounding box center [1013, 355] width 80 height 13
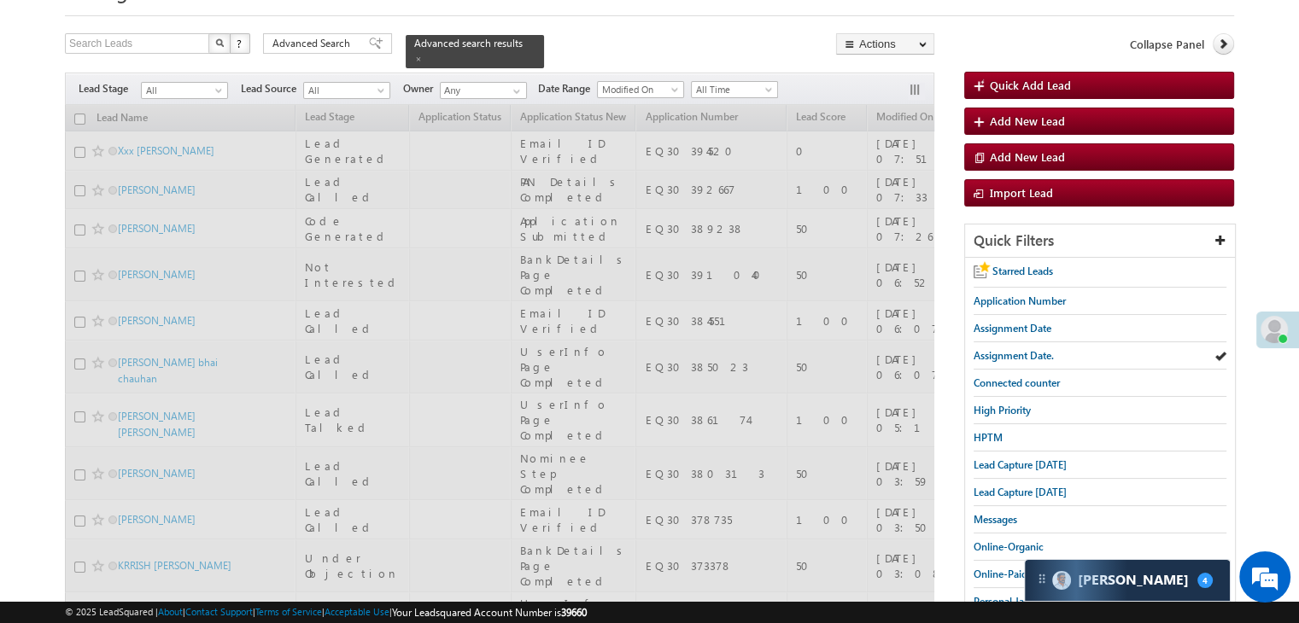
scroll to position [0, 0]
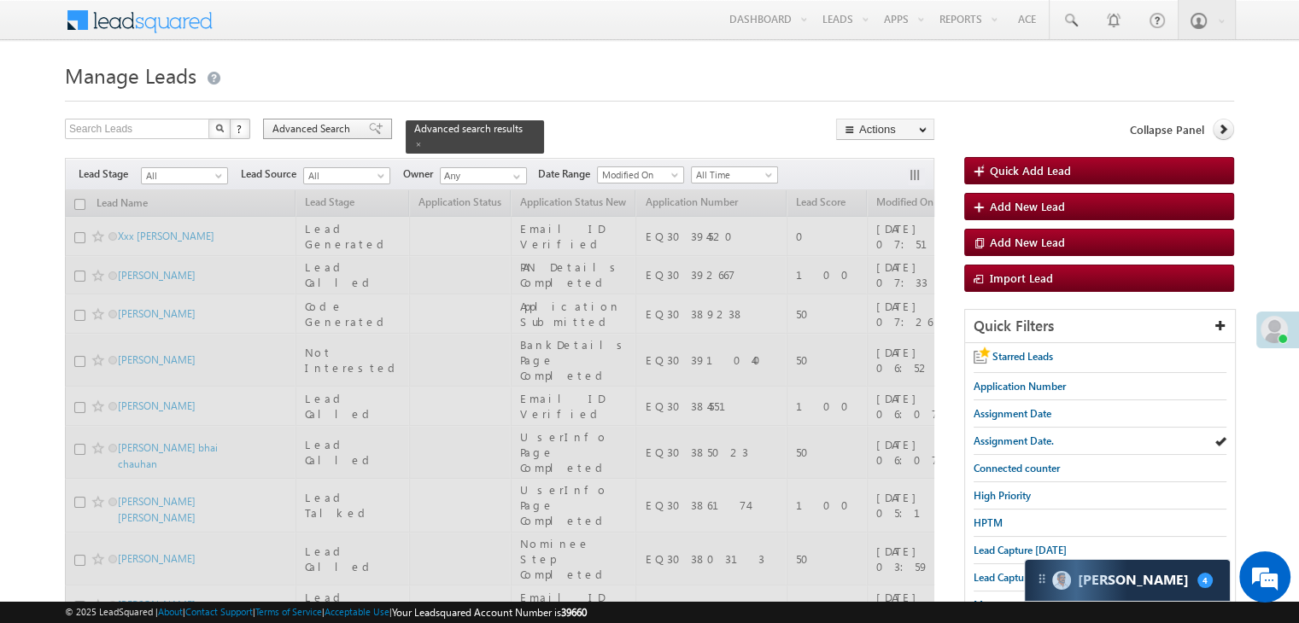
click at [1003, 493] on span "High Priority" at bounding box center [1001, 495] width 57 height 13
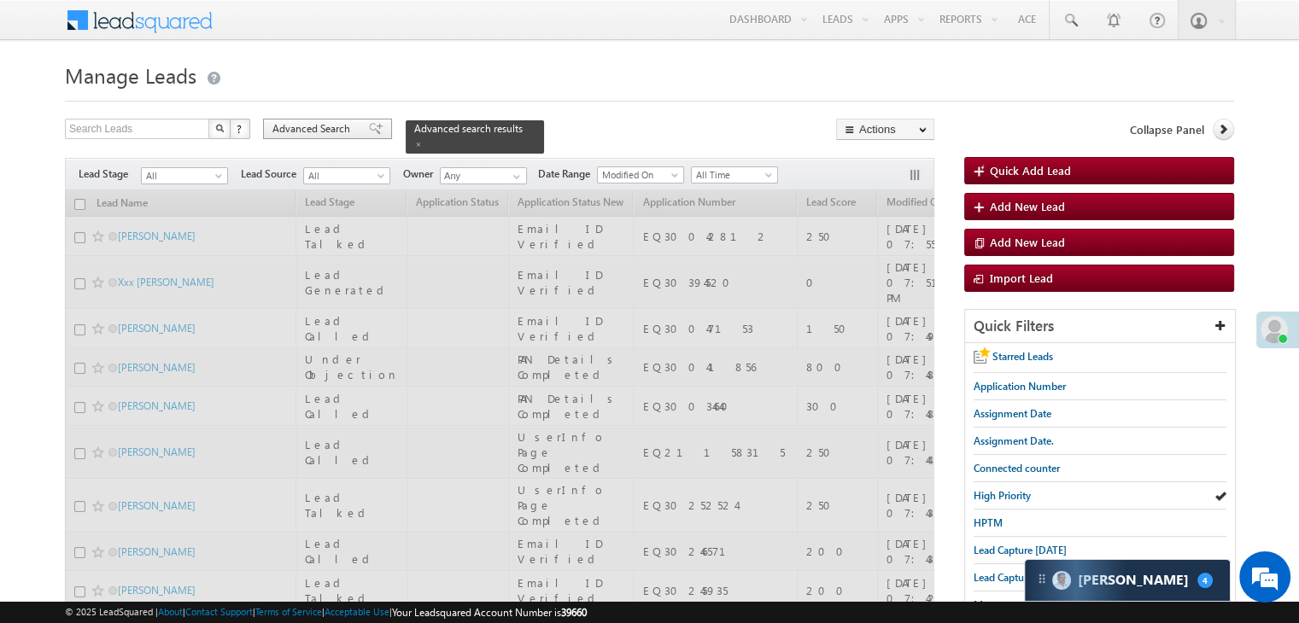
click at [342, 126] on span "Advanced Search" at bounding box center [313, 128] width 83 height 15
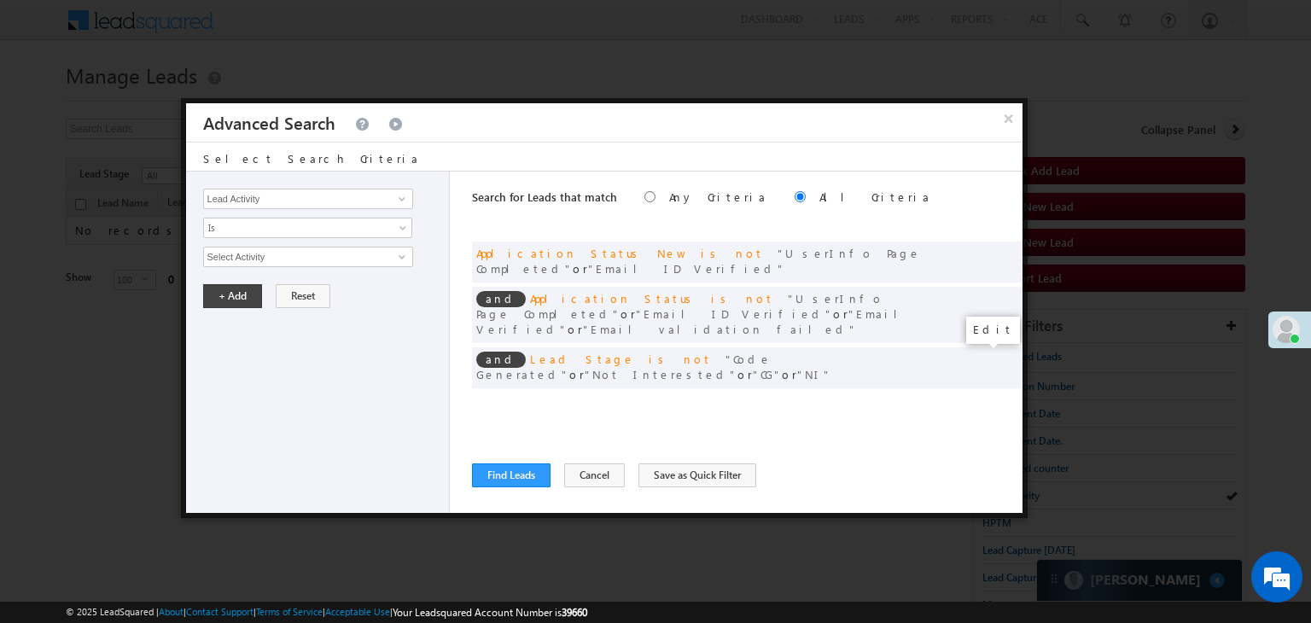
click at [981, 397] on span at bounding box center [984, 403] width 12 height 12
click at [284, 284] on input "07/01/25" at bounding box center [253, 287] width 100 height 22
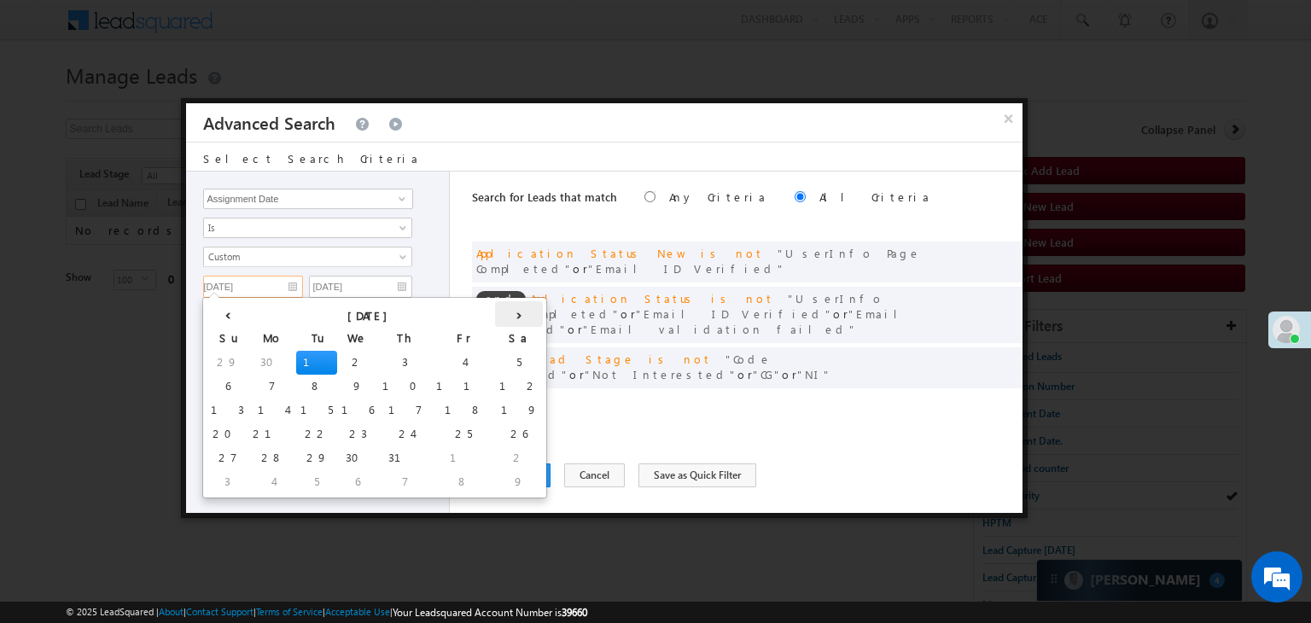
click at [495, 322] on th "›" at bounding box center [519, 314] width 48 height 26
click at [502, 322] on th "›" at bounding box center [522, 314] width 41 height 26
click at [295, 479] on td "7" at bounding box center [315, 482] width 41 height 24
type input "[DATE]"
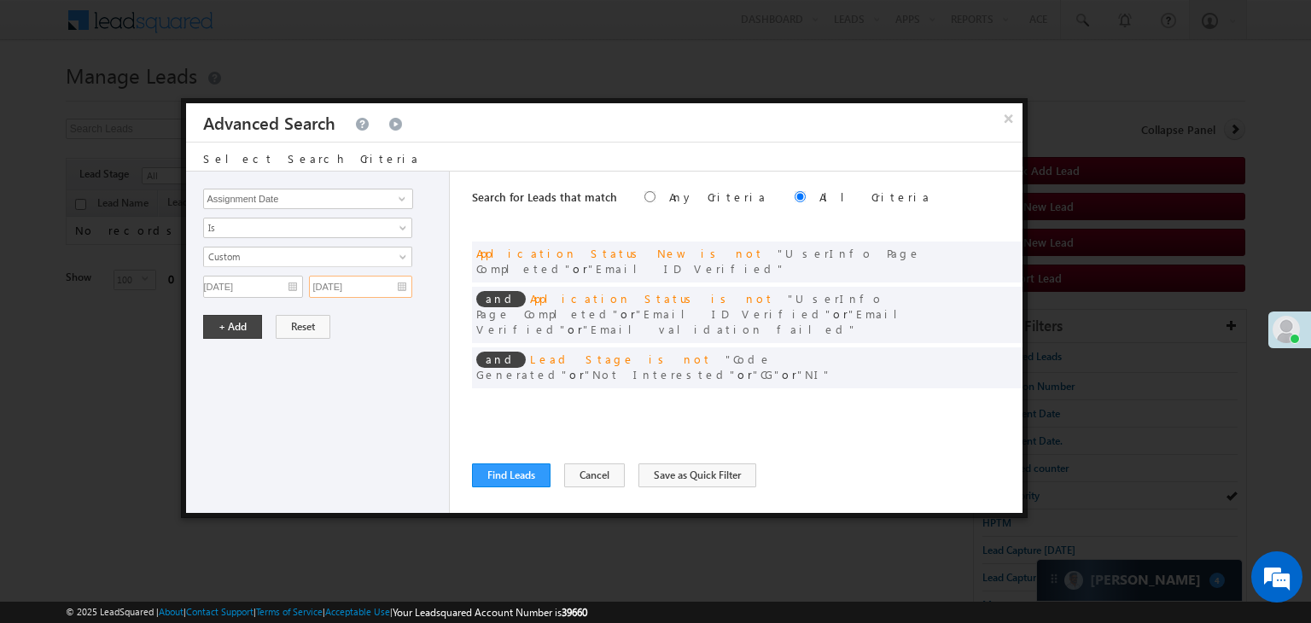
click at [397, 286] on input "07/01/25" at bounding box center [360, 287] width 103 height 22
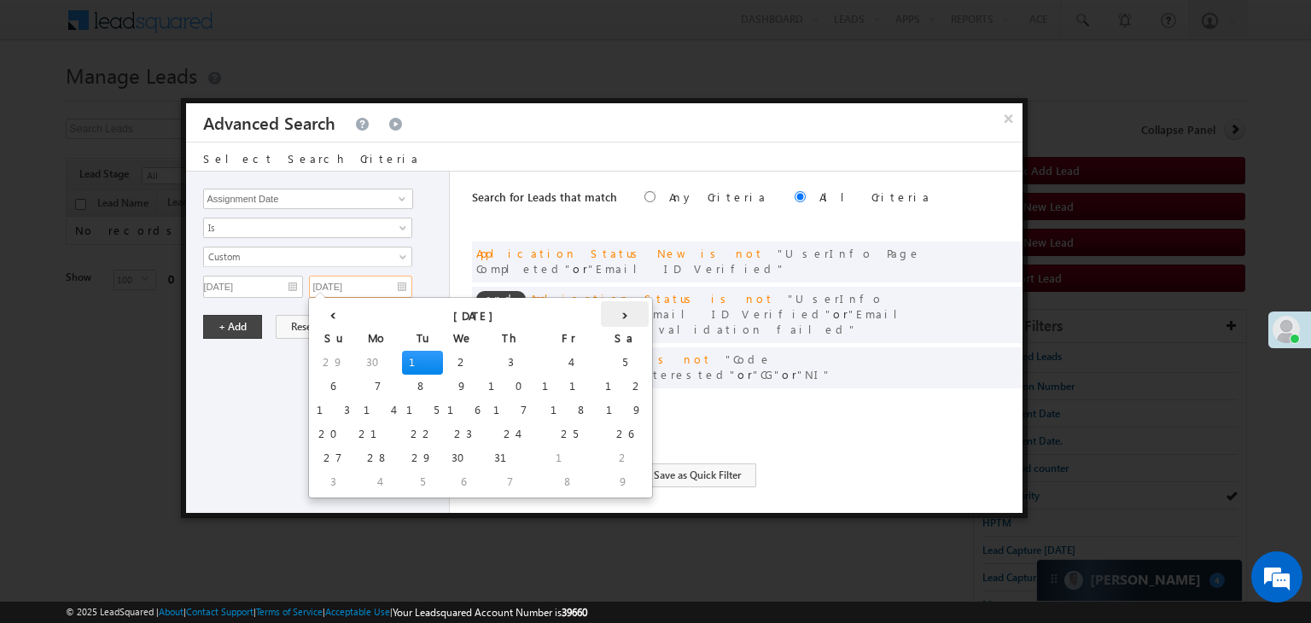
click at [601, 315] on th "›" at bounding box center [625, 314] width 48 height 26
click at [608, 315] on th "›" at bounding box center [628, 314] width 41 height 26
click at [496, 486] on td "9" at bounding box center [527, 482] width 63 height 24
type input "[DATE]"
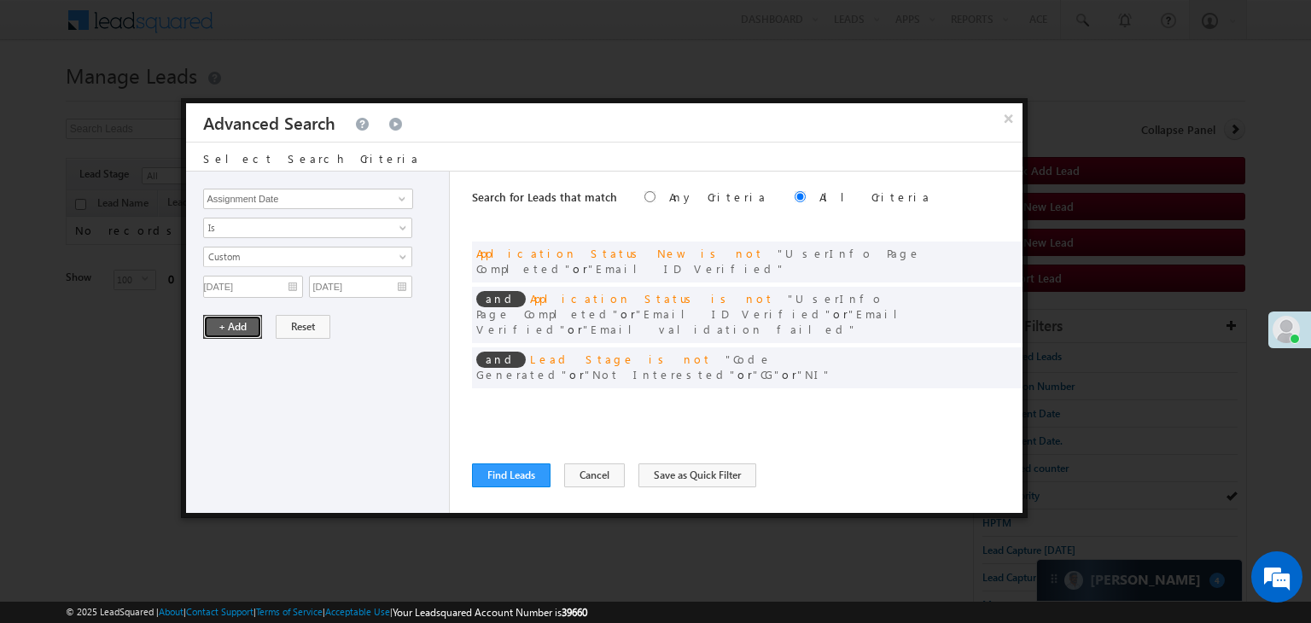
click at [227, 330] on button "+ Add" at bounding box center [232, 327] width 59 height 24
drag, startPoint x: 505, startPoint y: 479, endPoint x: 324, endPoint y: 453, distance: 183.7
click at [505, 479] on button "Find Leads" at bounding box center [511, 476] width 79 height 24
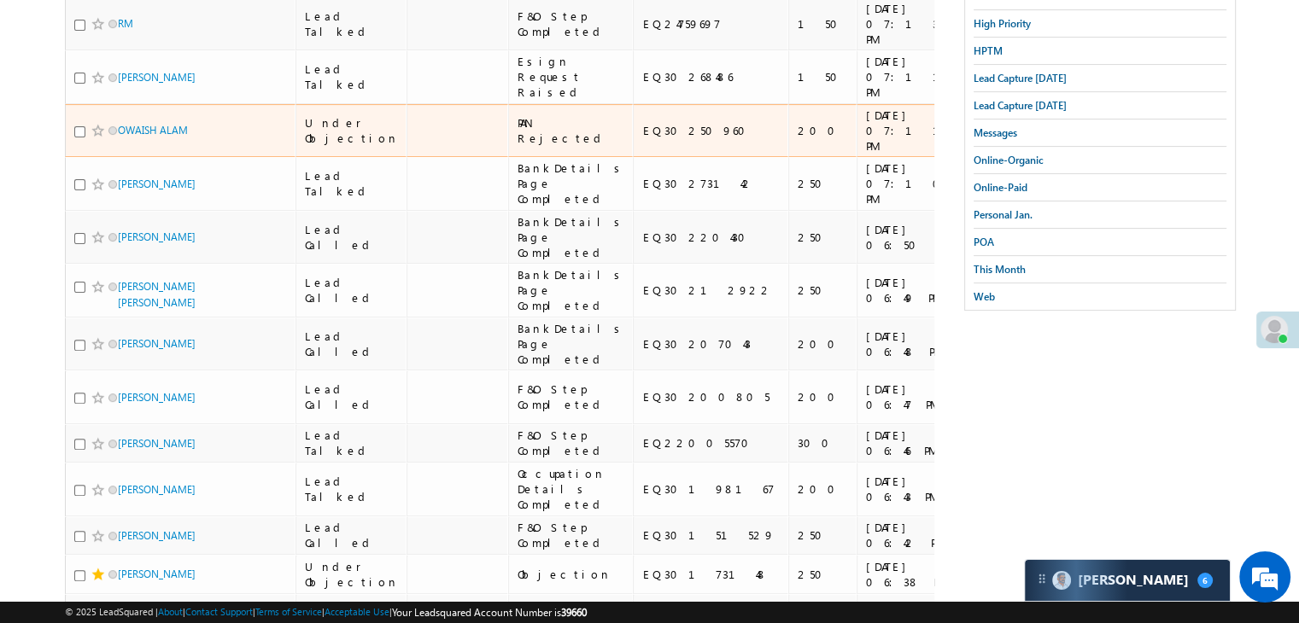
scroll to position [131, 0]
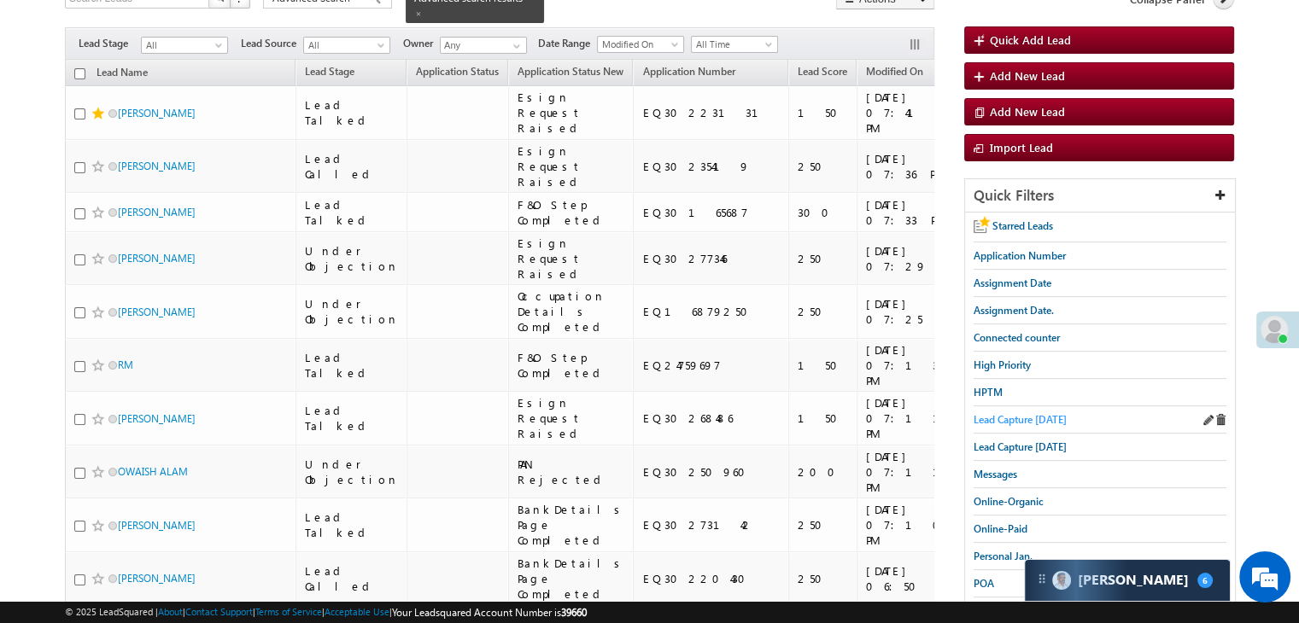
click at [1043, 415] on span "Lead Capture [DATE]" at bounding box center [1019, 419] width 93 height 13
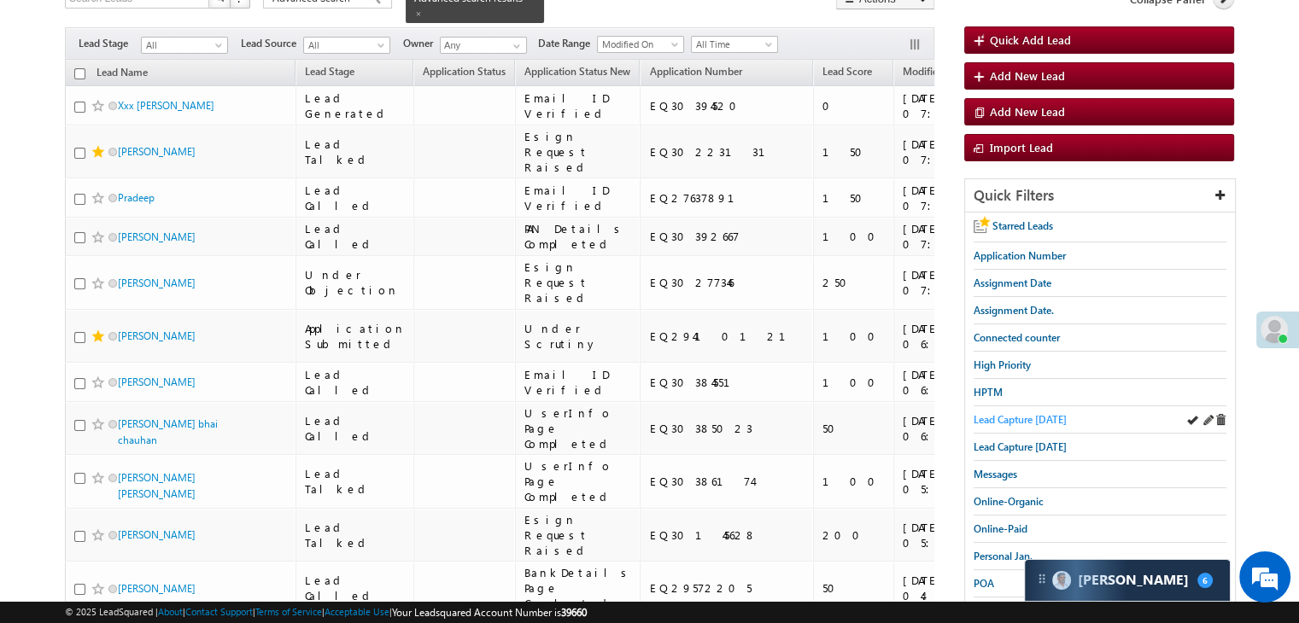
click at [1031, 419] on span "Lead Capture [DATE]" at bounding box center [1019, 419] width 93 height 13
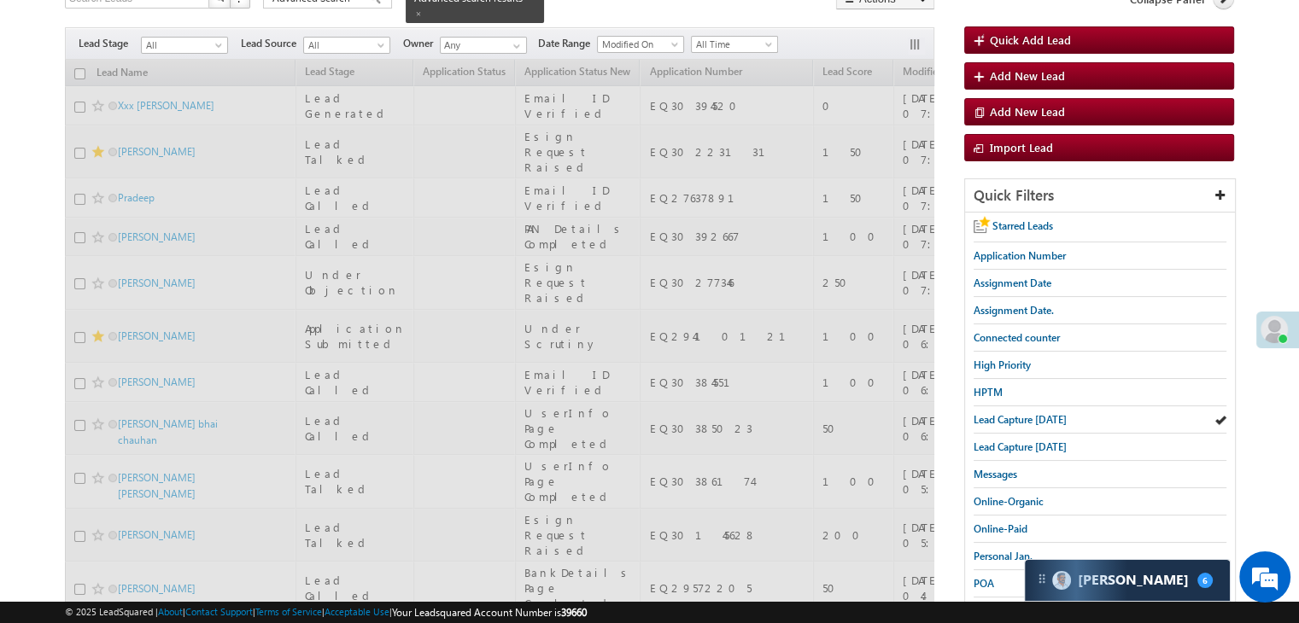
scroll to position [0, 0]
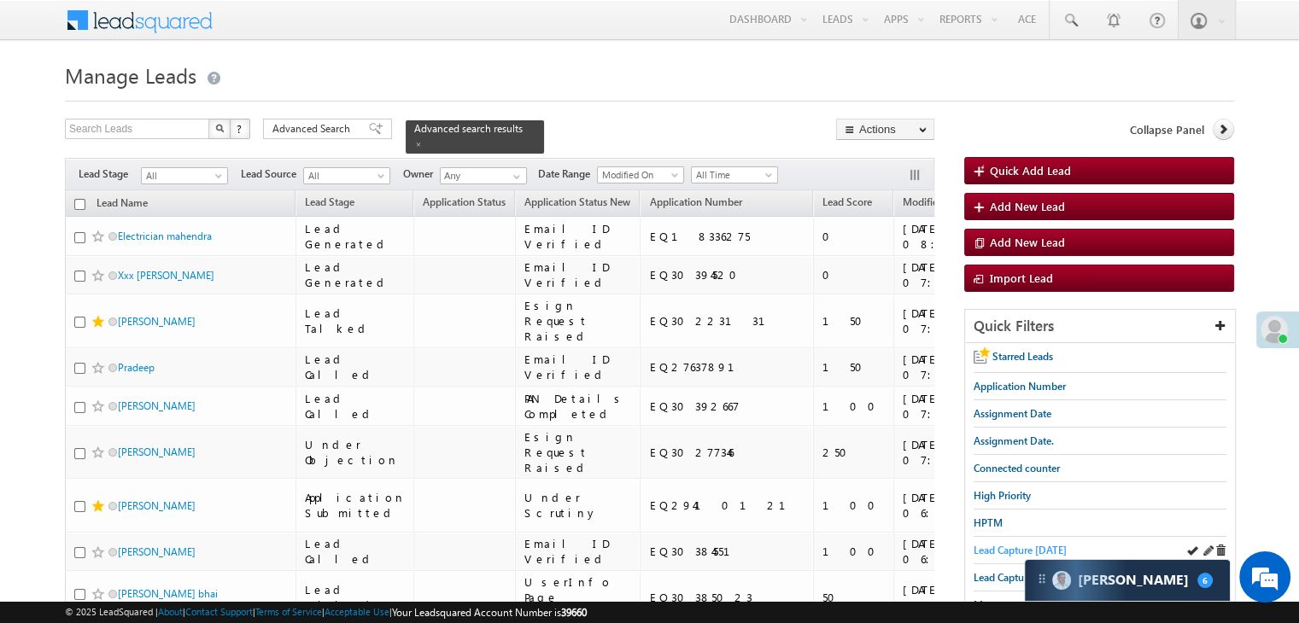
click at [1025, 549] on span "Lead Capture [DATE]" at bounding box center [1019, 550] width 93 height 13
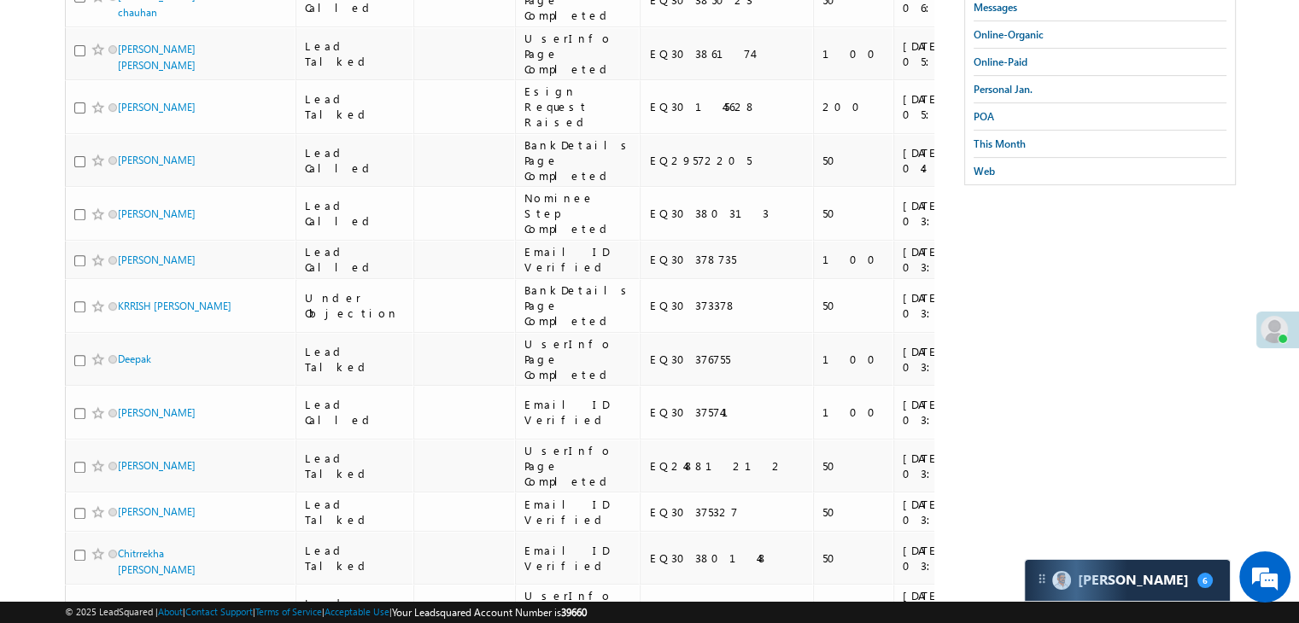
scroll to position [427, 0]
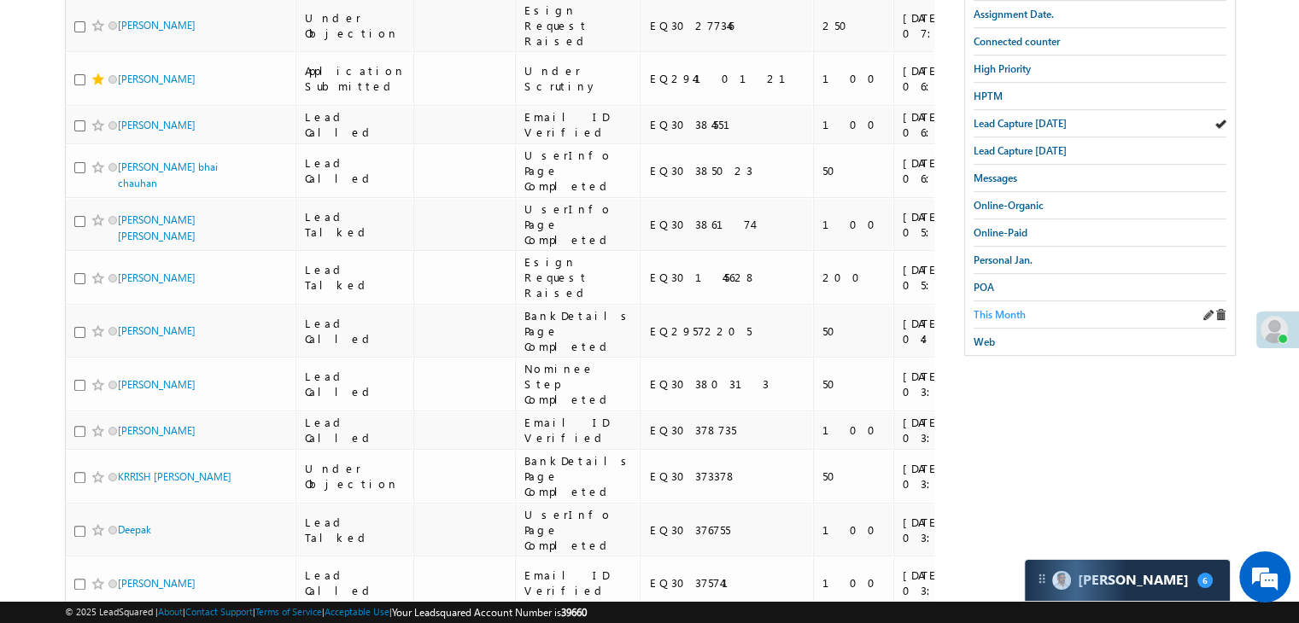
click at [977, 311] on span "This Month" at bounding box center [999, 314] width 52 height 13
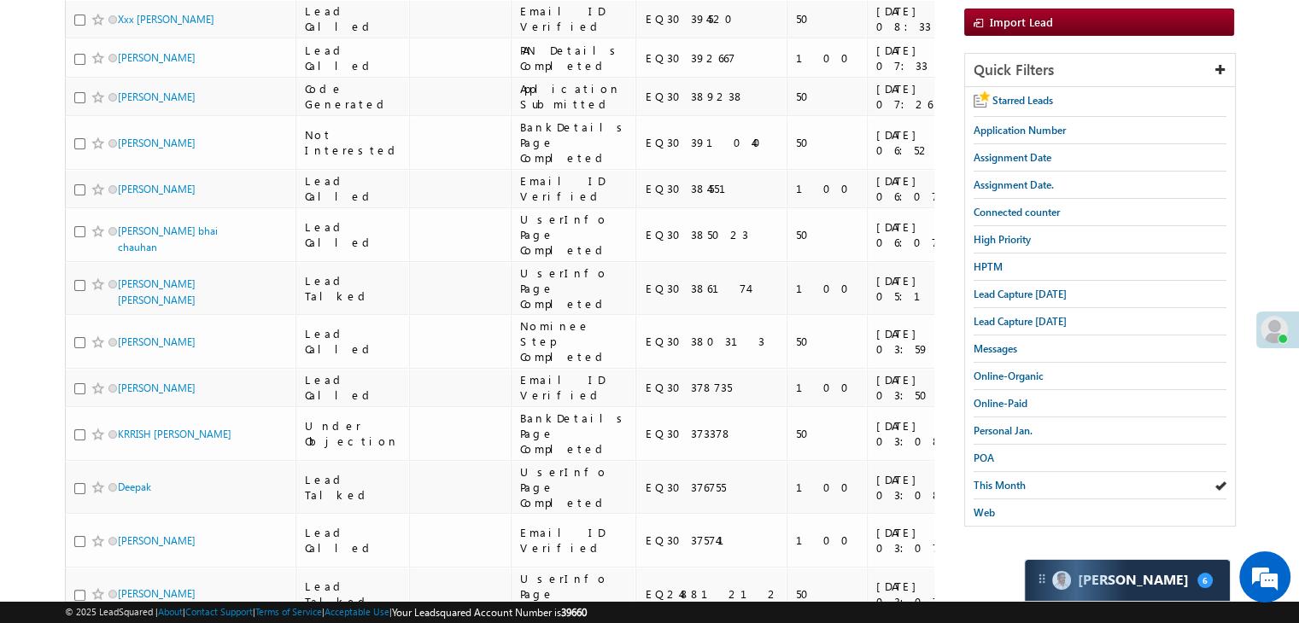
scroll to position [85, 0]
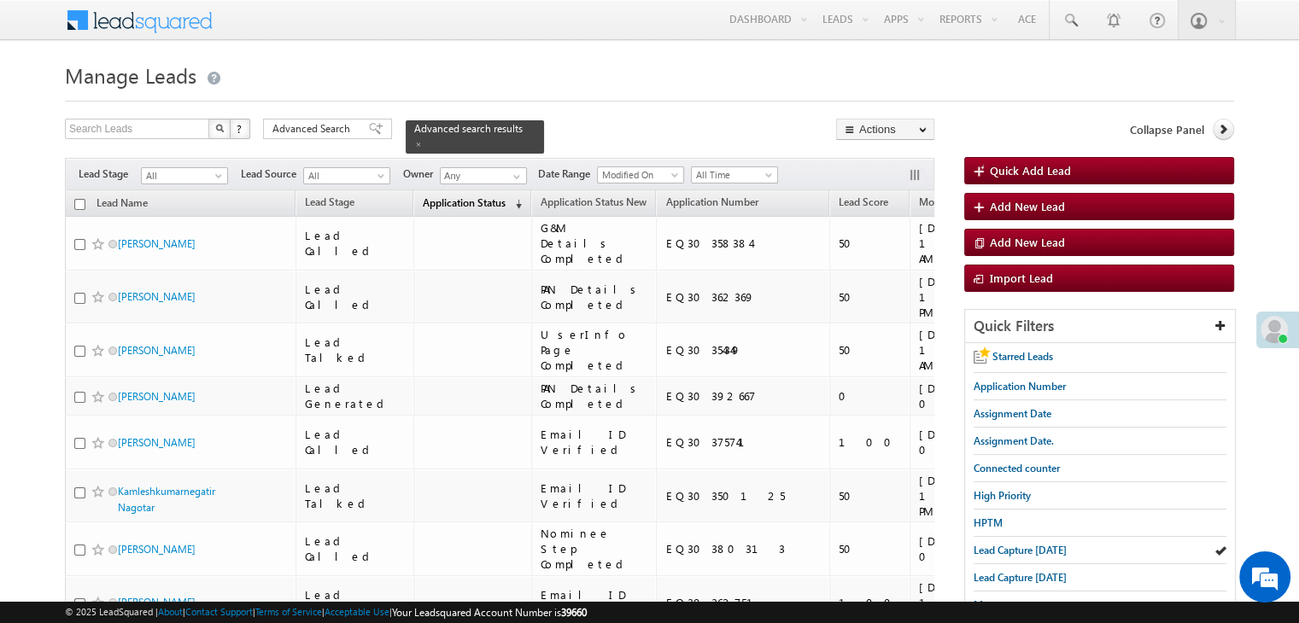
click at [437, 199] on link "Application Status (sorted descending)" at bounding box center [472, 204] width 116 height 22
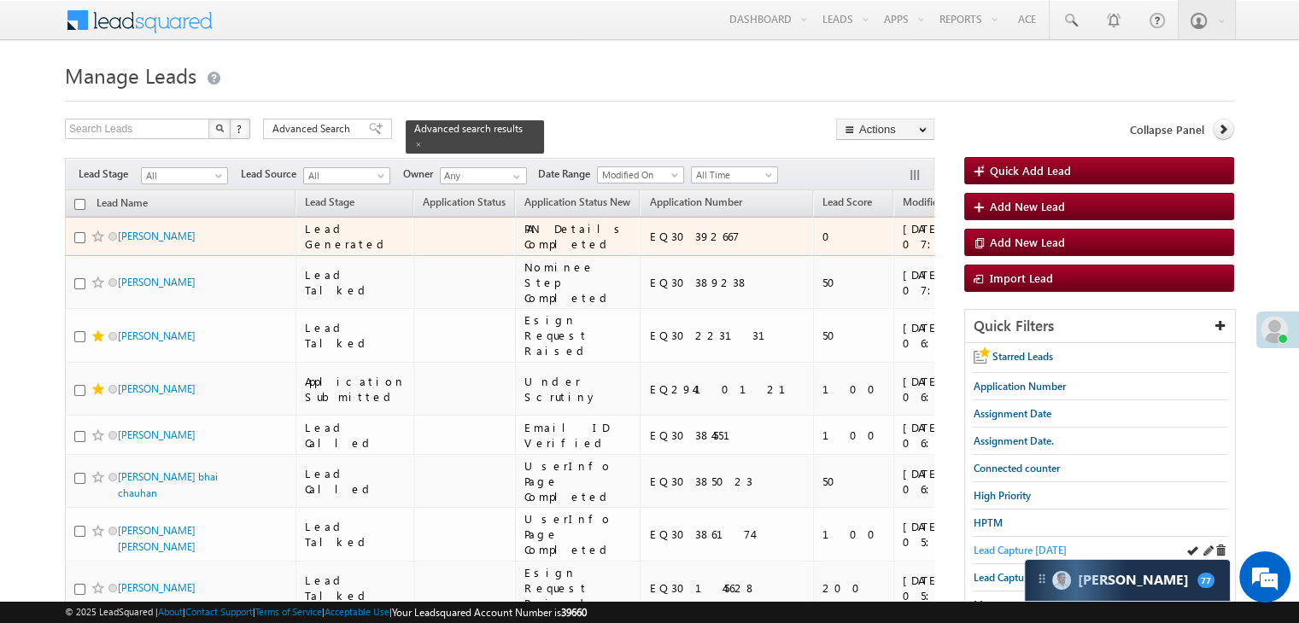
click at [1016, 544] on span "Lead Capture [DATE]" at bounding box center [1019, 550] width 93 height 13
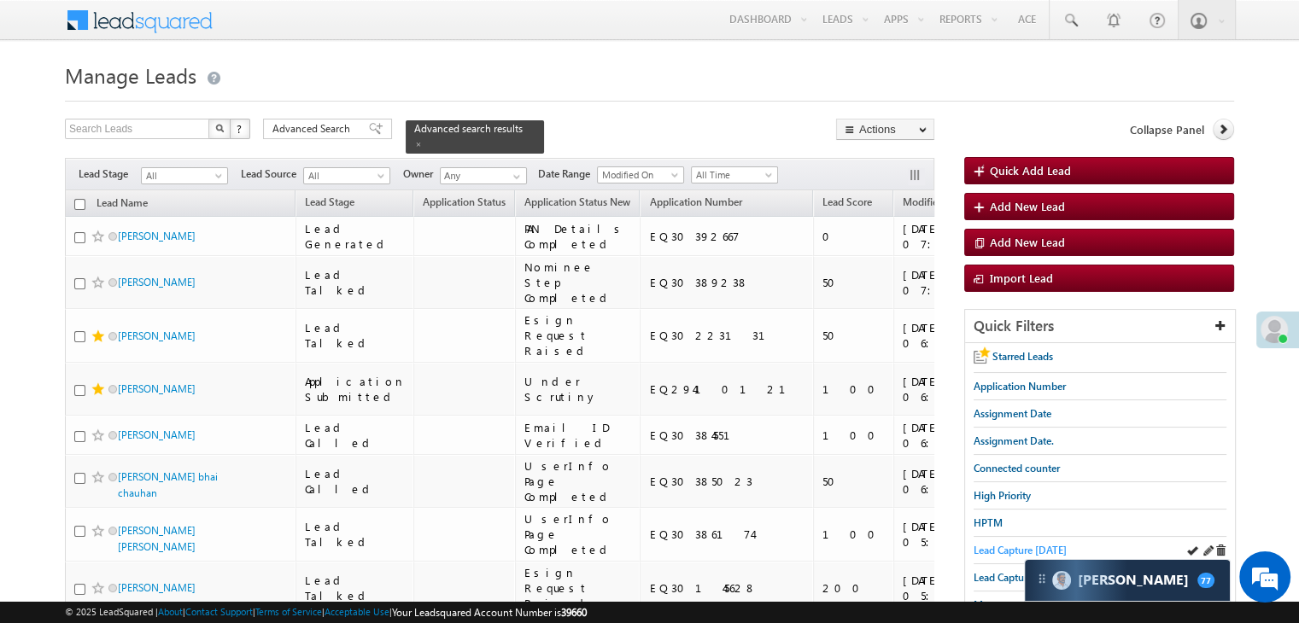
click at [983, 545] on span "Lead Capture [DATE]" at bounding box center [1019, 550] width 93 height 13
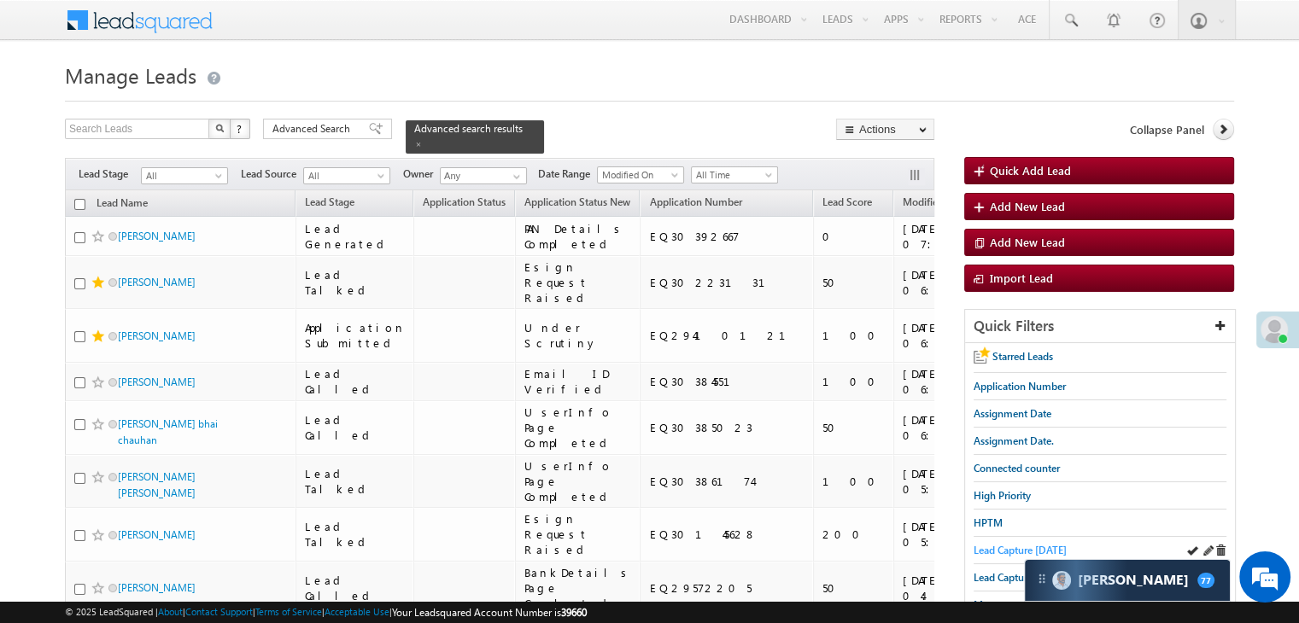
click at [981, 549] on span "Lead Capture [DATE]" at bounding box center [1019, 550] width 93 height 13
click at [1008, 385] on span "Application Number" at bounding box center [1019, 386] width 92 height 13
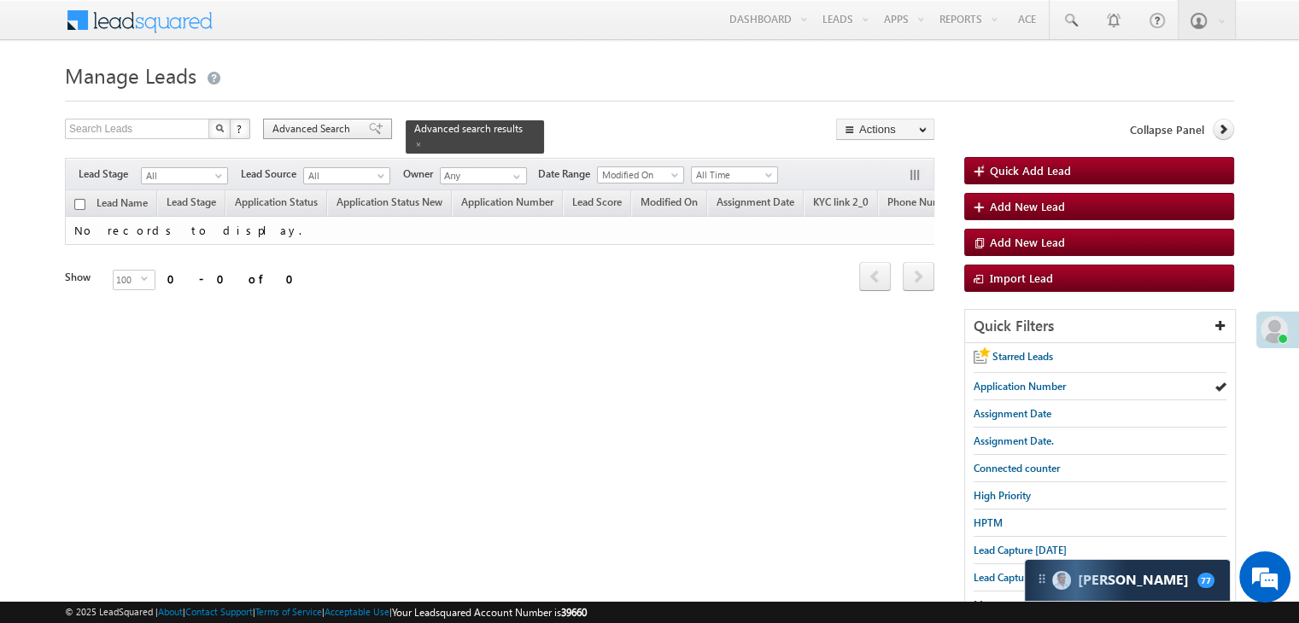
click at [342, 131] on span "Advanced Search" at bounding box center [313, 128] width 83 height 15
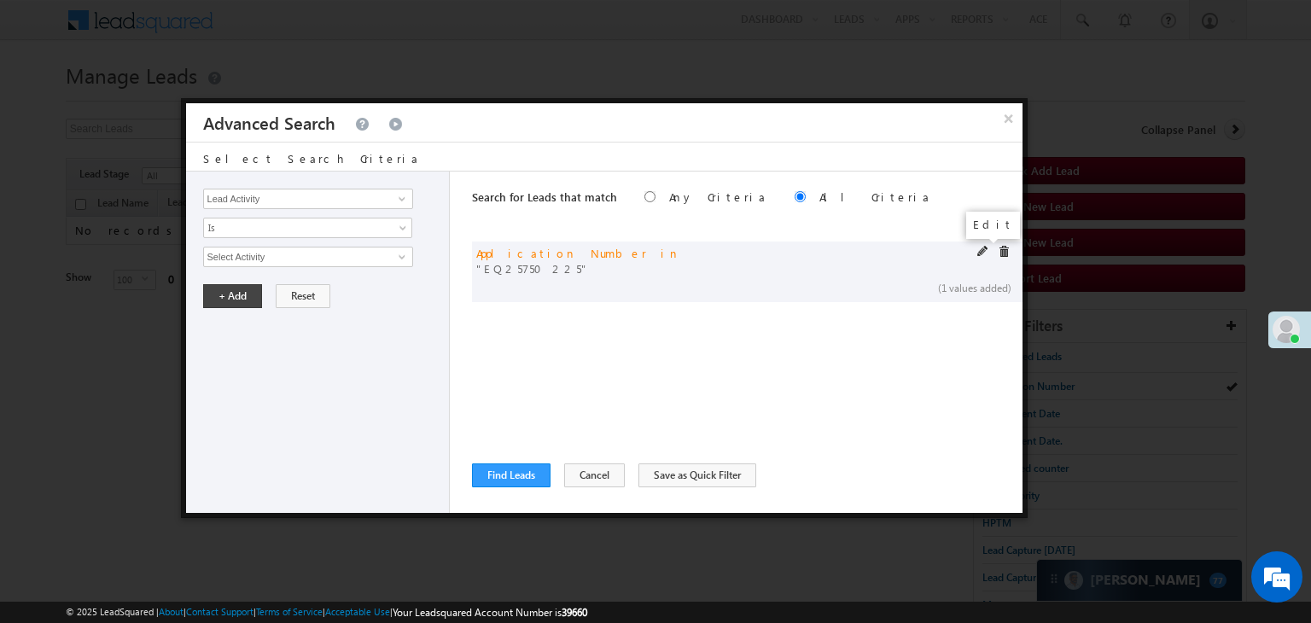
drag, startPoint x: 981, startPoint y: 248, endPoint x: 864, endPoint y: 250, distance: 117.0
click at [982, 248] on span at bounding box center [984, 252] width 12 height 12
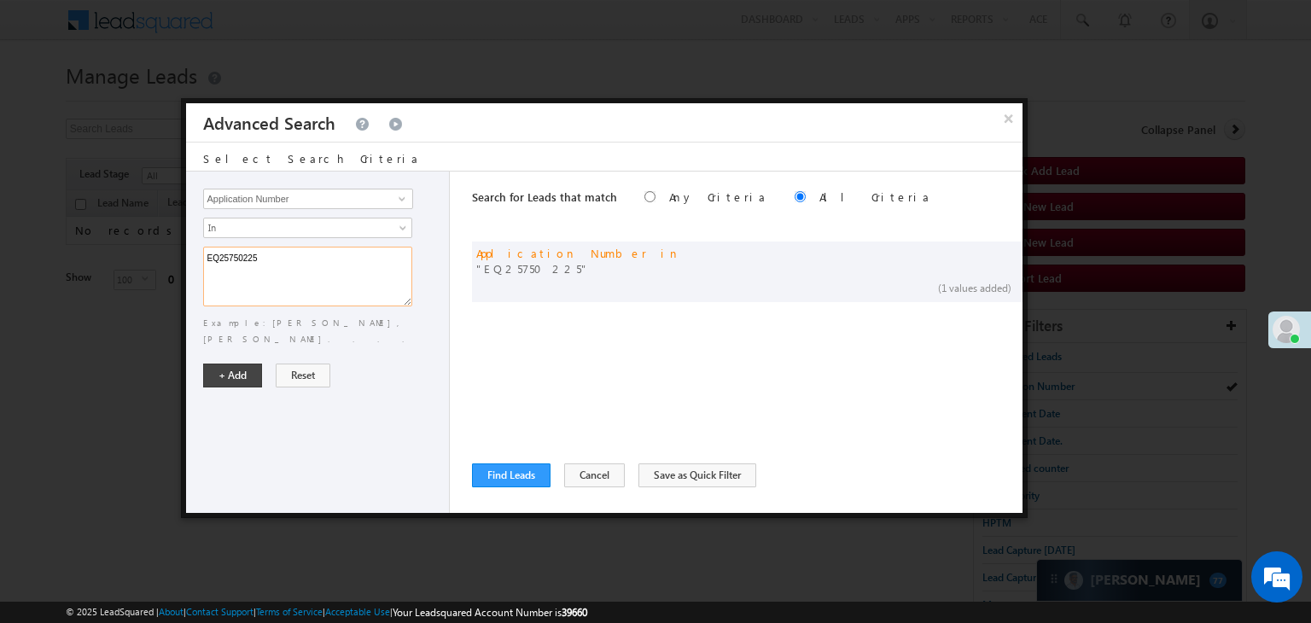
click at [327, 266] on textarea "EQ25750225" at bounding box center [307, 277] width 209 height 60
paste textarea "8556606 EQ30193742 EQ30122137 EQ29716168 EQ30072295 EQ28568665 EQ30188426 EQ246…"
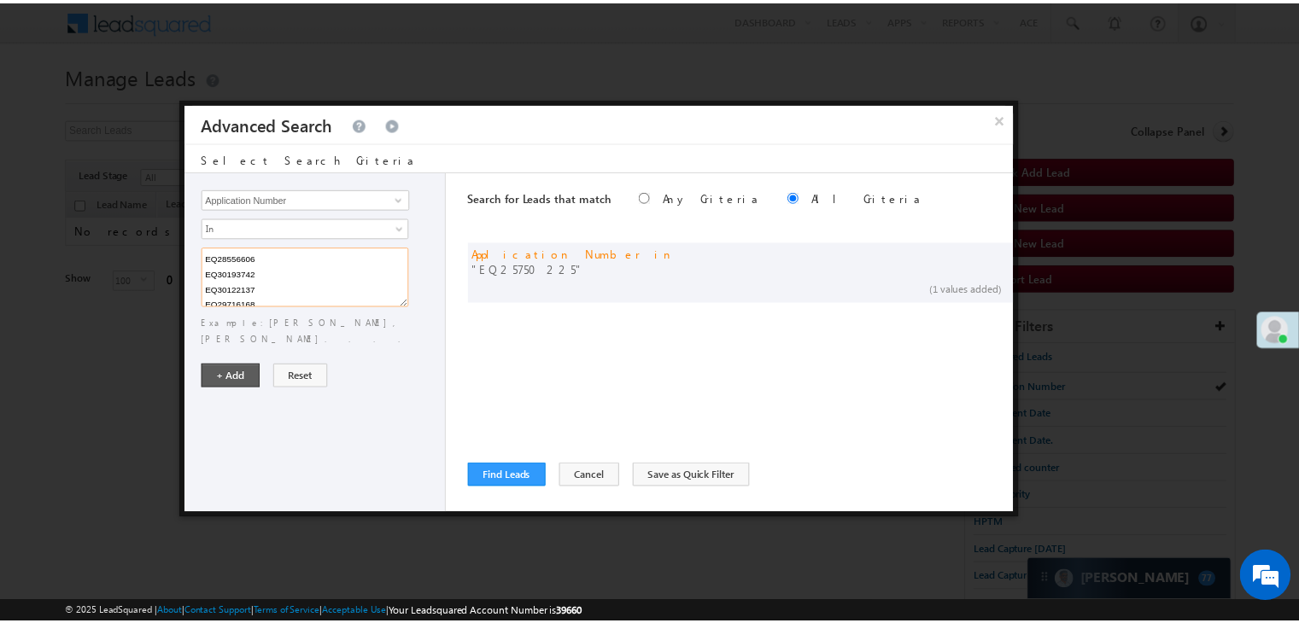
scroll to position [357, 0]
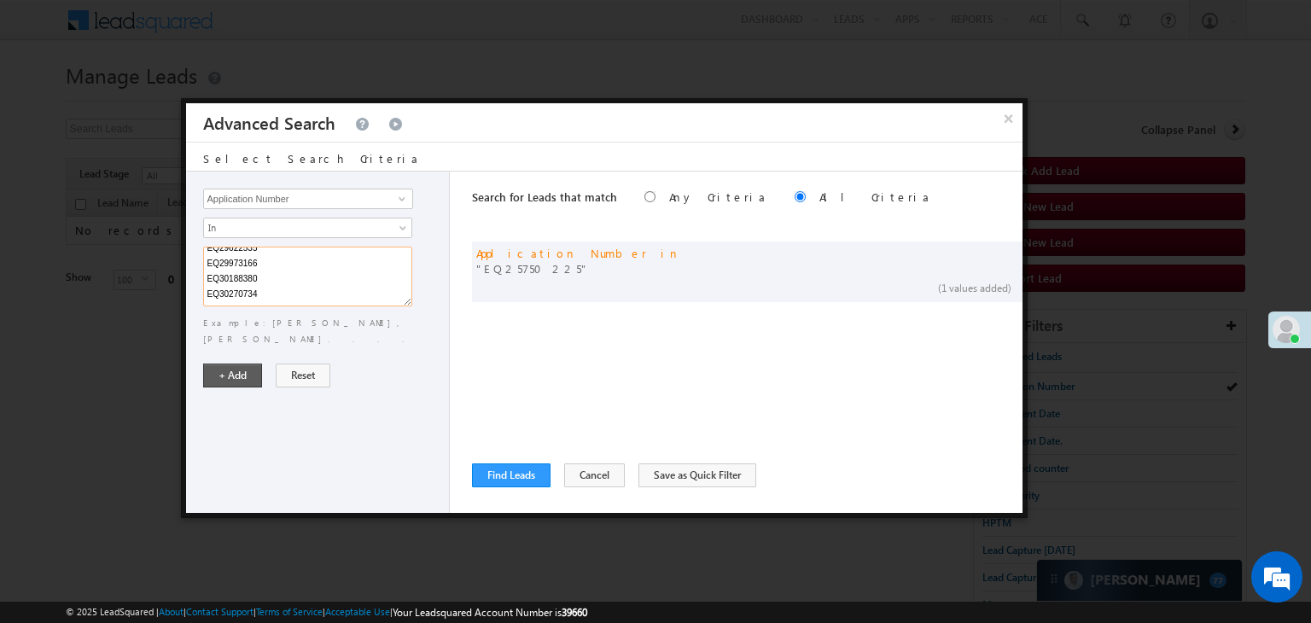
type textarea "EQ28556606 EQ30193742 EQ30122137 EQ29716168 EQ30072295 EQ28568665 EQ30188426 EQ…"
click at [235, 364] on button "+ Add" at bounding box center [232, 376] width 59 height 24
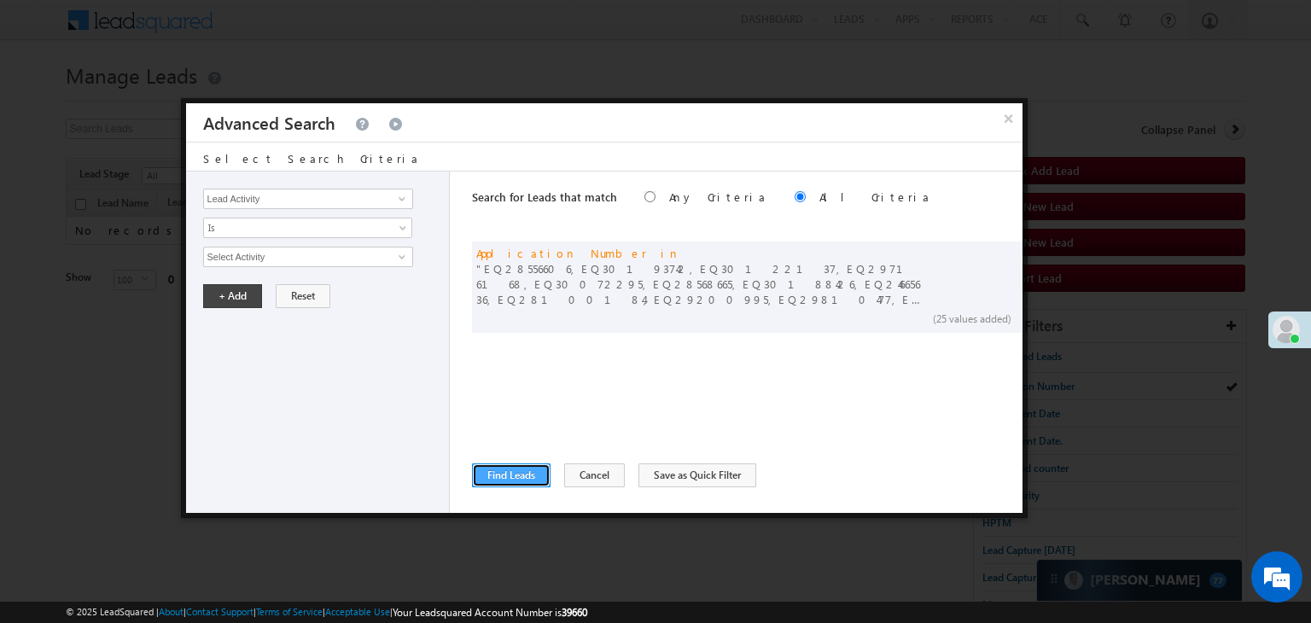
click at [505, 478] on button "Find Leads" at bounding box center [511, 476] width 79 height 24
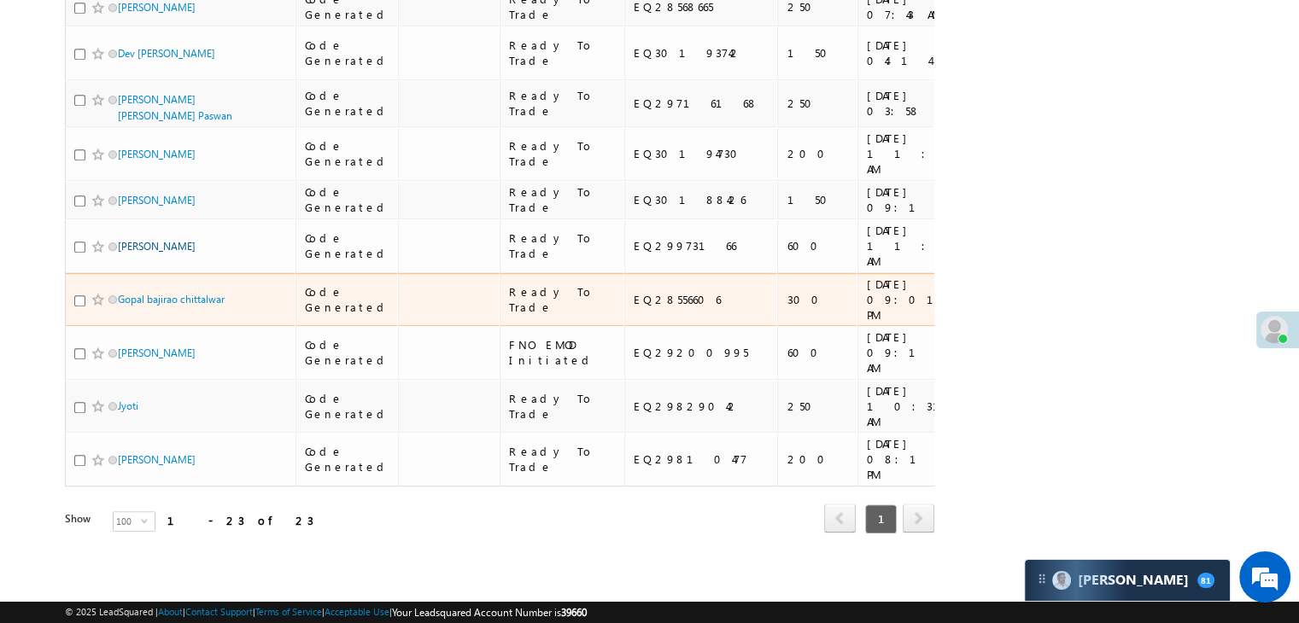
scroll to position [1964, 0]
